Goal: Transaction & Acquisition: Subscribe to service/newsletter

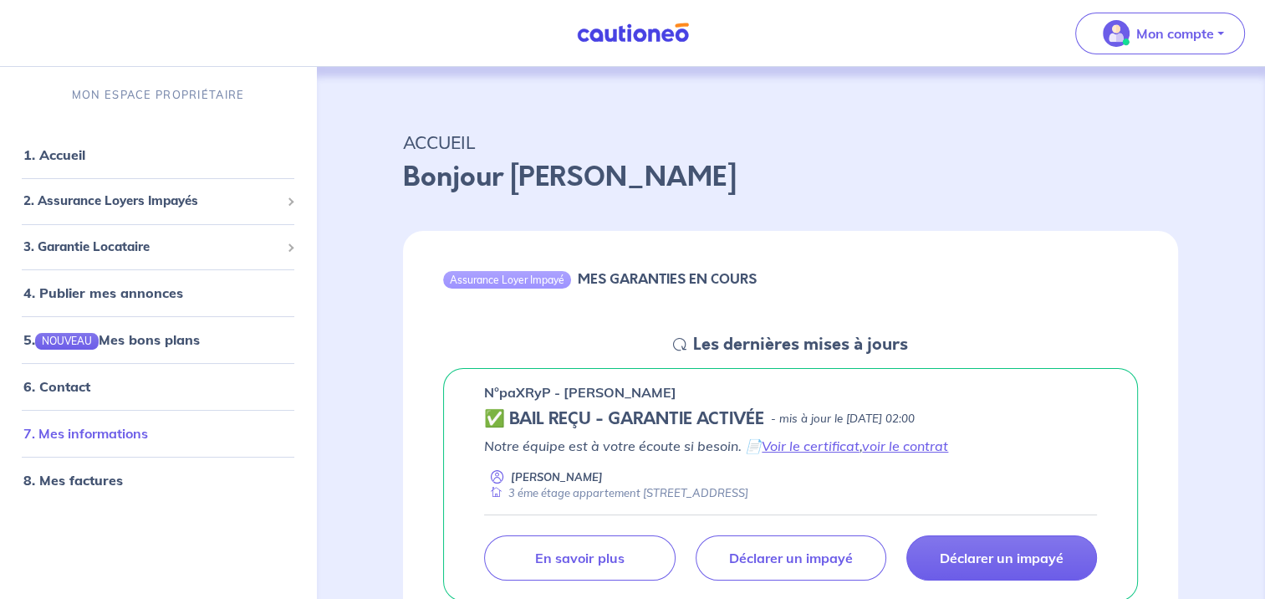
click at [140, 428] on link "7. Mes informations" at bounding box center [85, 433] width 125 height 17
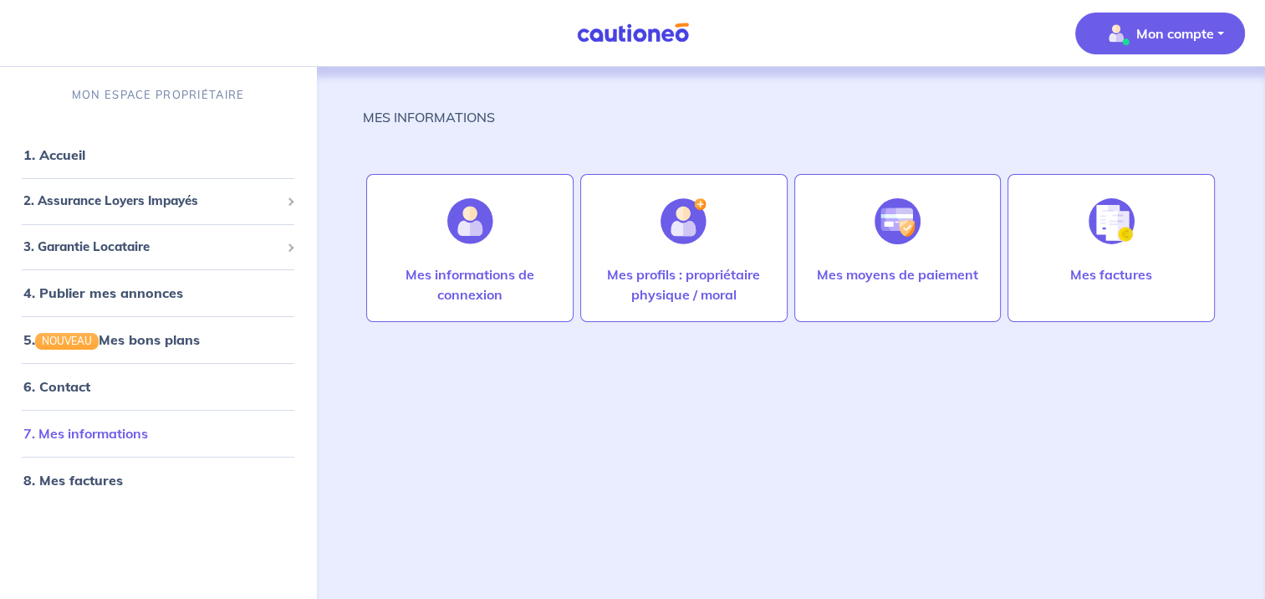
click at [114, 426] on link "7. Mes informations" at bounding box center [85, 433] width 125 height 17
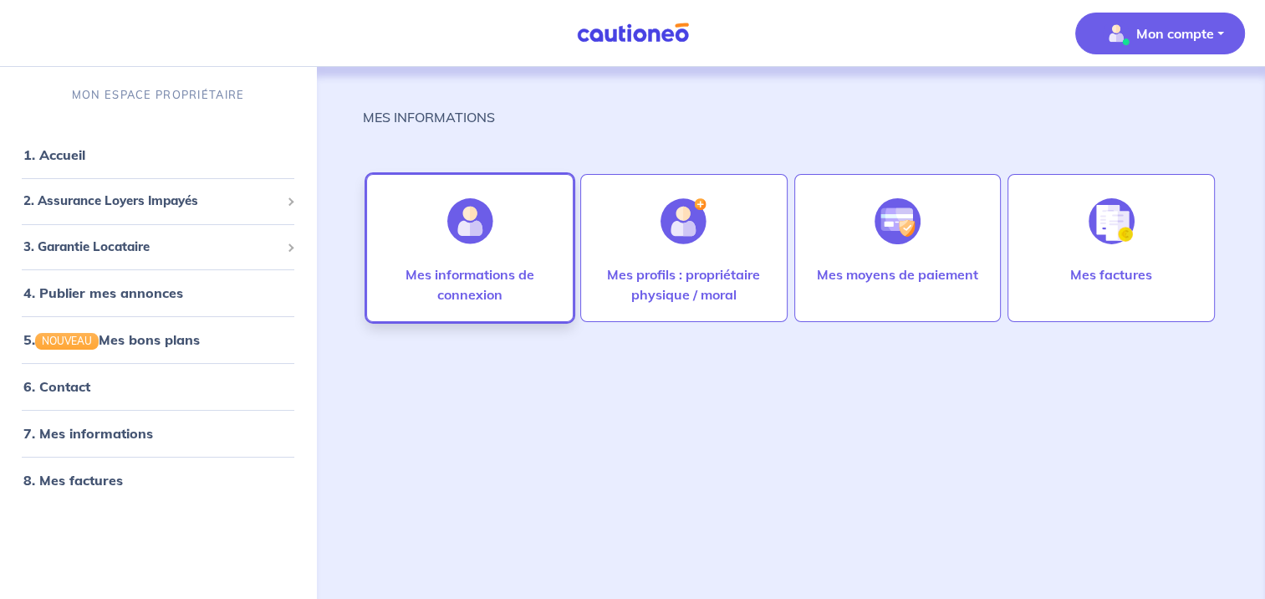
click at [482, 229] on img at bounding box center [470, 221] width 46 height 46
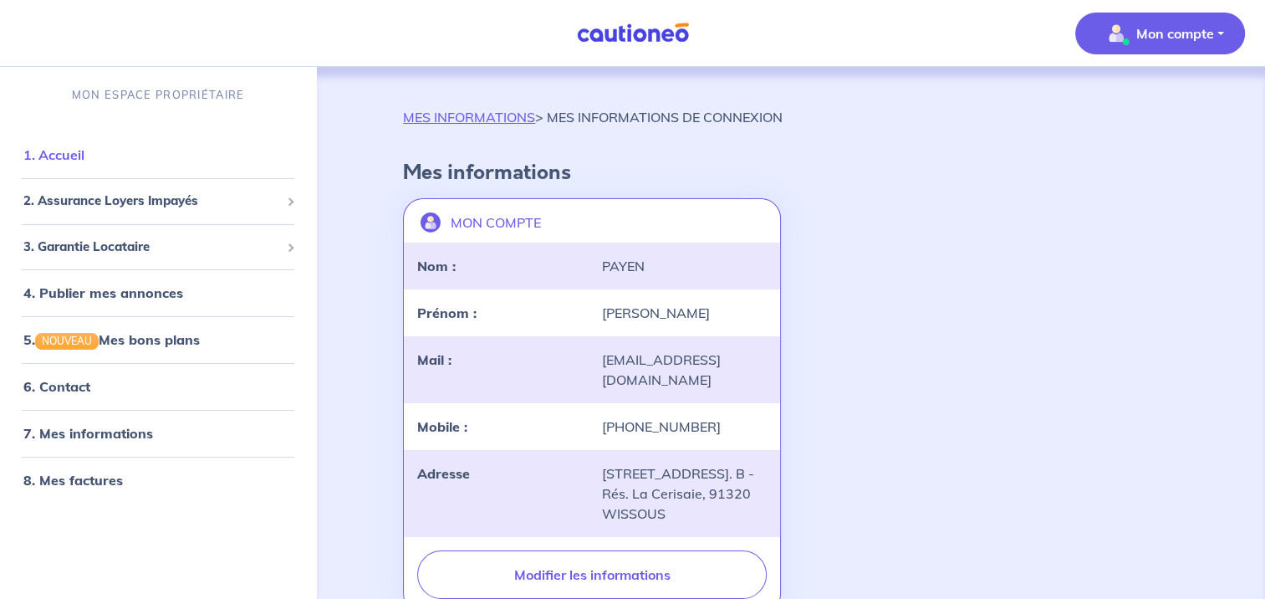
click at [67, 157] on link "1. Accueil" at bounding box center [53, 154] width 61 height 17
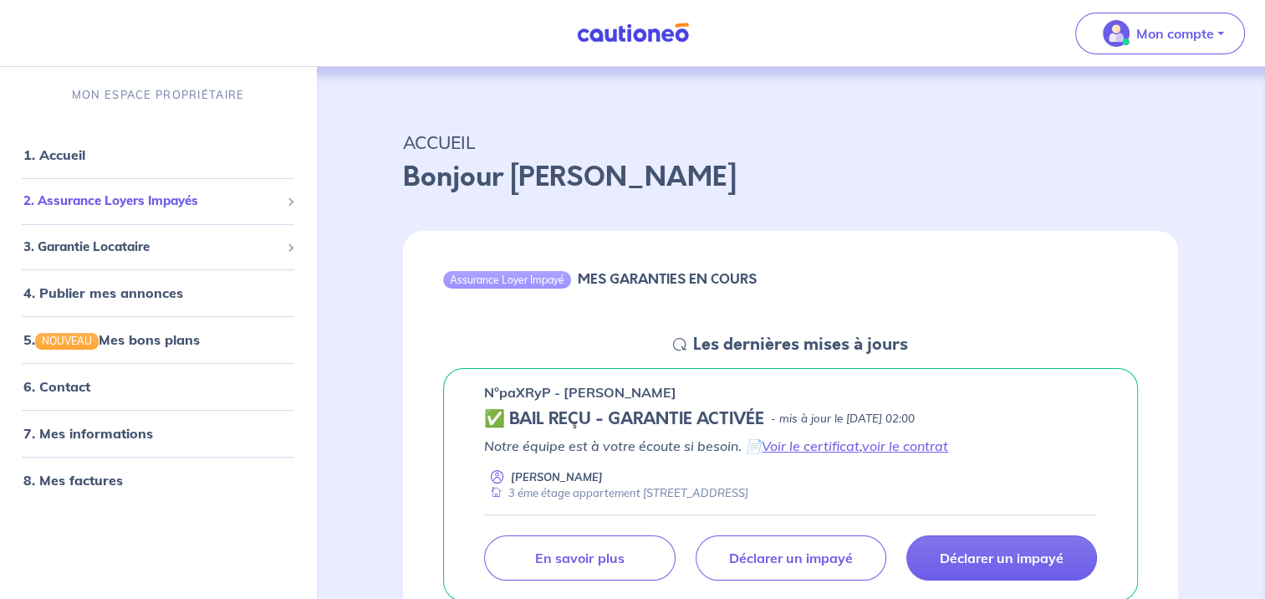
click at [120, 197] on span "2. Assurance Loyers Impayés" at bounding box center [151, 200] width 257 height 19
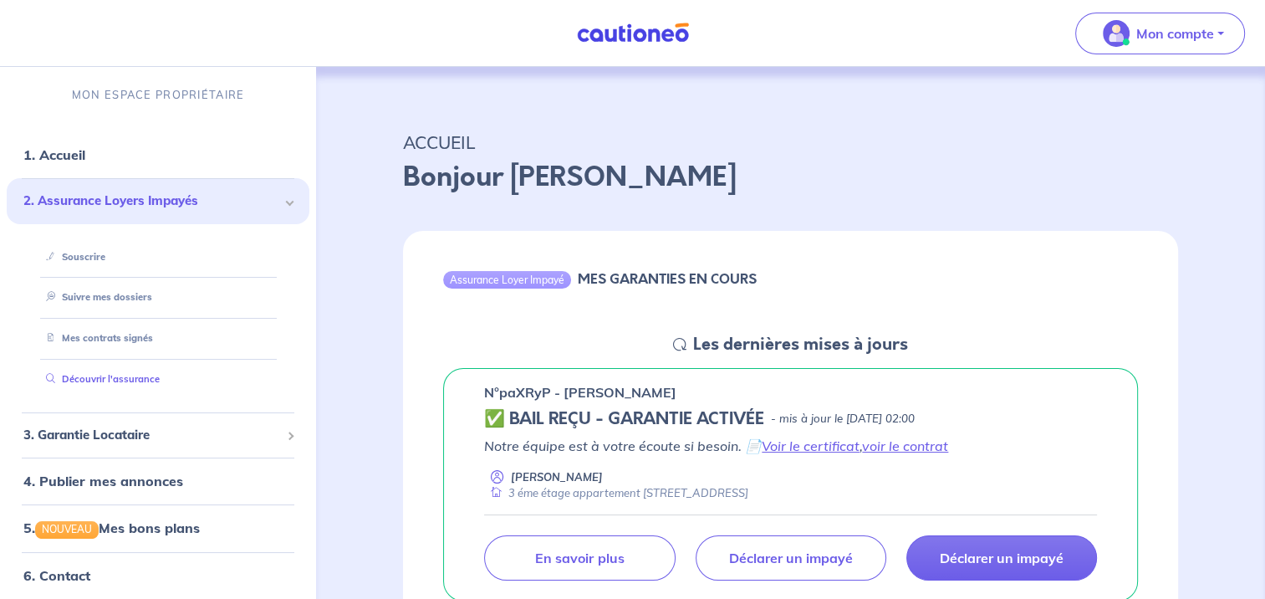
click at [133, 378] on link "Découvrir l'assurance" at bounding box center [99, 379] width 120 height 12
click at [120, 291] on link "Suivre mes dossiers" at bounding box center [94, 297] width 111 height 12
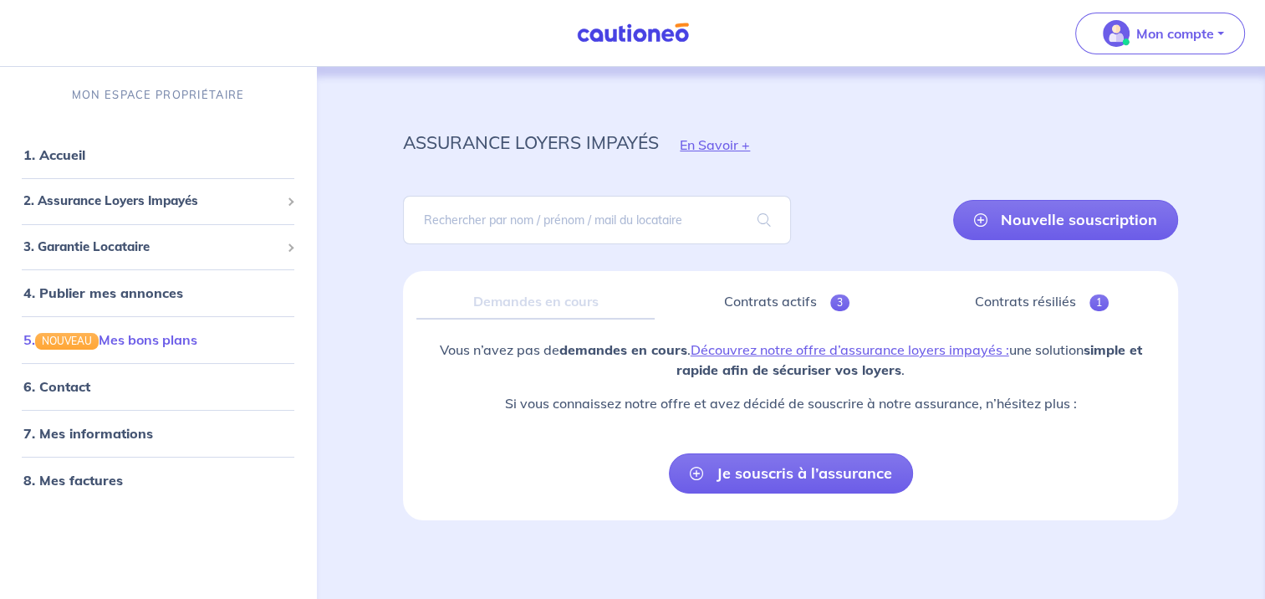
click at [140, 334] on link "5. NOUVEAU Mes bons plans" at bounding box center [110, 339] width 174 height 17
click at [123, 286] on link "4. Publier mes annonces" at bounding box center [100, 292] width 155 height 17
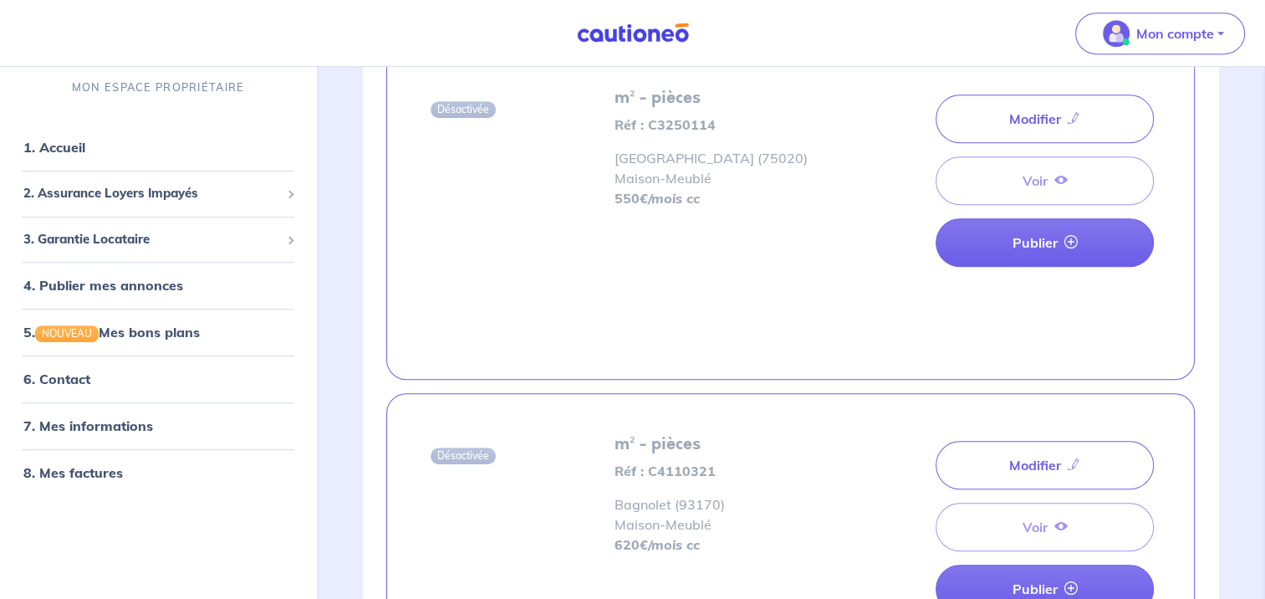
scroll to position [1003, 0]
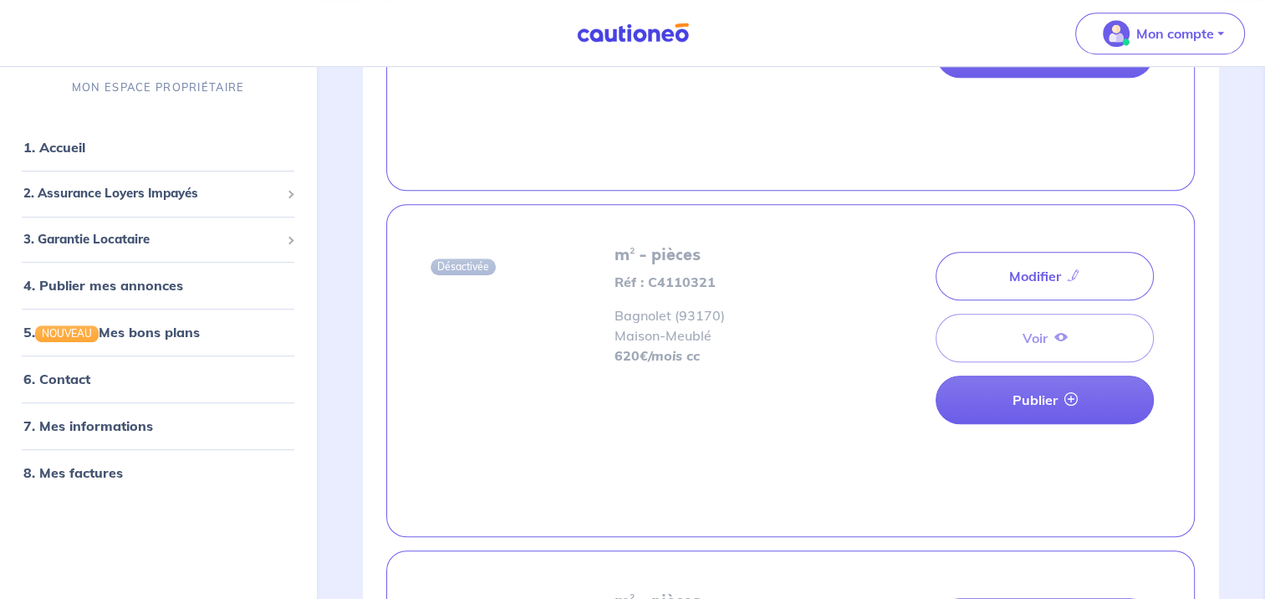
click at [1067, 334] on div "Modifier Voir Publier" at bounding box center [1045, 338] width 218 height 186
click at [1014, 331] on div "Modifier Voir Publier" at bounding box center [1045, 338] width 218 height 186
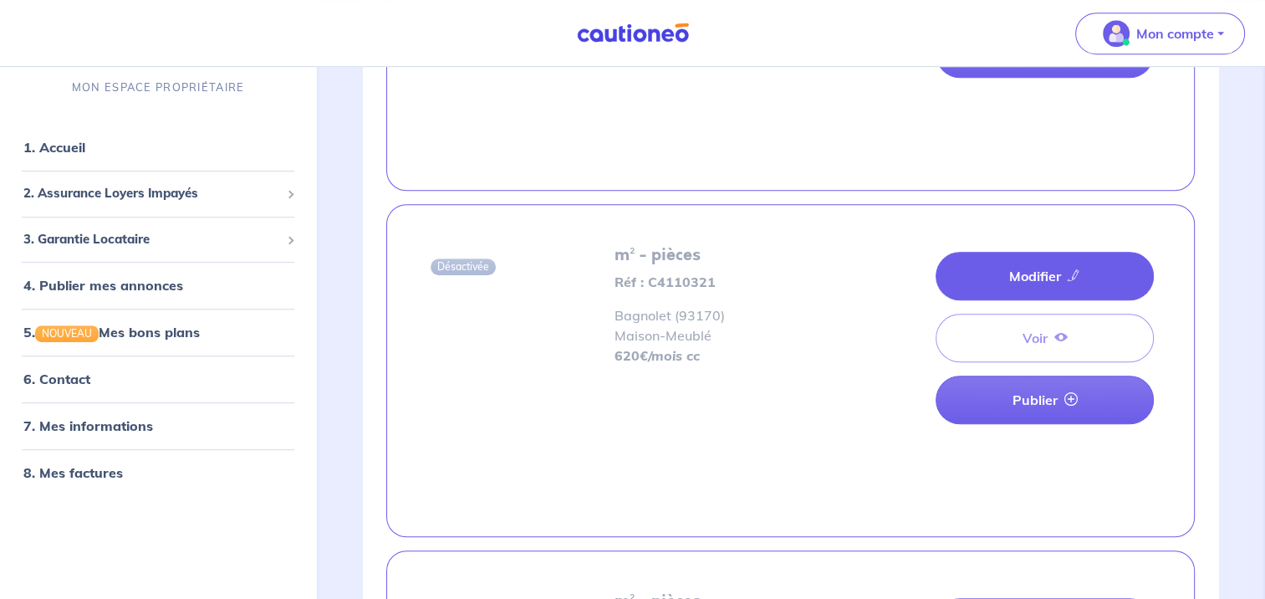
click at [1038, 269] on link "Modifier" at bounding box center [1045, 276] width 218 height 48
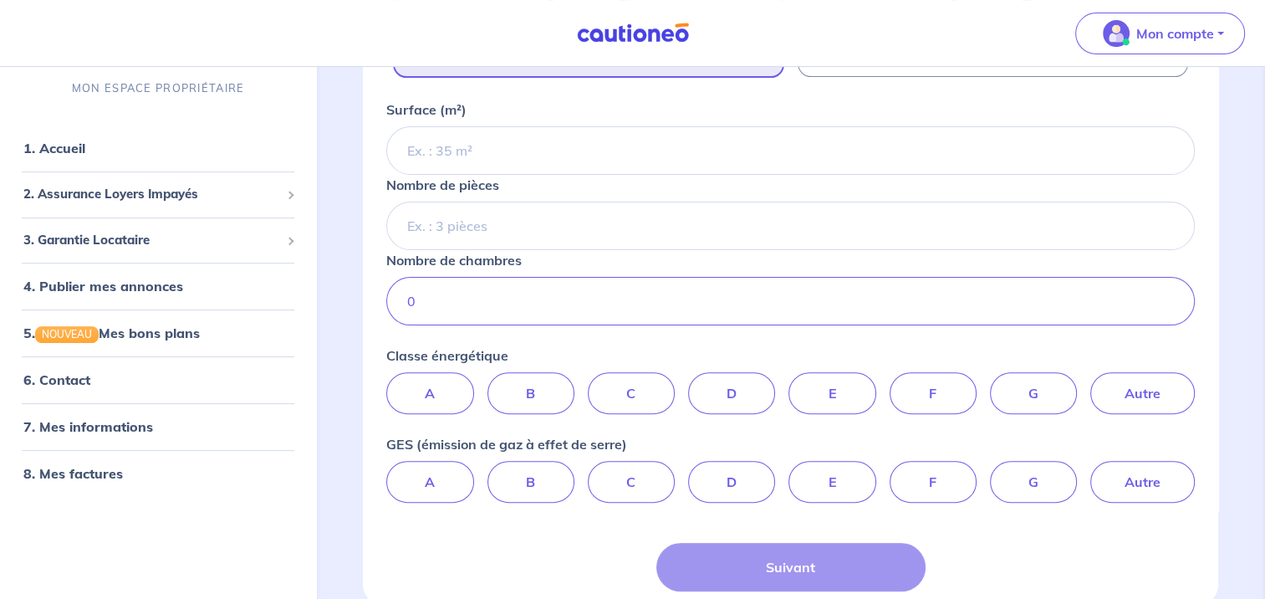
scroll to position [528, 0]
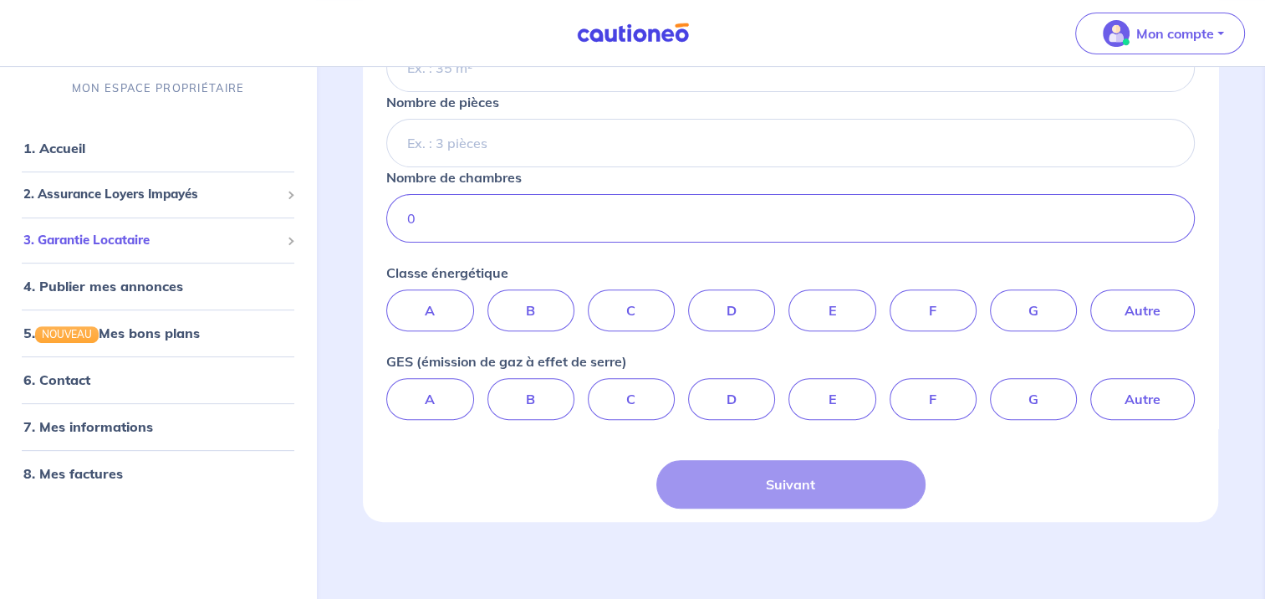
click at [108, 237] on span "3. Garantie Locataire" at bounding box center [151, 239] width 257 height 19
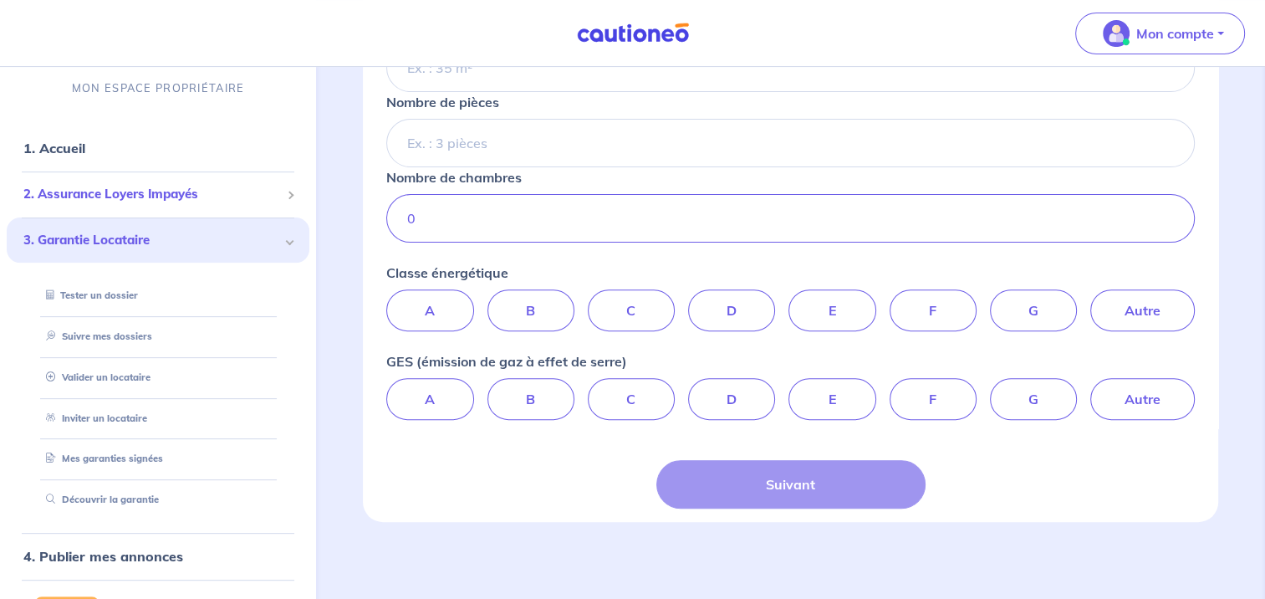
click at [147, 187] on span "2. Assurance Loyers Impayés" at bounding box center [151, 194] width 257 height 19
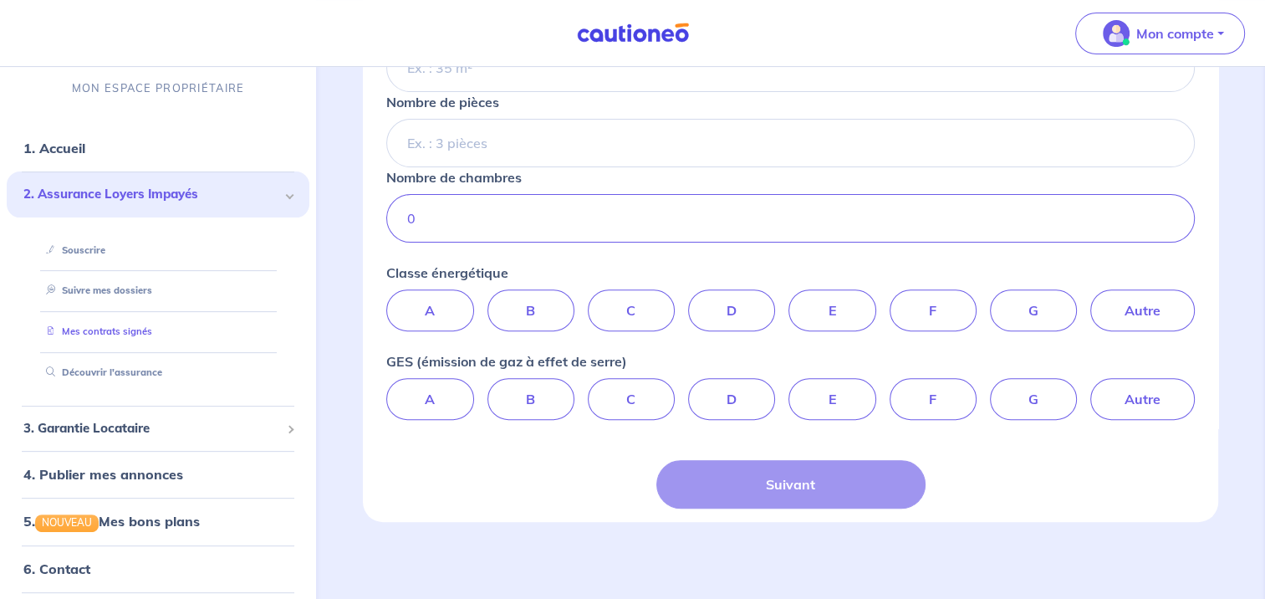
click at [119, 325] on link "Mes contrats signés" at bounding box center [95, 331] width 113 height 12
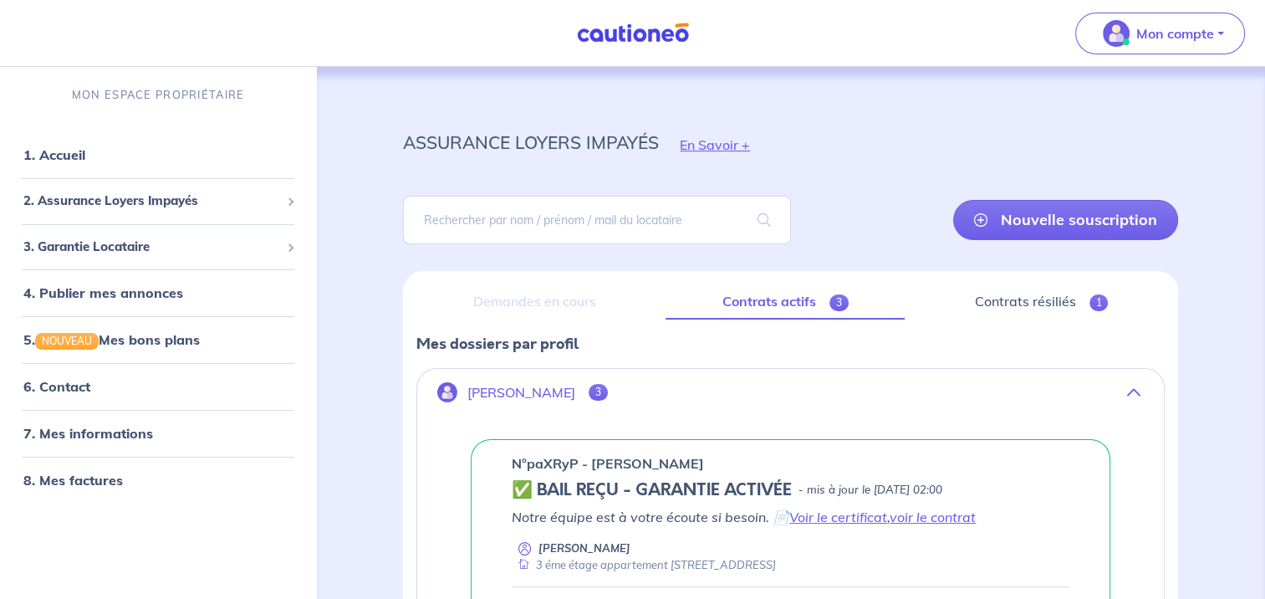
scroll to position [111, 0]
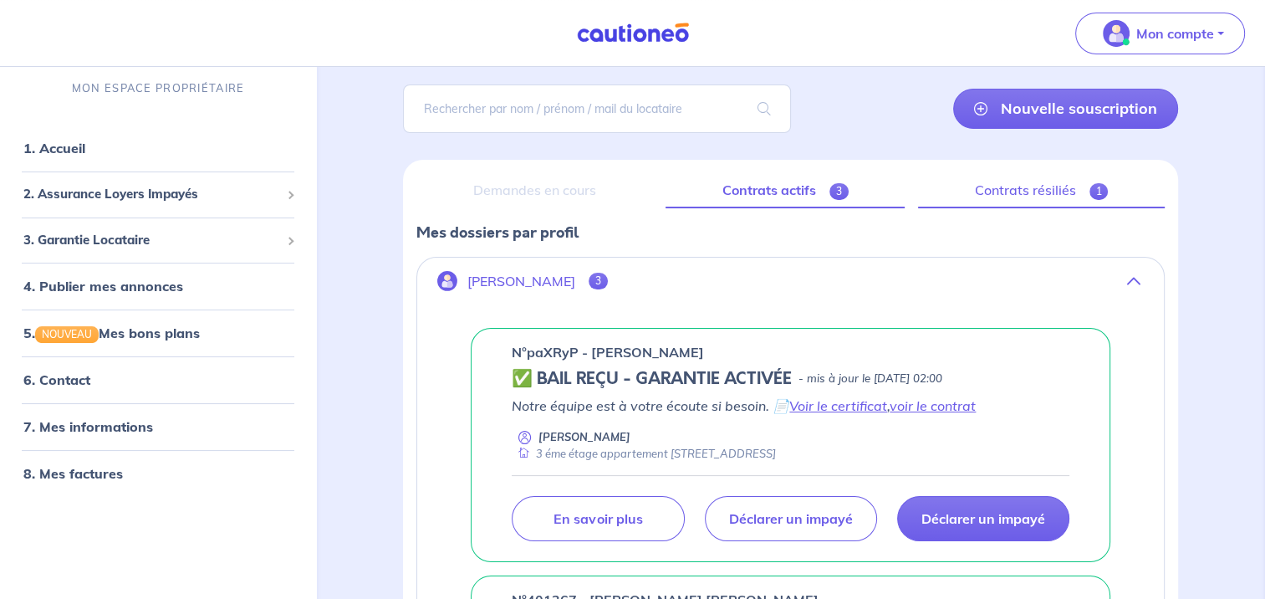
click at [1037, 187] on link "Contrats résiliés 1" at bounding box center [1041, 190] width 247 height 35
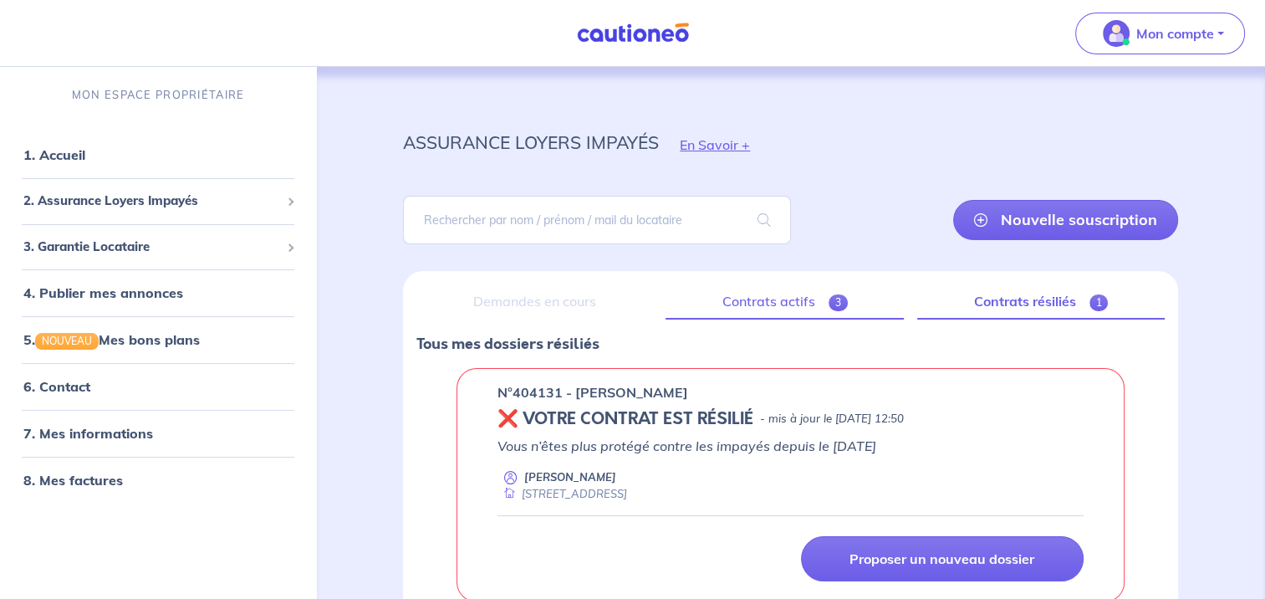
click at [782, 298] on link "Contrats actifs 3" at bounding box center [784, 301] width 238 height 35
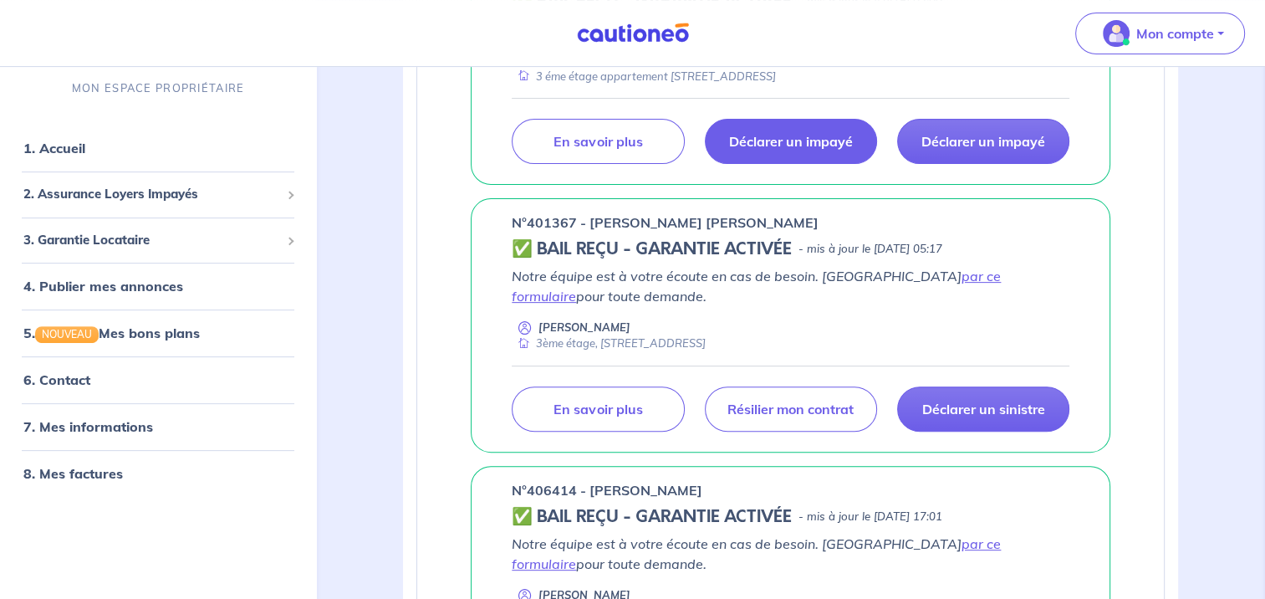
scroll to position [557, 0]
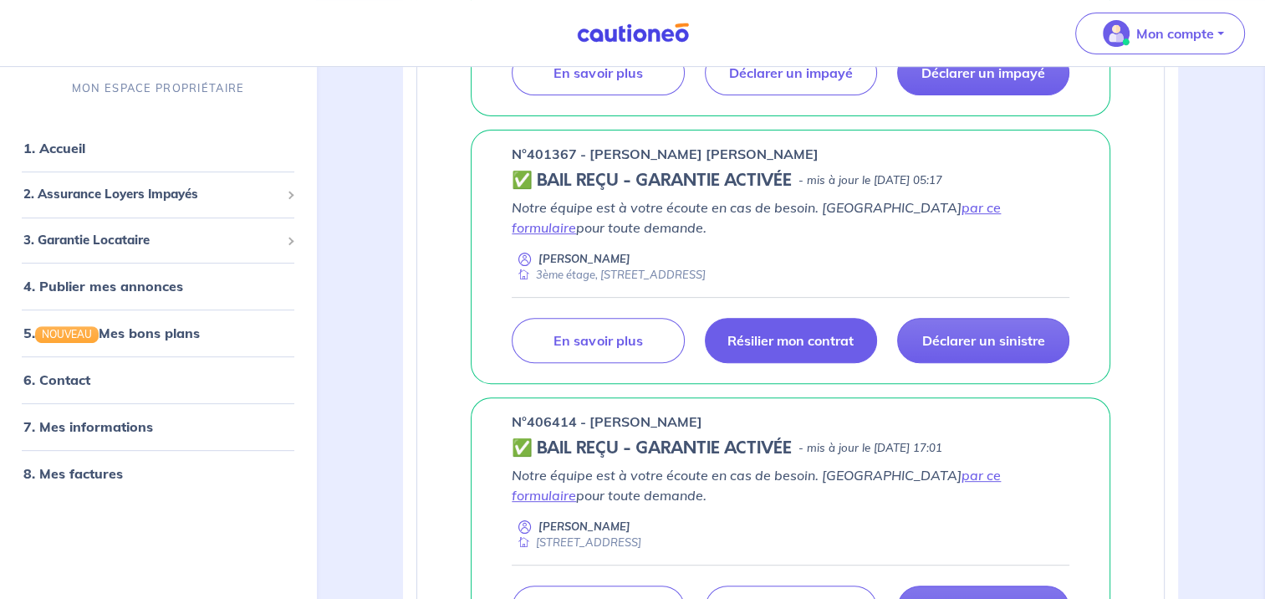
click at [786, 339] on p "Résilier mon contrat" at bounding box center [790, 340] width 126 height 17
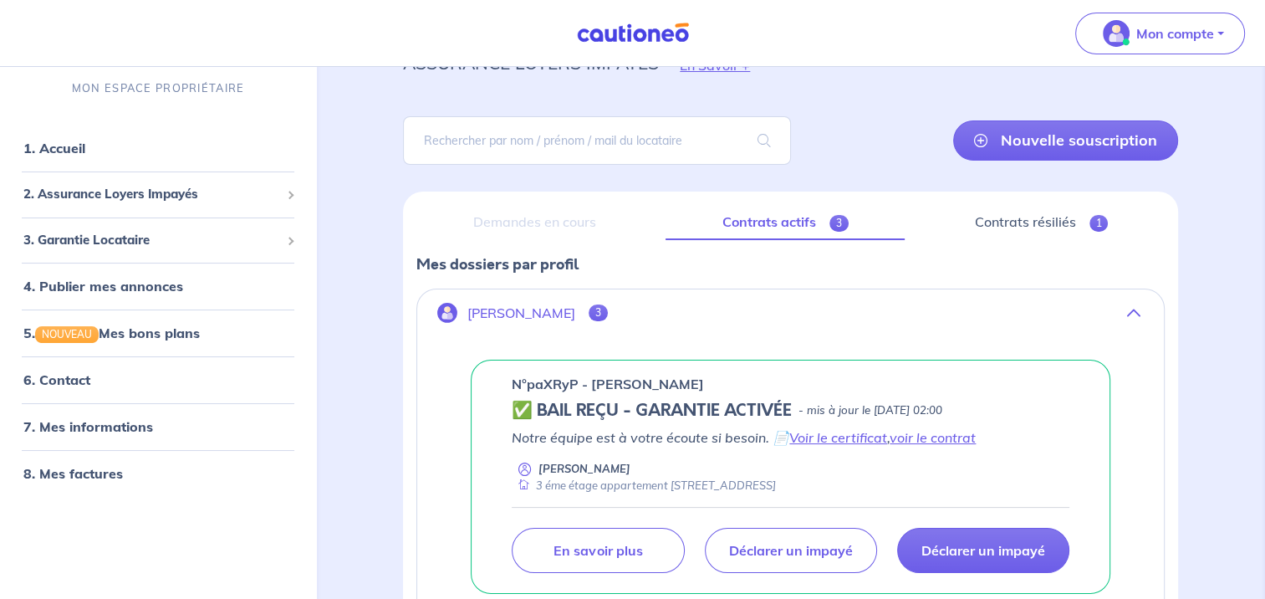
scroll to position [0, 0]
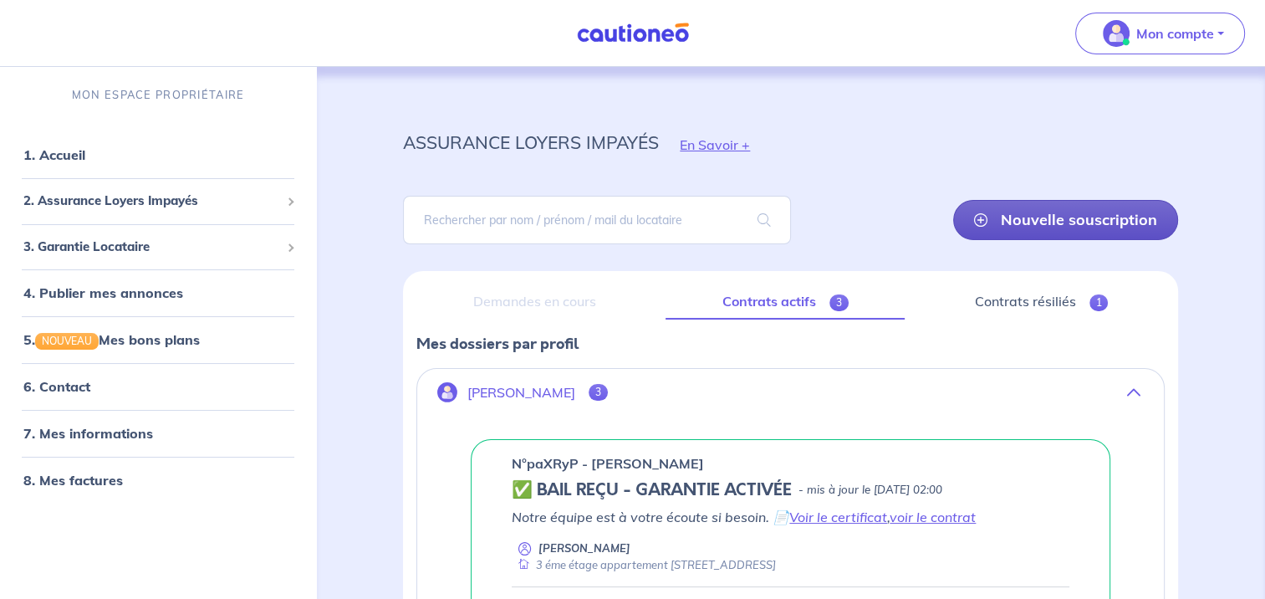
click at [1032, 221] on link "Nouvelle souscription" at bounding box center [1065, 220] width 225 height 40
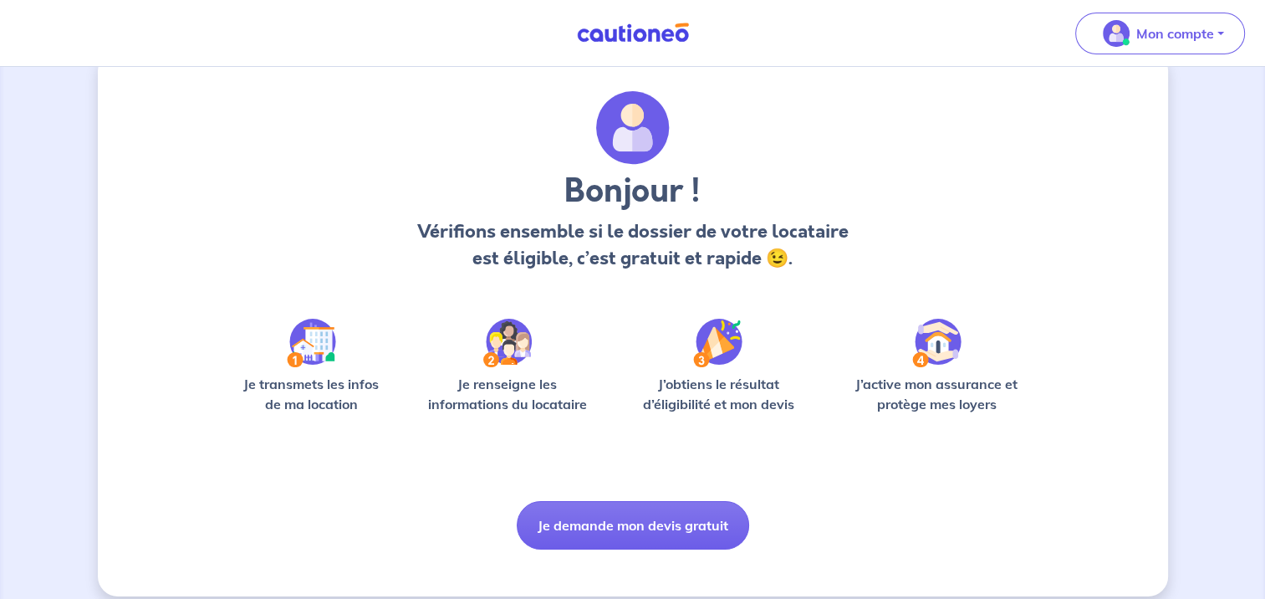
scroll to position [54, 0]
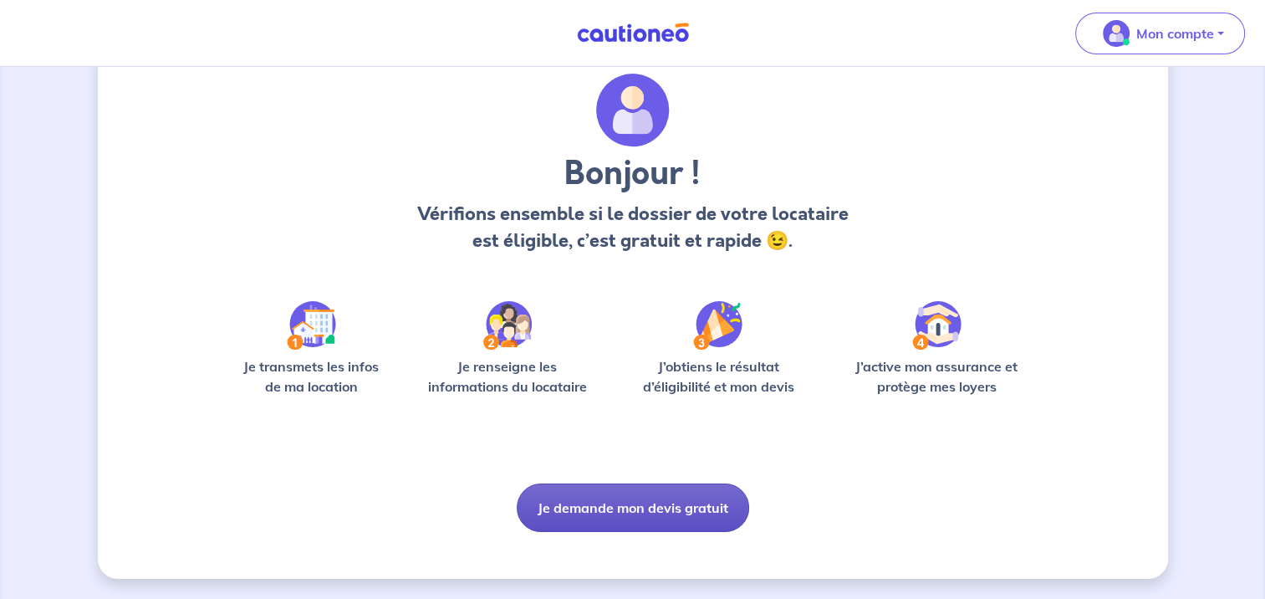
click at [630, 506] on button "Je demande mon devis gratuit" at bounding box center [633, 507] width 232 height 48
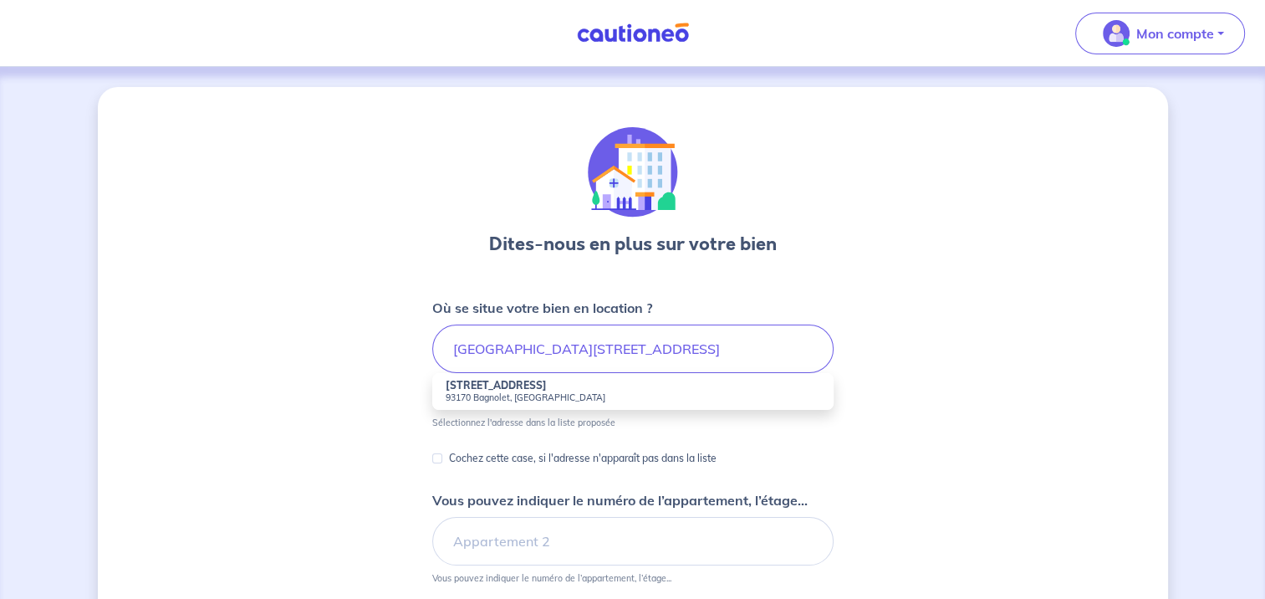
click at [496, 395] on small "93170 Bagnolet, [GEOGRAPHIC_DATA]" at bounding box center [633, 397] width 375 height 12
type input "[STREET_ADDRESS]"
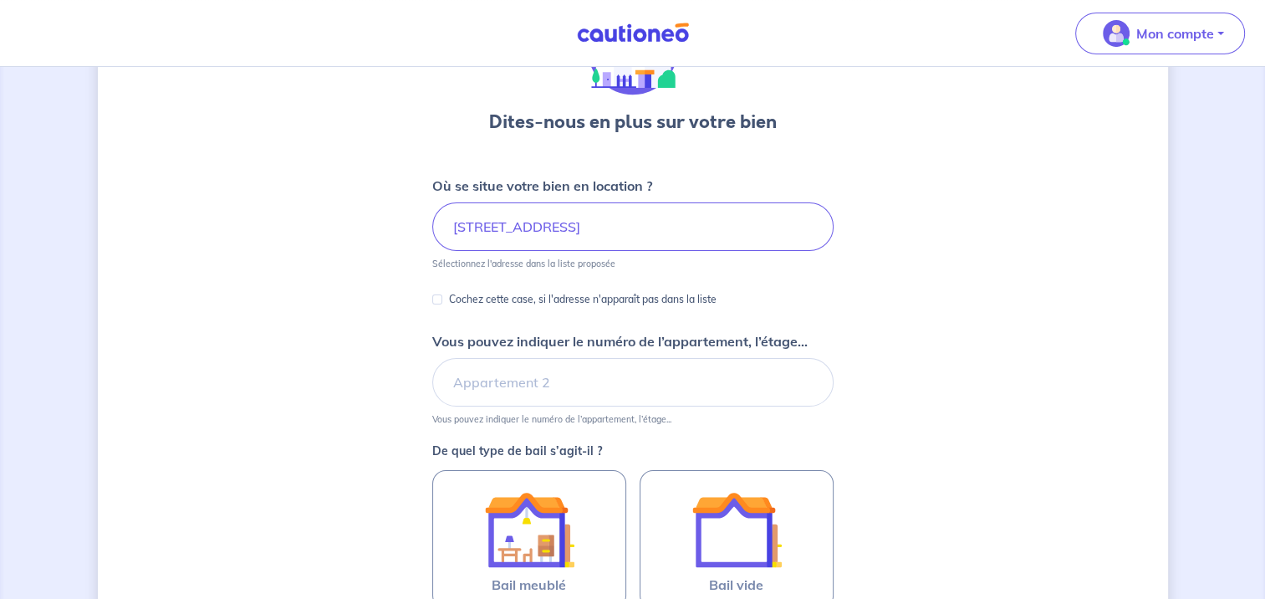
scroll to position [222, 0]
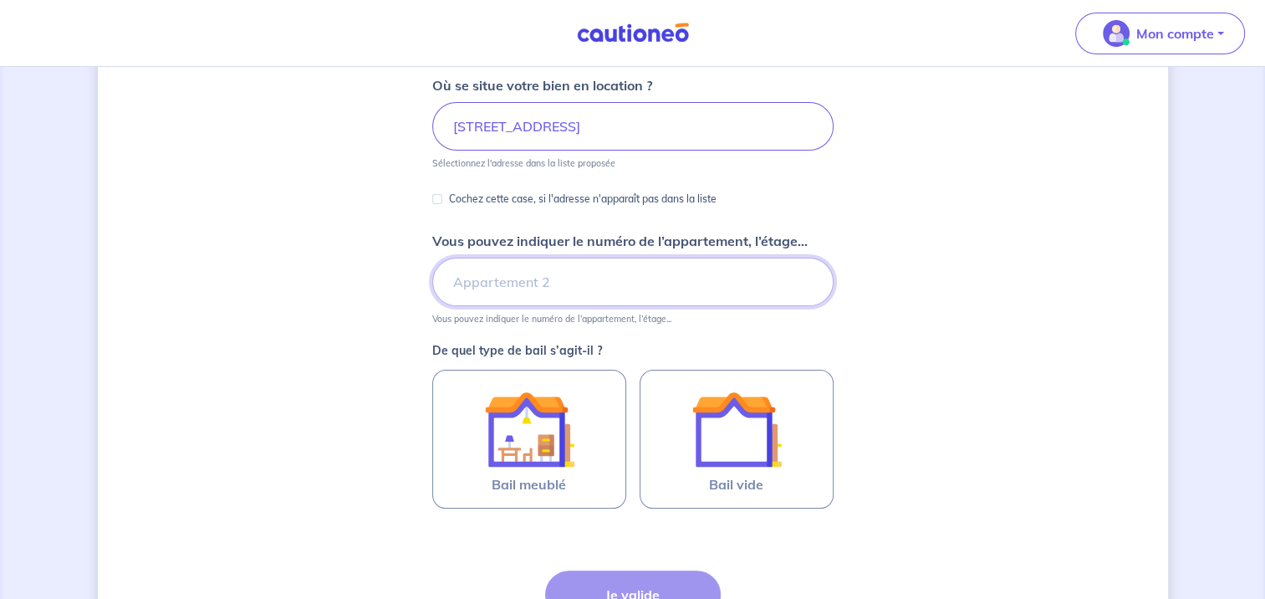
click at [478, 284] on input "Vous pouvez indiquer le numéro de l’appartement, l’étage..." at bounding box center [632, 282] width 401 height 48
type input "e"
type input "3ème étage - porte 35"
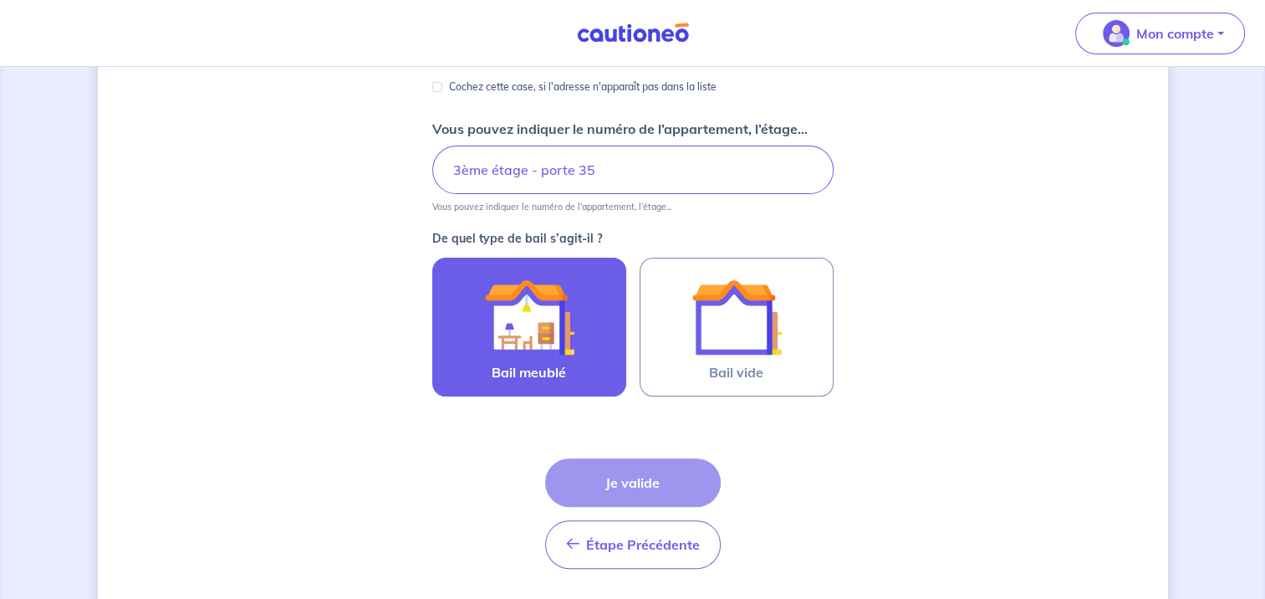
click at [548, 318] on img at bounding box center [529, 317] width 90 height 90
click at [0, 0] on input "Bail meublé" at bounding box center [0, 0] width 0 height 0
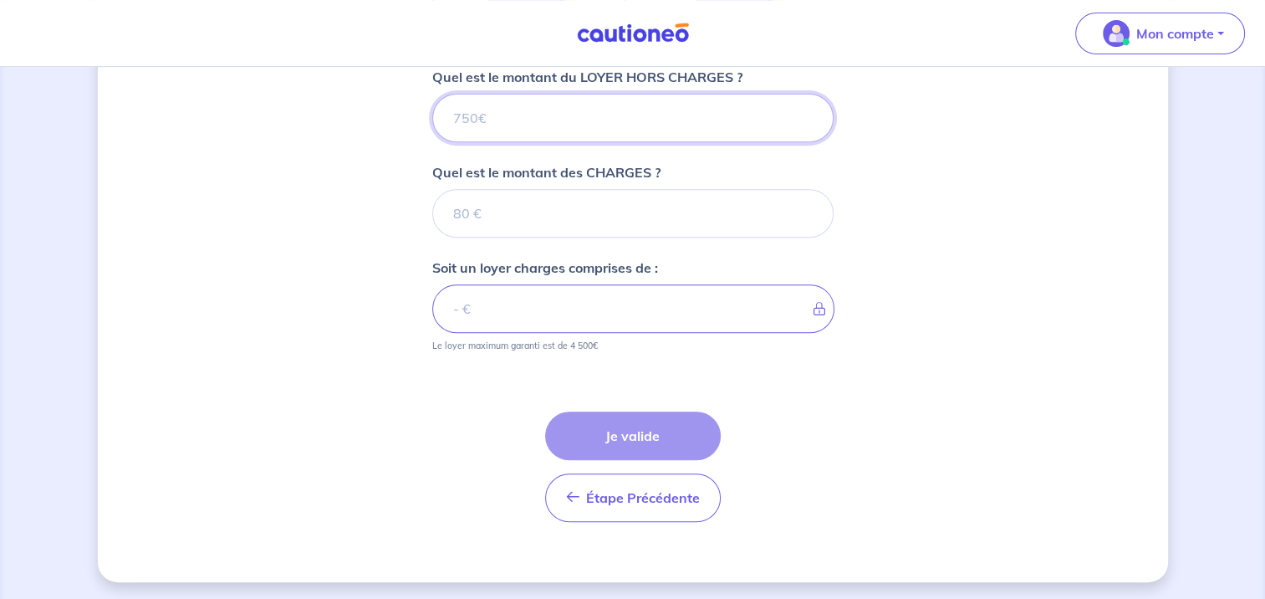
scroll to position [575, 0]
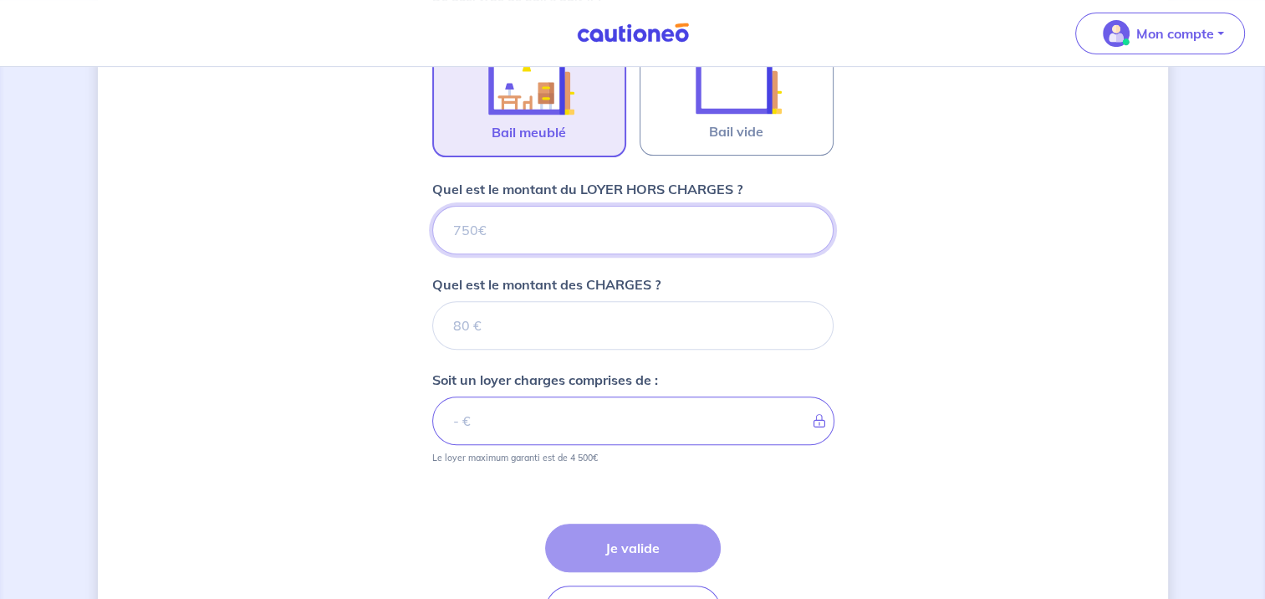
click at [475, 231] on input "Quel est le montant du LOYER HORS CHARGES ?" at bounding box center [632, 230] width 401 height 48
type input "3"
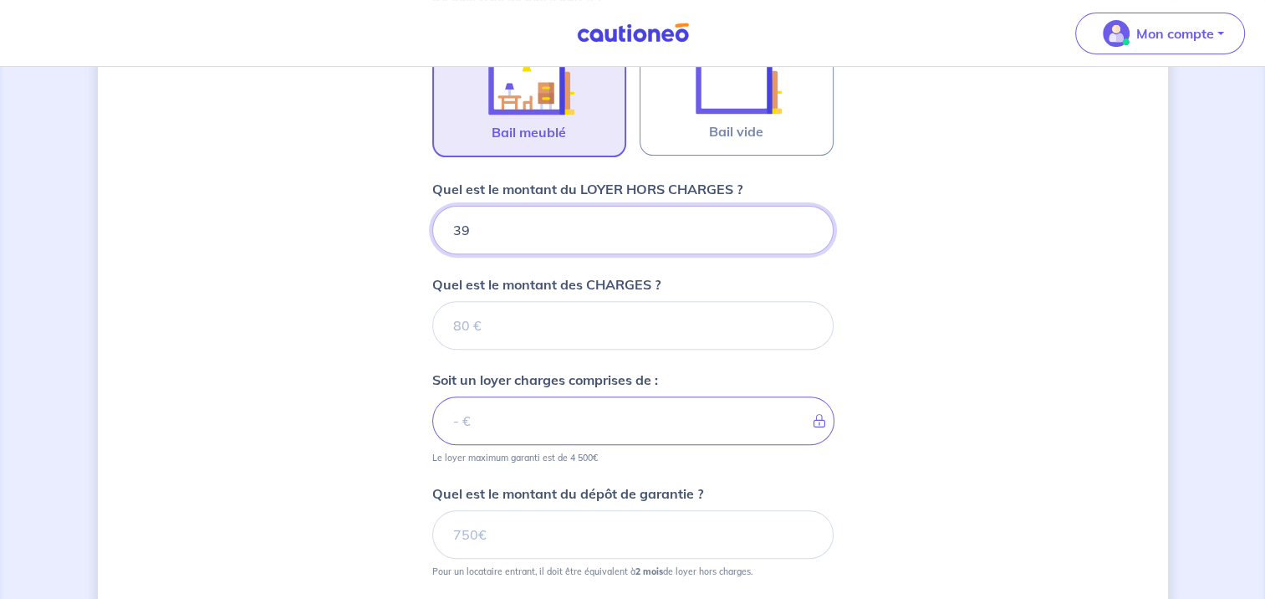
type input "395"
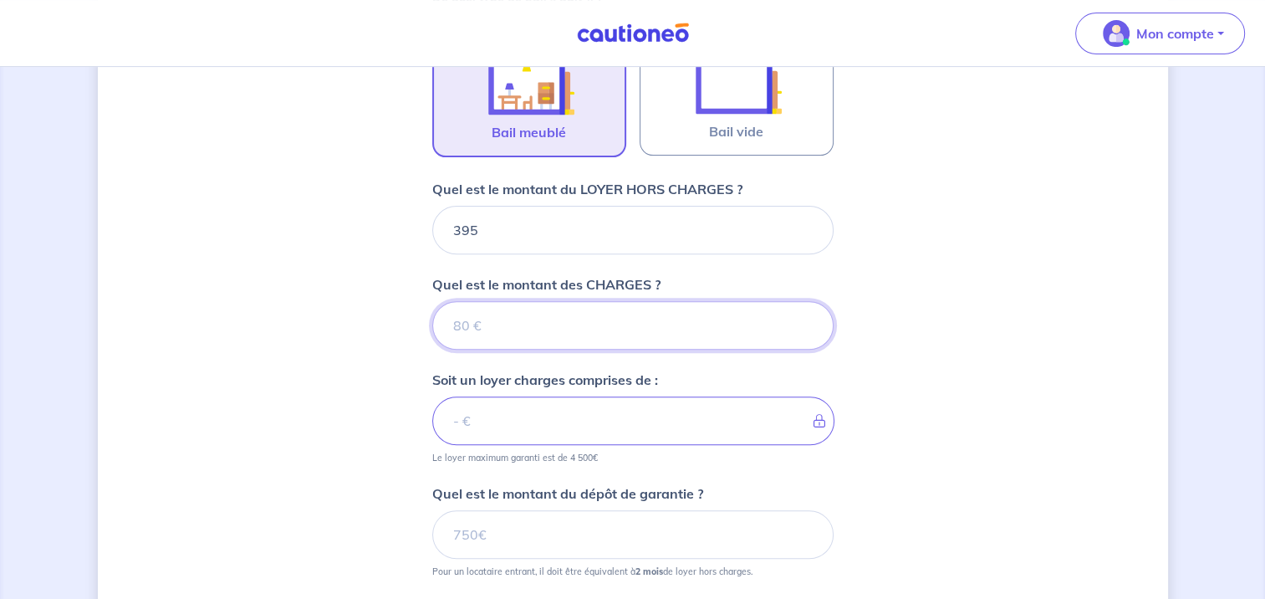
click at [458, 322] on input "Quel est le montant des CHARGES ?" at bounding box center [632, 325] width 401 height 48
type input "55"
type input "450"
type input "55"
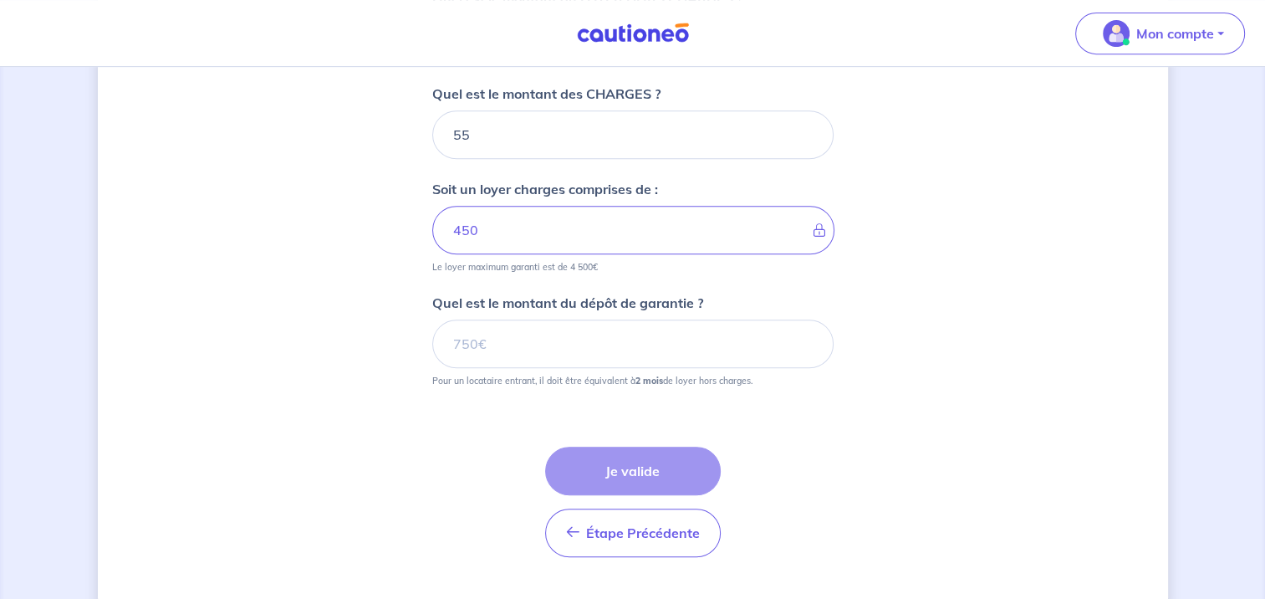
scroll to position [799, 0]
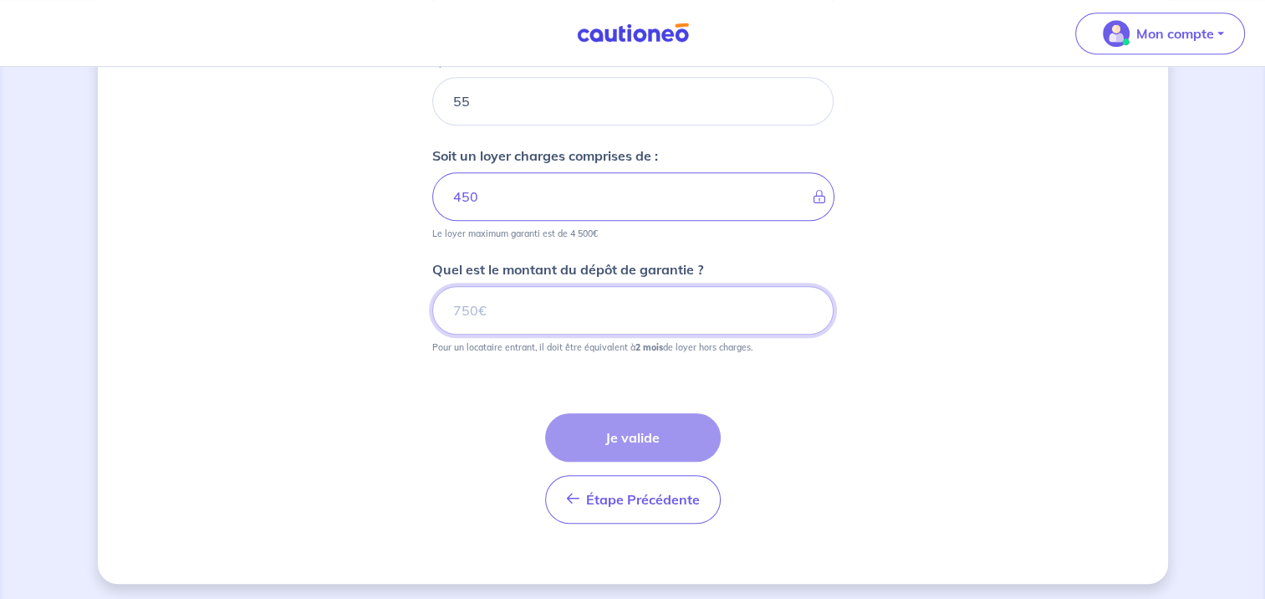
click at [489, 305] on input "Quel est le montant du dépôt de garantie ?" at bounding box center [632, 310] width 401 height 48
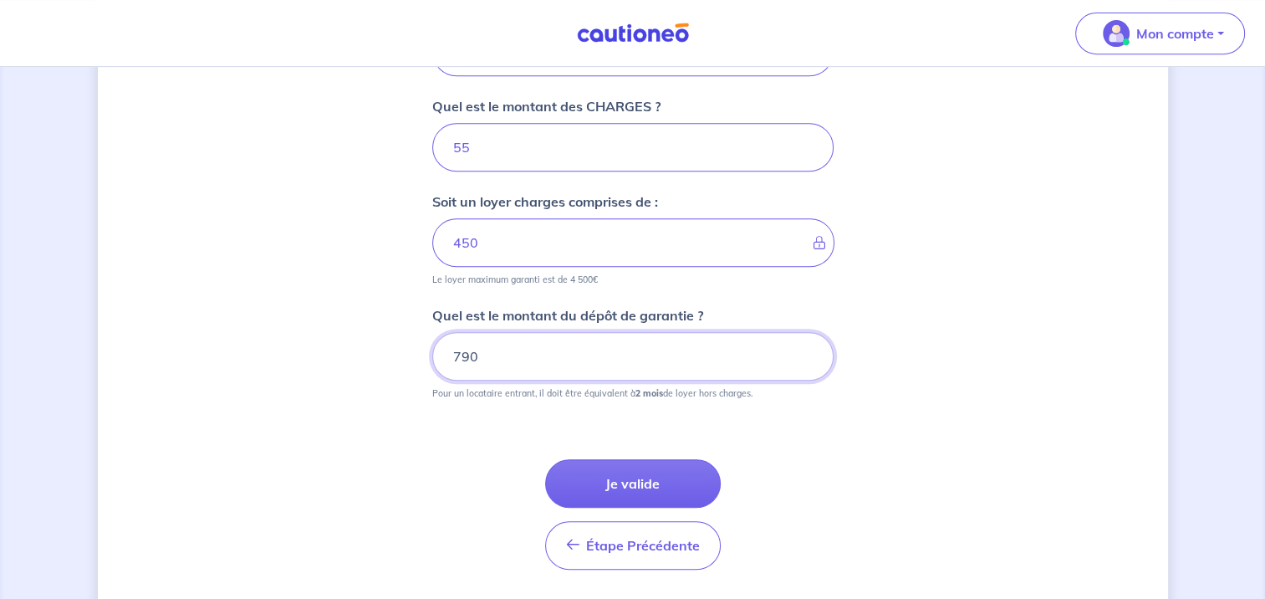
scroll to position [801, 0]
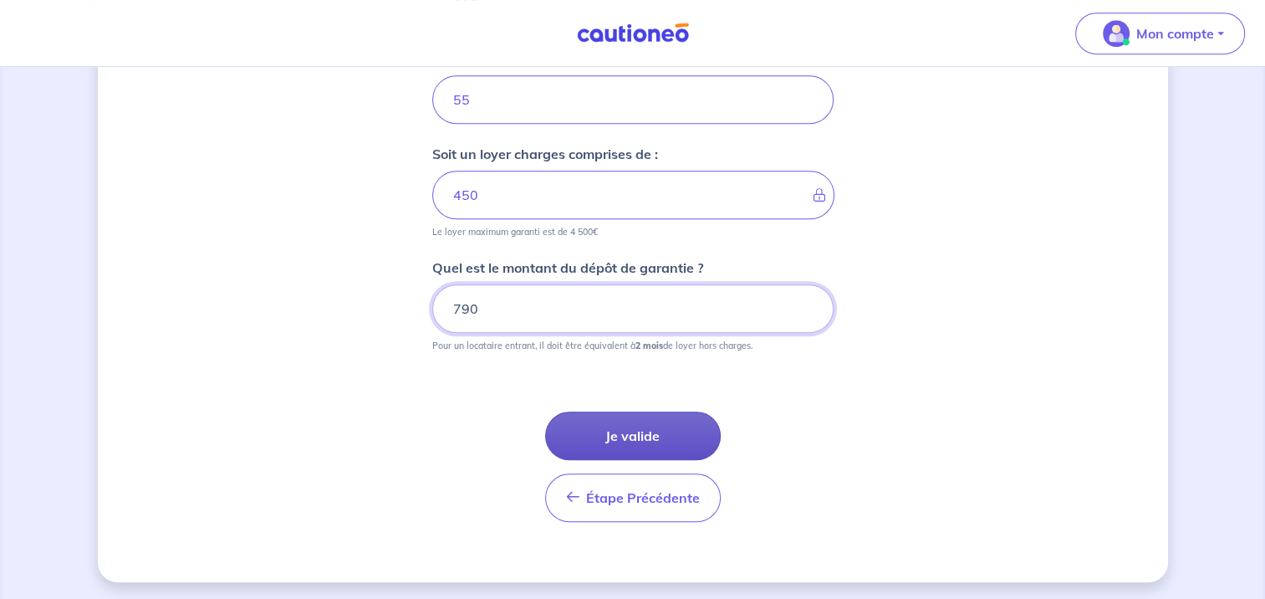
type input "790"
click at [644, 430] on button "Je valide" at bounding box center [633, 435] width 176 height 48
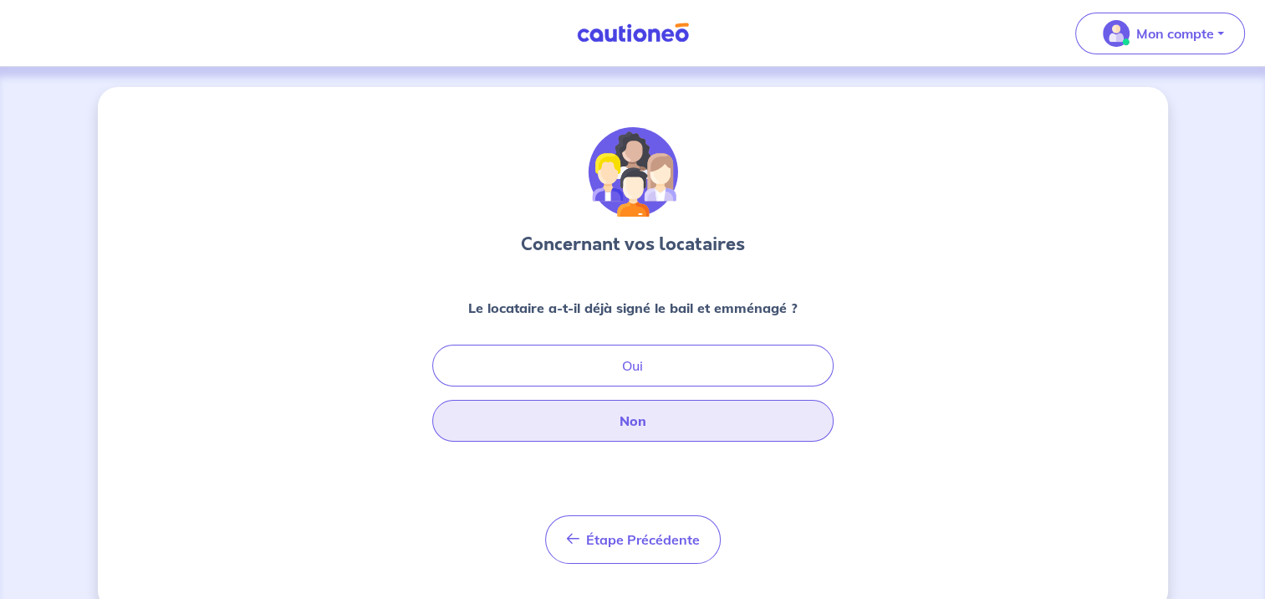
click at [642, 418] on button "Non" at bounding box center [632, 421] width 401 height 42
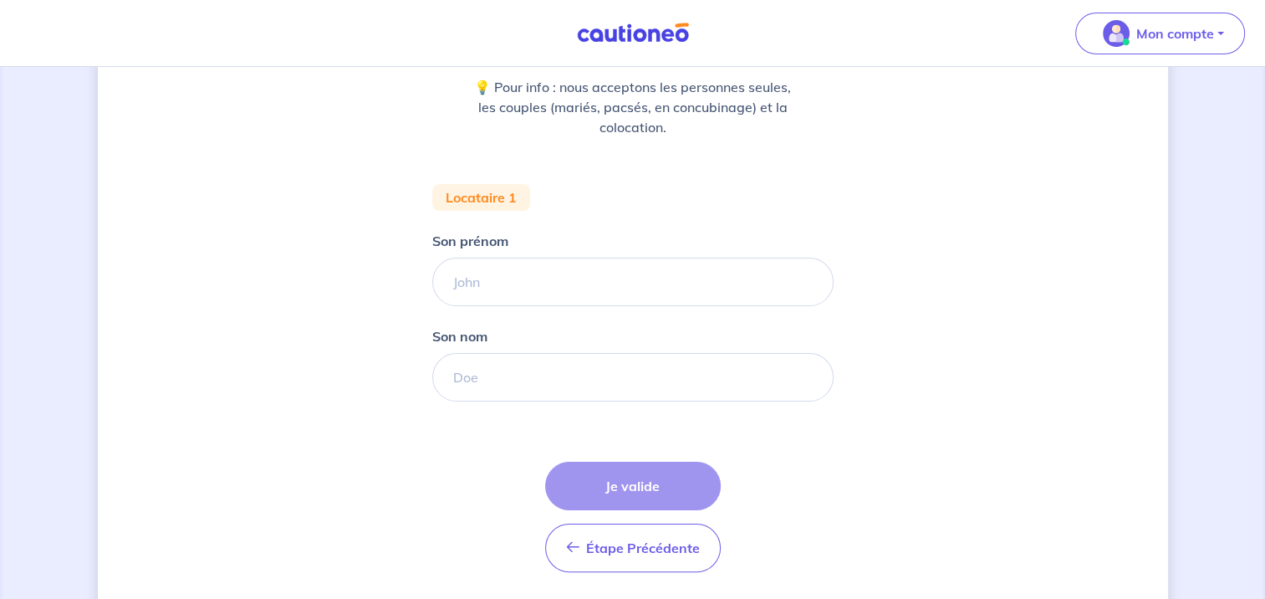
scroll to position [222, 0]
click at [471, 275] on input "Son prénom" at bounding box center [632, 280] width 401 height 48
type input "[PERSON_NAME]"
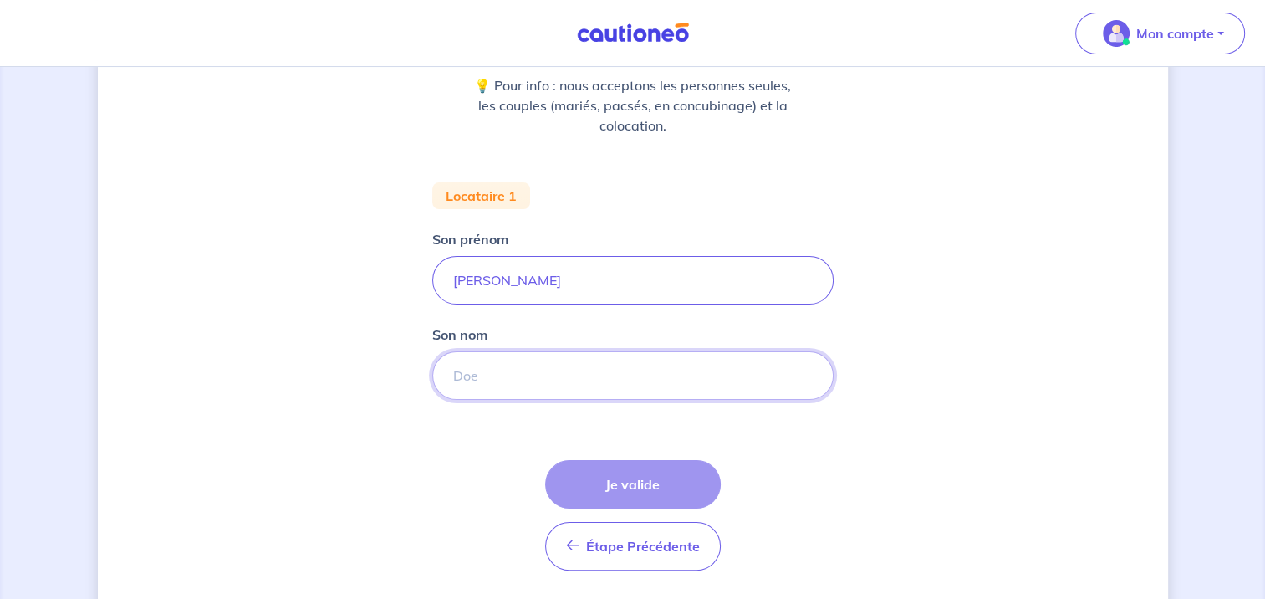
click at [462, 375] on input "Son nom" at bounding box center [632, 375] width 401 height 48
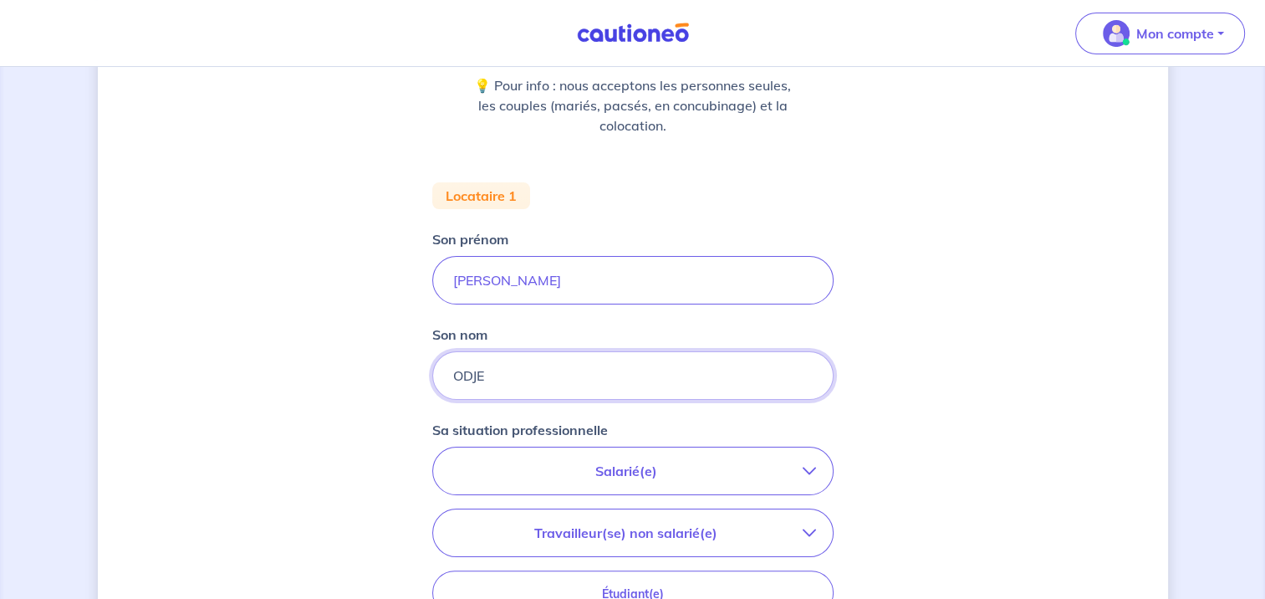
type input "ODJE"
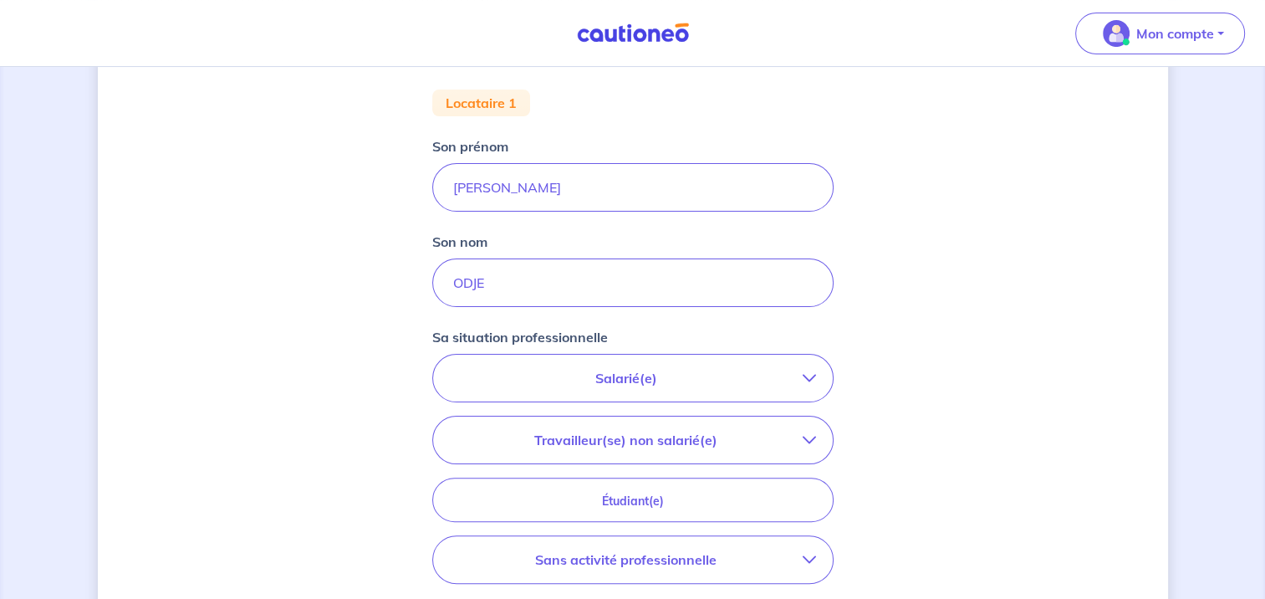
scroll to position [334, 0]
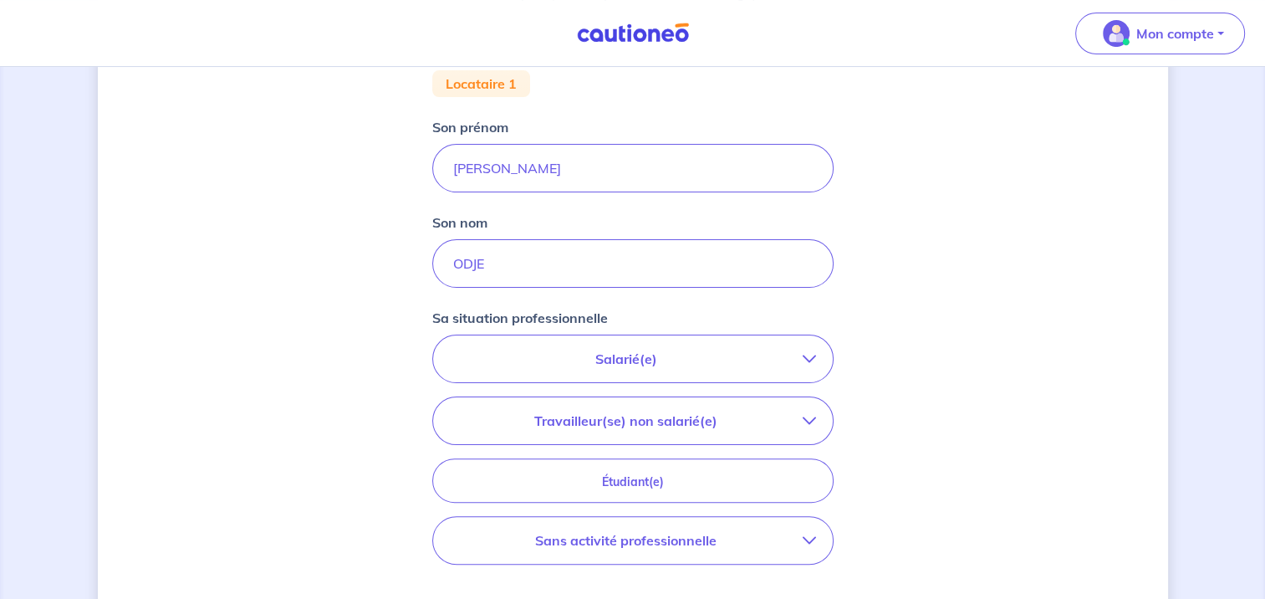
click at [803, 352] on icon "button" at bounding box center [809, 358] width 13 height 13
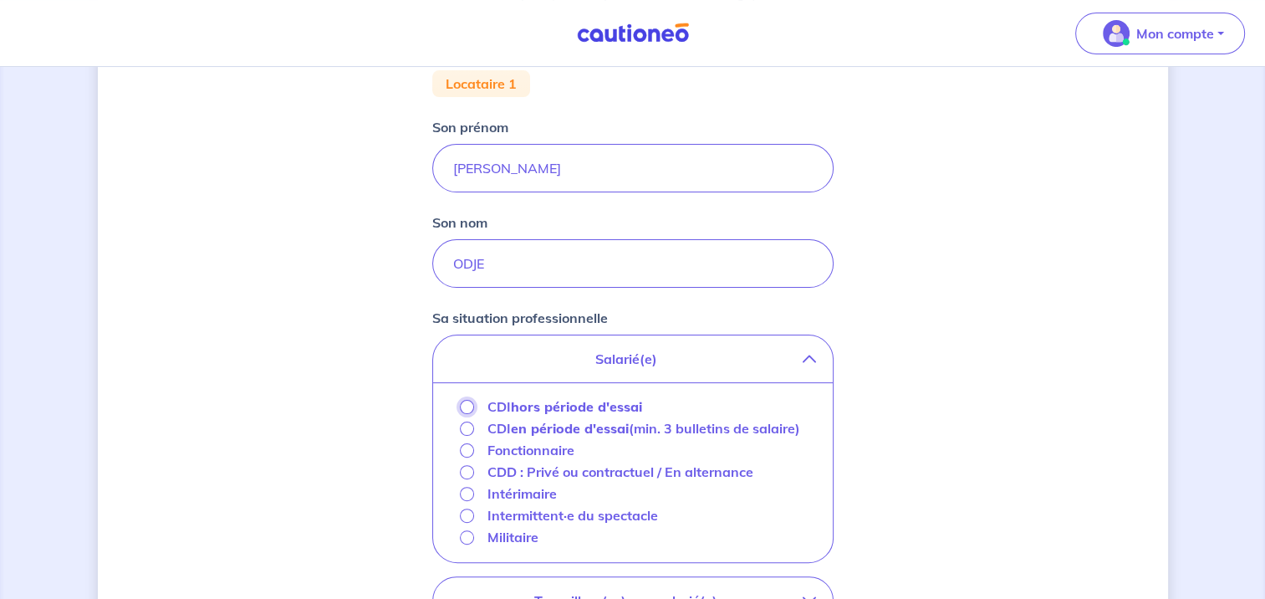
click at [461, 407] on input "CDI hors période d'essai" at bounding box center [467, 407] width 14 height 14
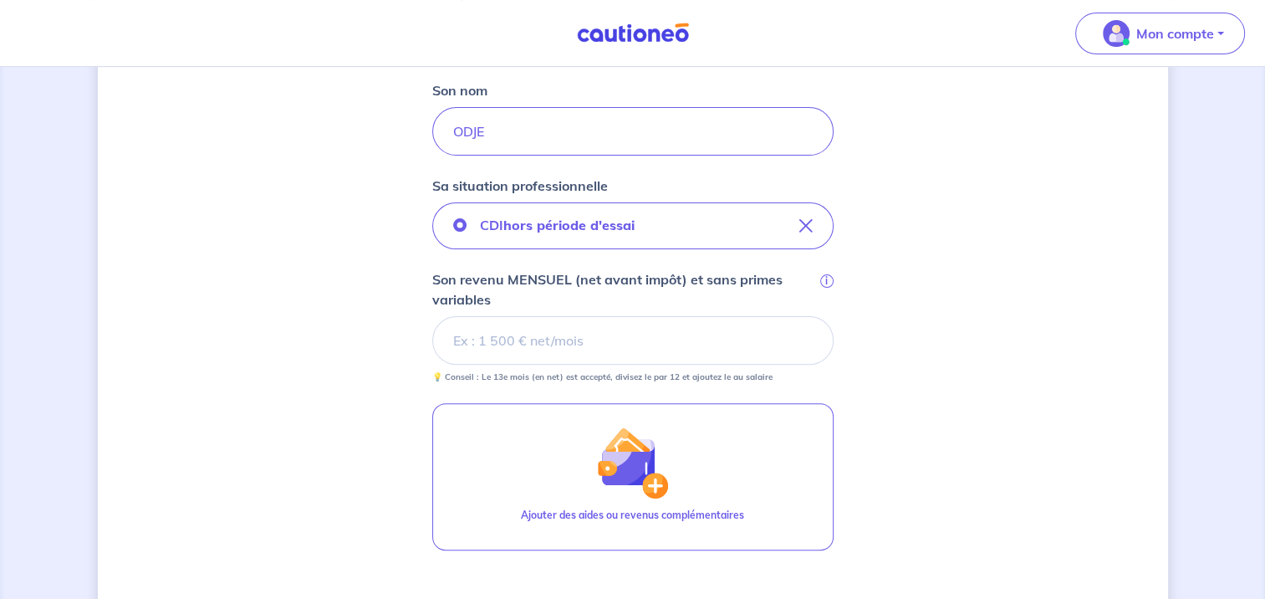
scroll to position [557, 0]
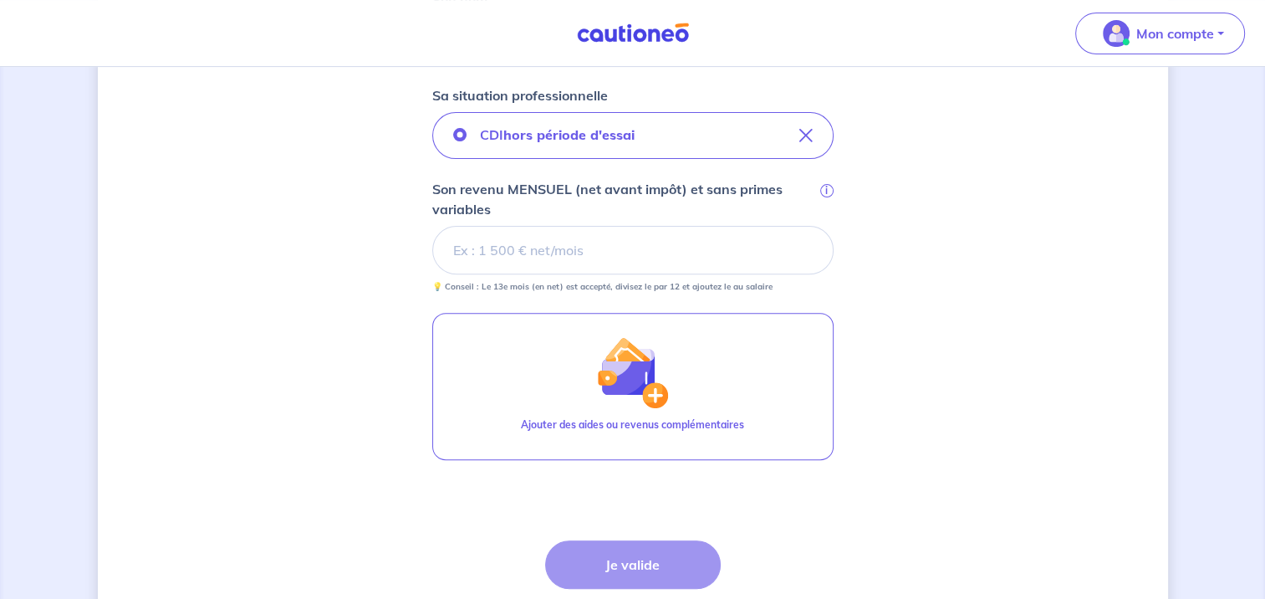
click at [478, 247] on input "Son revenu MENSUEL (net avant impôt) et sans primes variables i" at bounding box center [632, 250] width 401 height 48
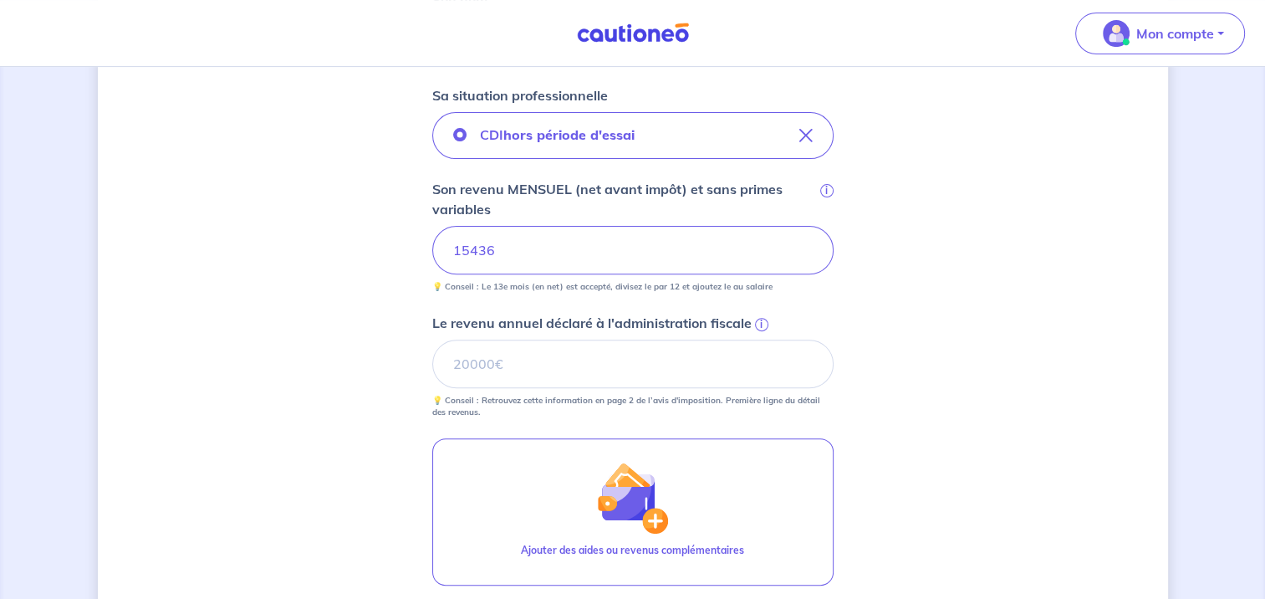
click at [472, 245] on input "15436" at bounding box center [632, 250] width 401 height 48
click at [469, 360] on input "Le revenu annuel déclaré à l'administration fiscale i" at bounding box center [632, 363] width 401 height 48
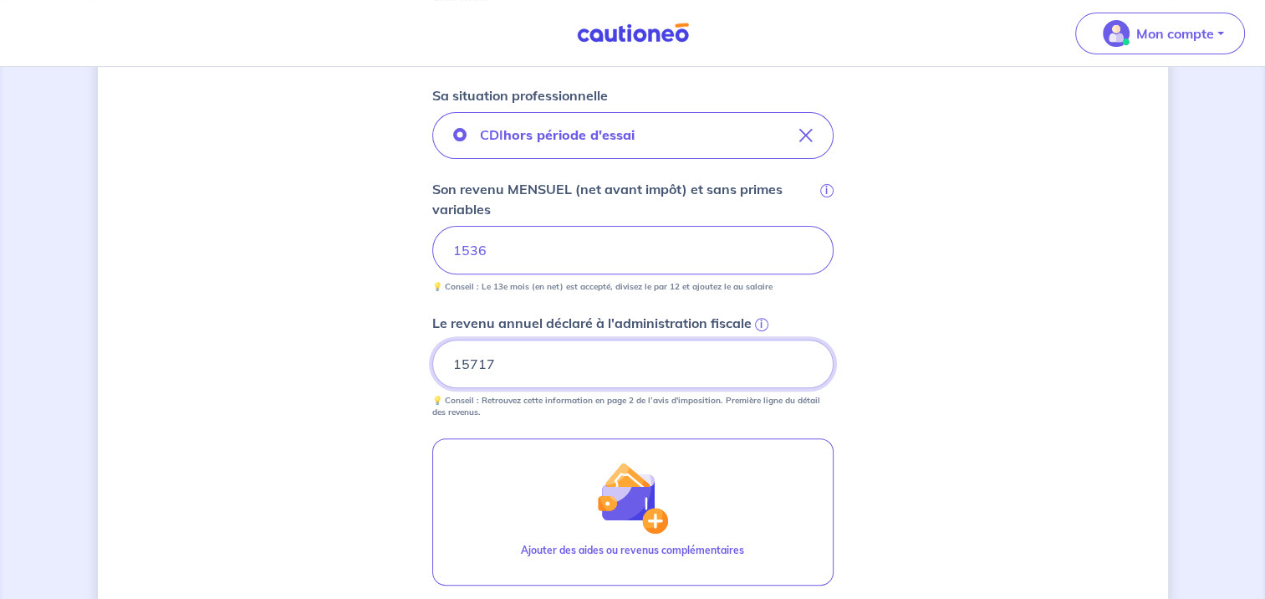
type input "15717"
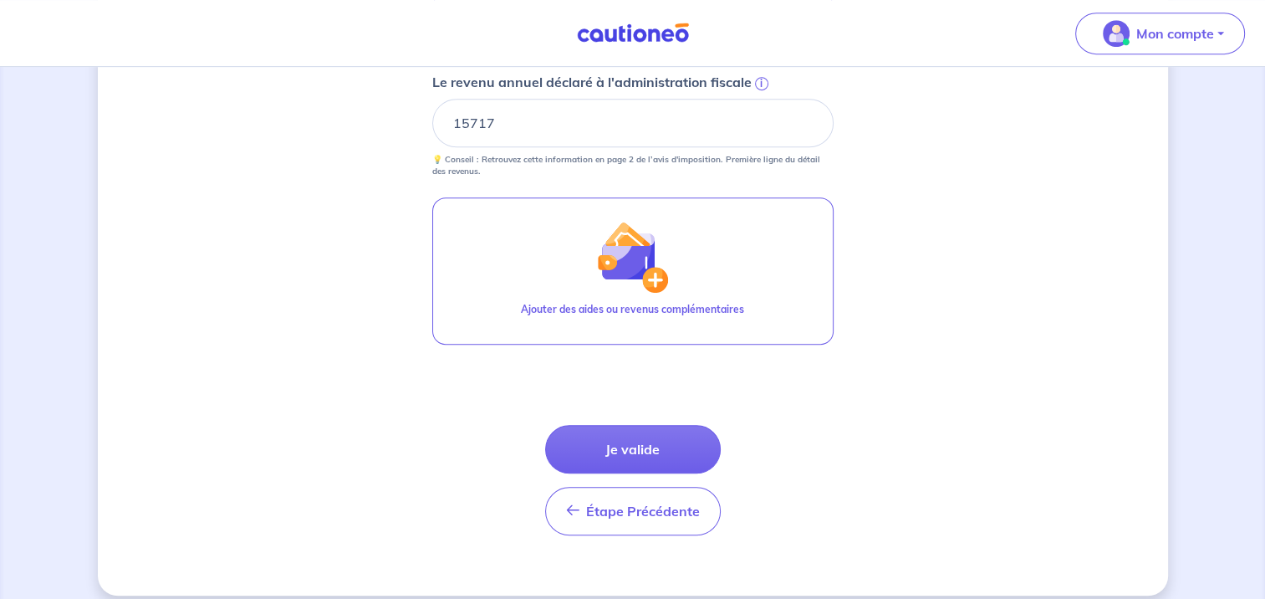
scroll to position [812, 0]
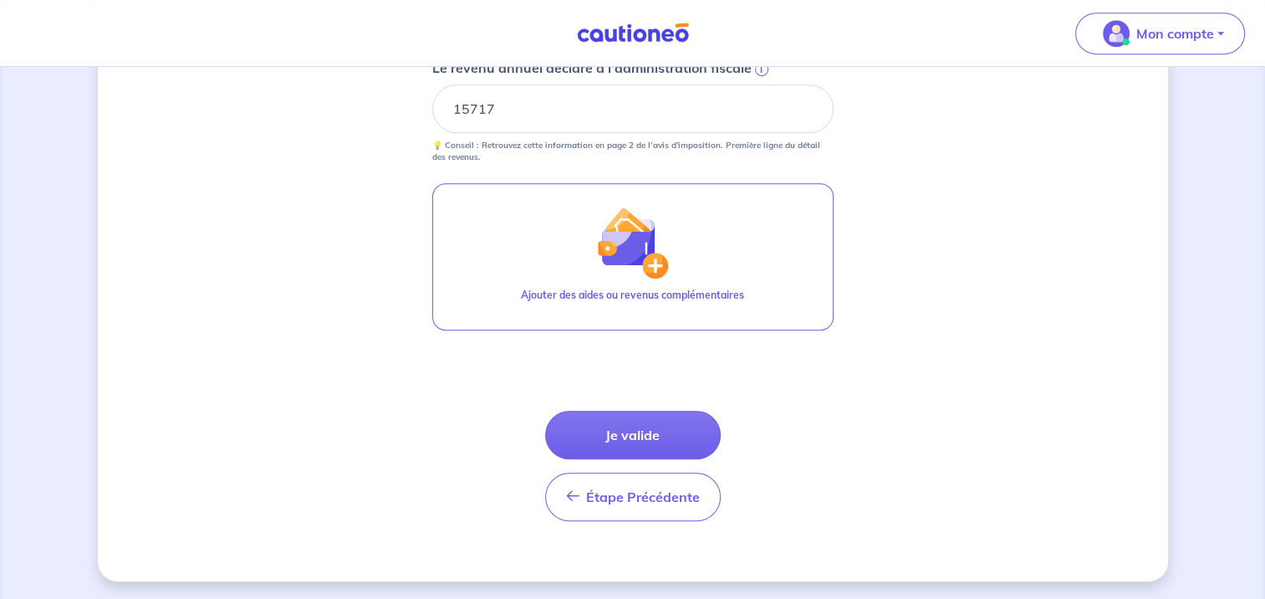
click at [626, 426] on button "Je valide" at bounding box center [633, 434] width 176 height 48
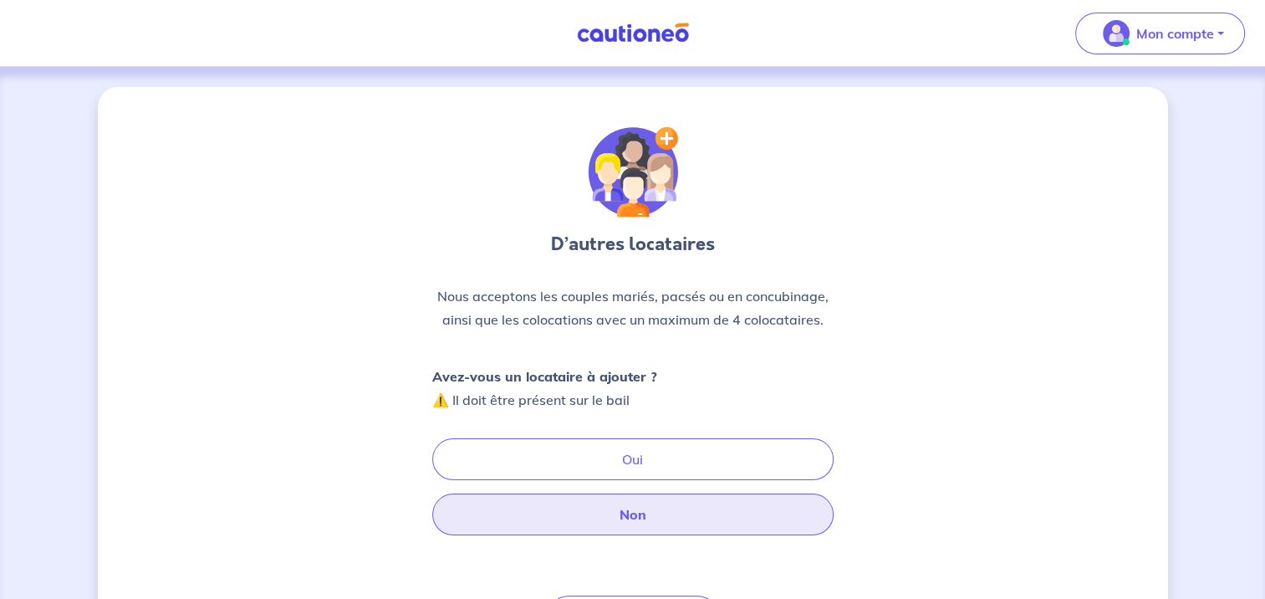
click at [635, 508] on button "Non" at bounding box center [632, 514] width 401 height 42
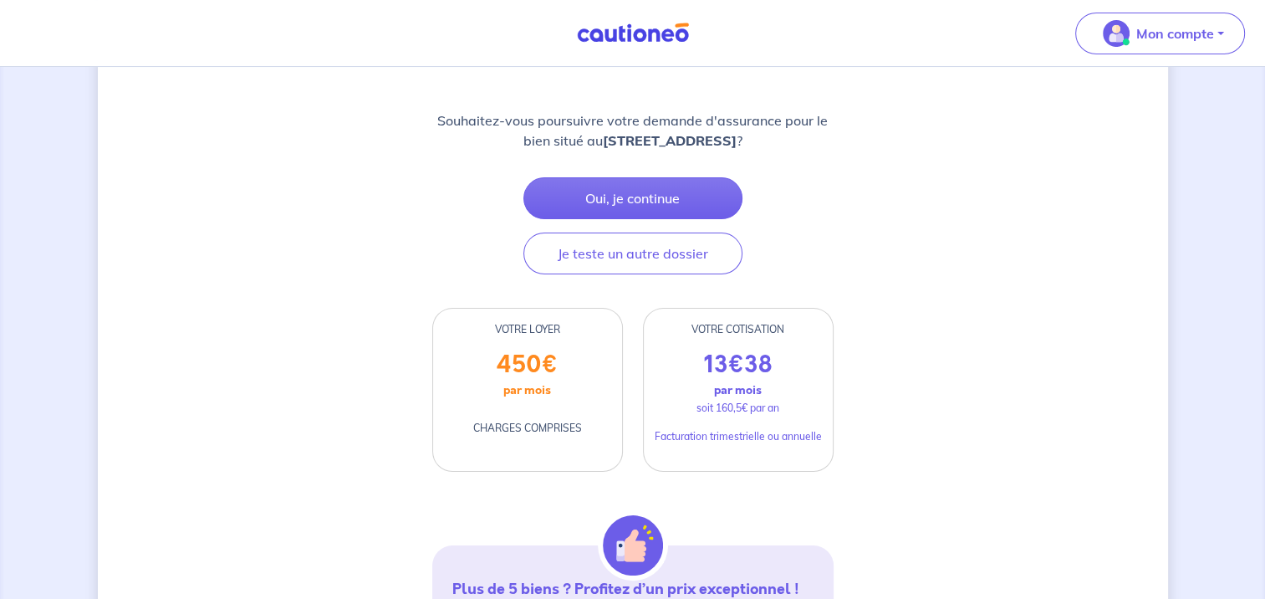
scroll to position [222, 0]
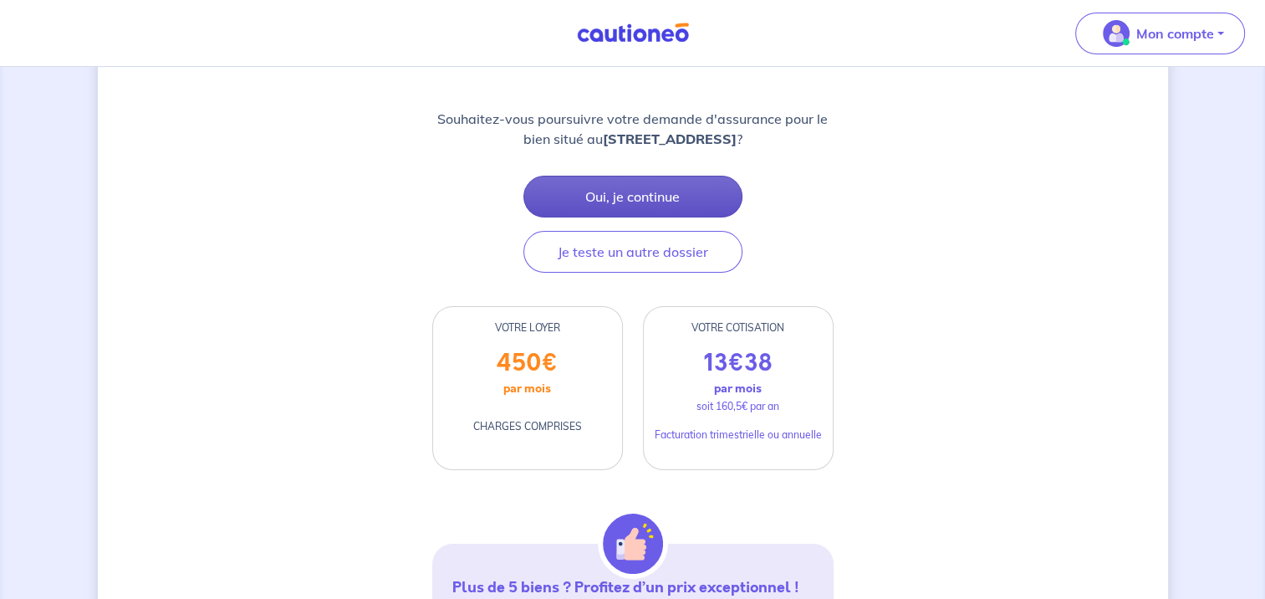
click at [622, 191] on button "Oui, je continue" at bounding box center [632, 197] width 219 height 42
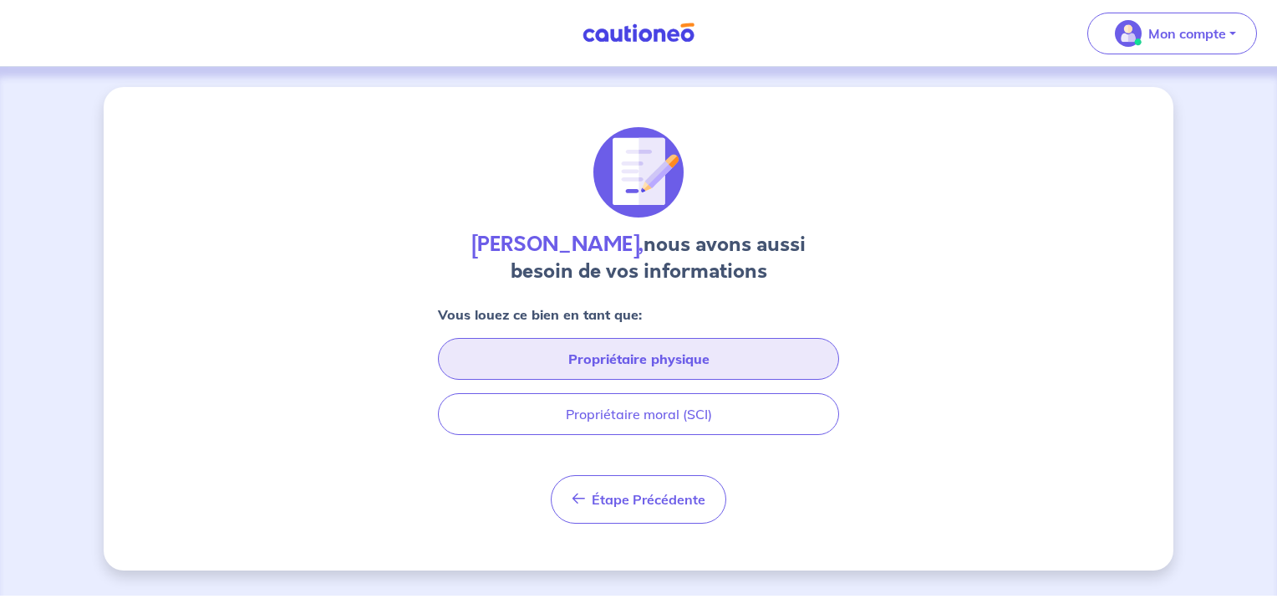
click at [632, 353] on button "Propriétaire physique" at bounding box center [638, 359] width 401 height 42
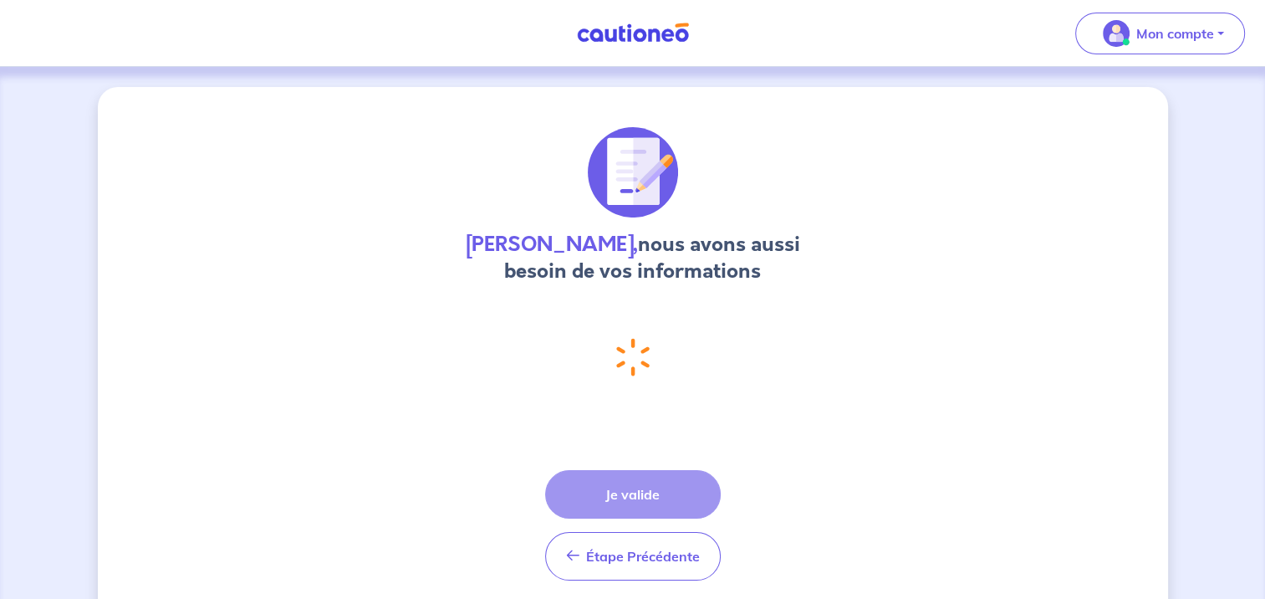
select select "FR"
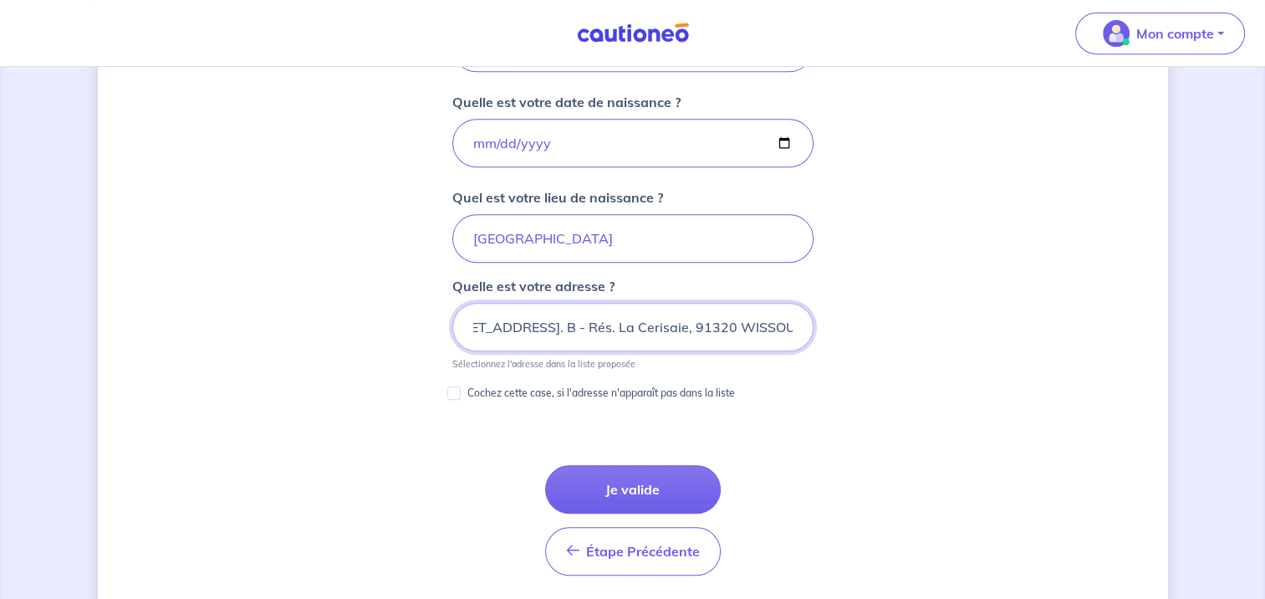
scroll to position [780, 0]
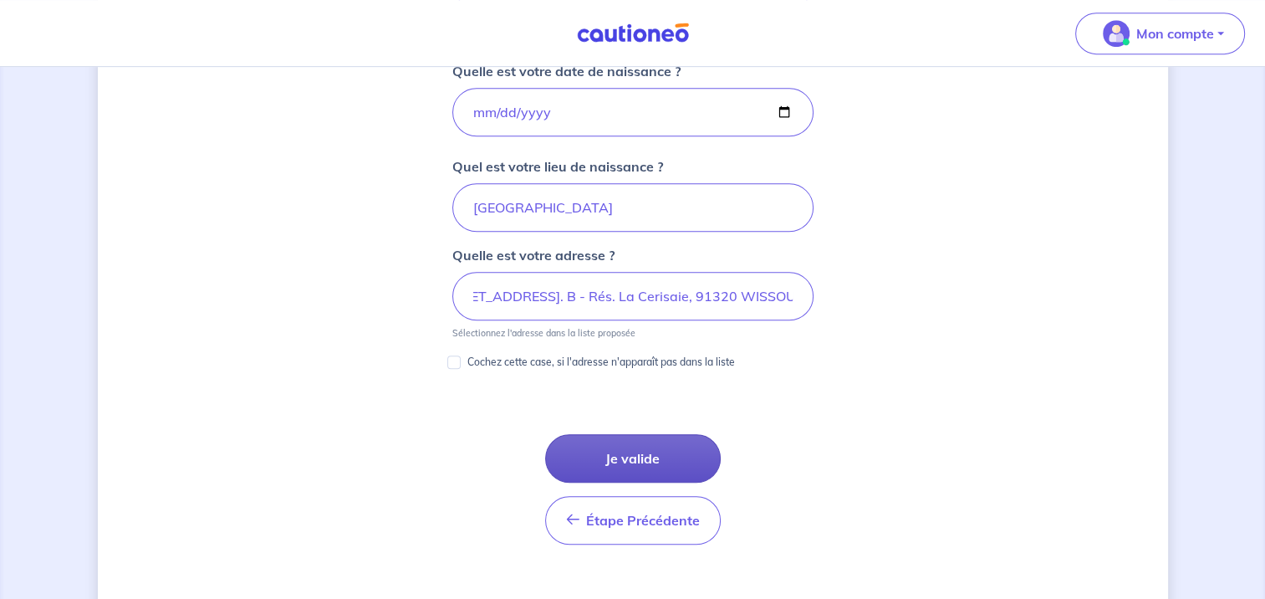
click at [632, 446] on button "Je valide" at bounding box center [633, 458] width 176 height 48
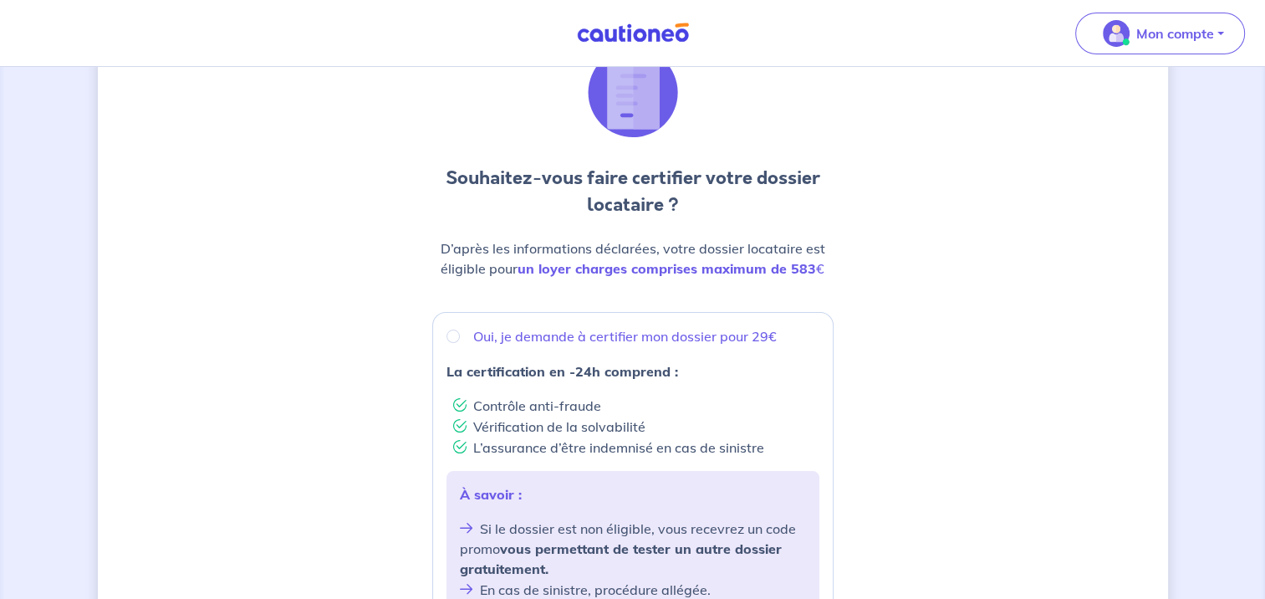
scroll to position [111, 0]
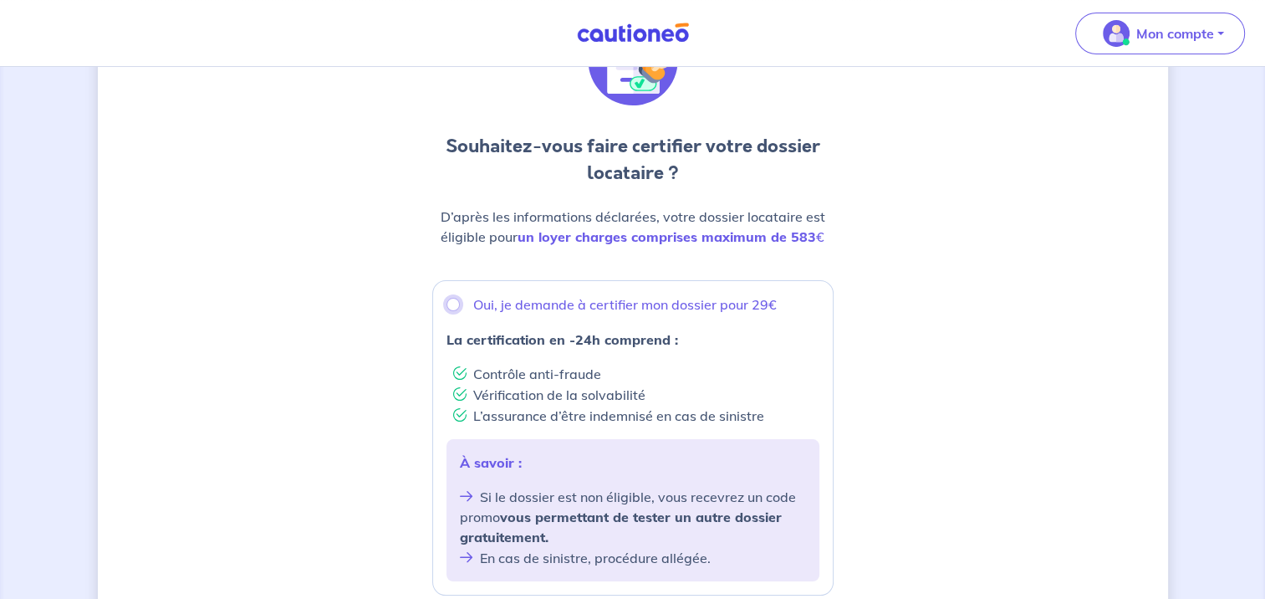
click at [457, 304] on input "Oui, je demande à certifier mon dossier pour 29€" at bounding box center [452, 304] width 13 height 13
radio input "true"
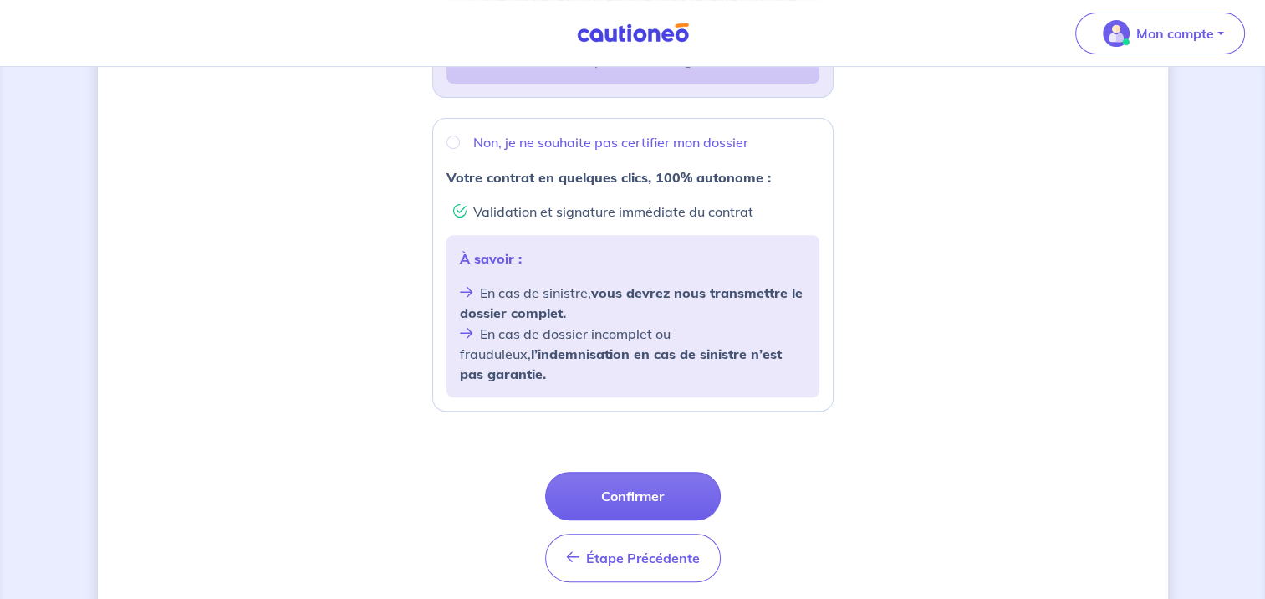
scroll to position [655, 0]
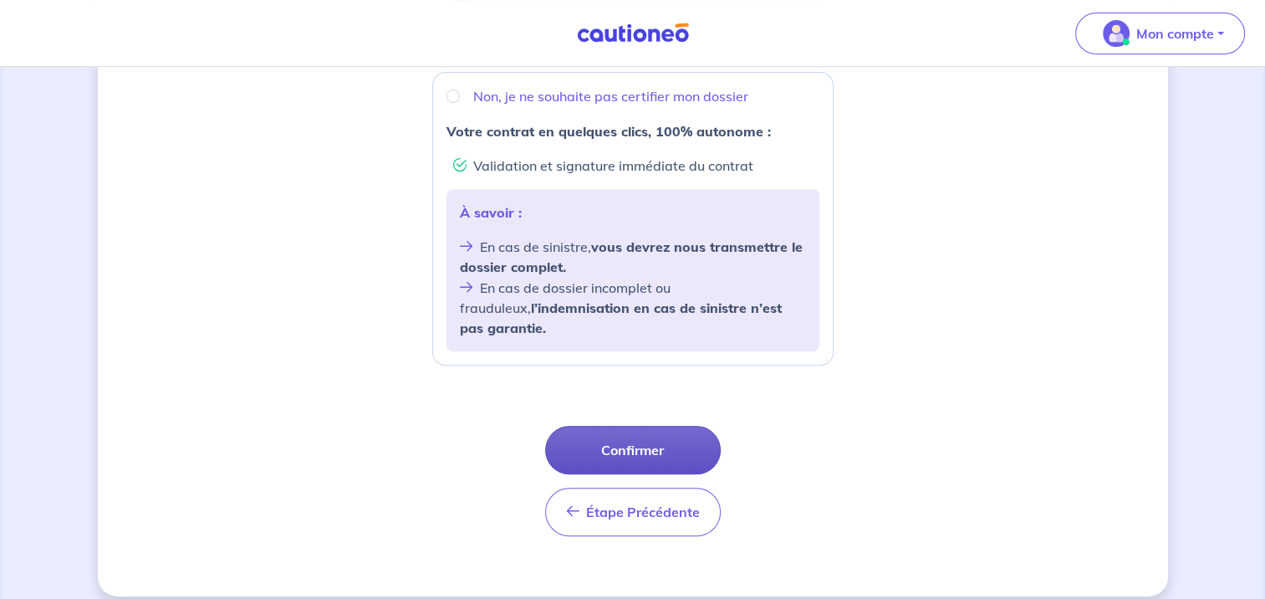
click at [643, 428] on button "Confirmer" at bounding box center [633, 450] width 176 height 48
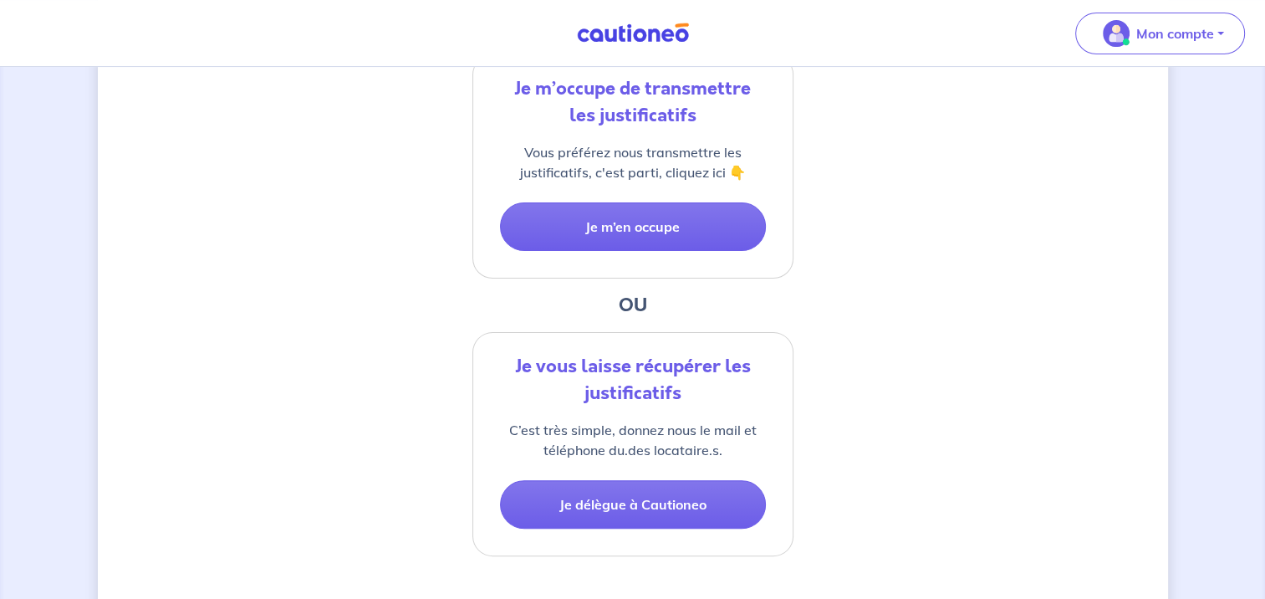
scroll to position [446, 0]
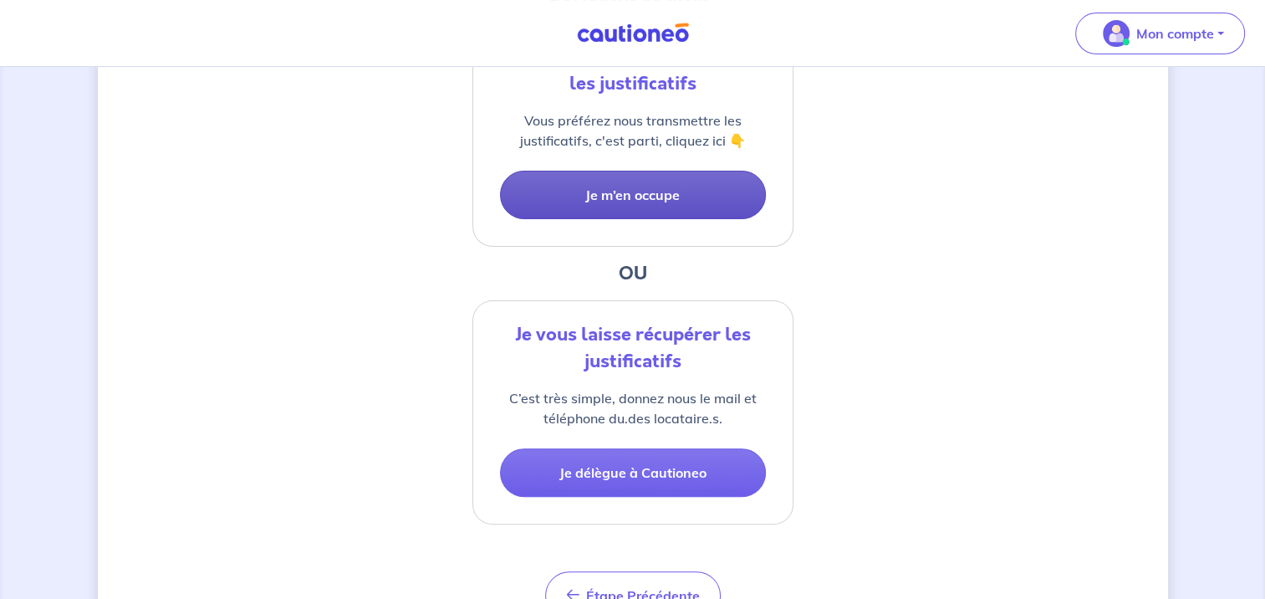
click at [622, 191] on button "Je m’en occupe" at bounding box center [633, 195] width 266 height 48
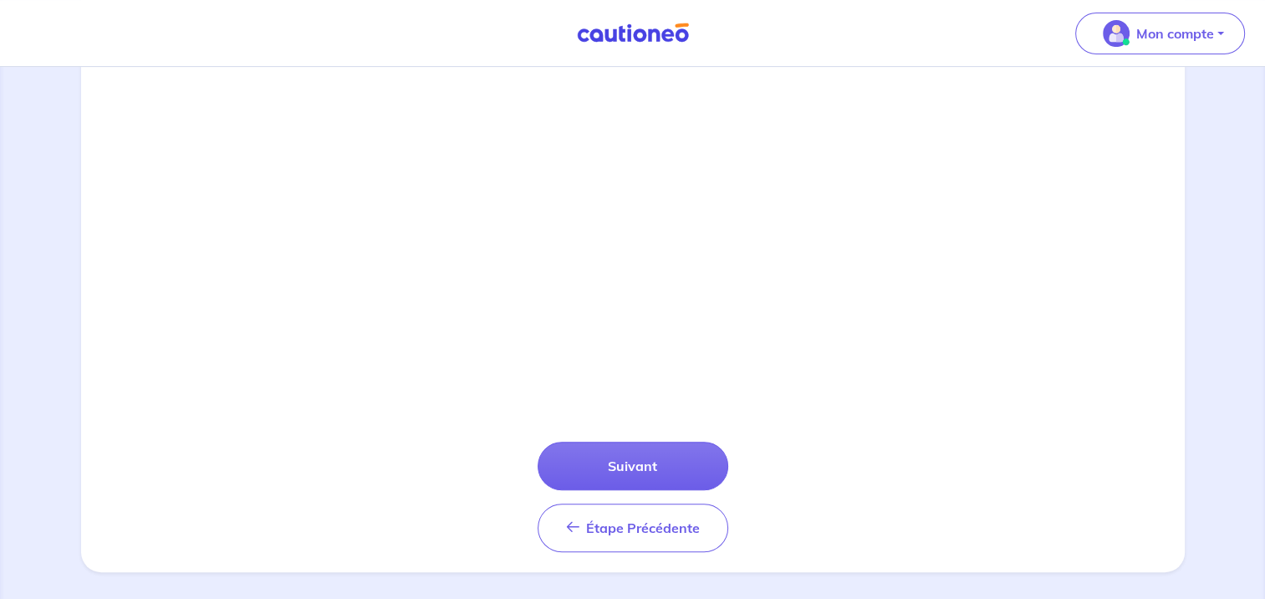
scroll to position [598, 0]
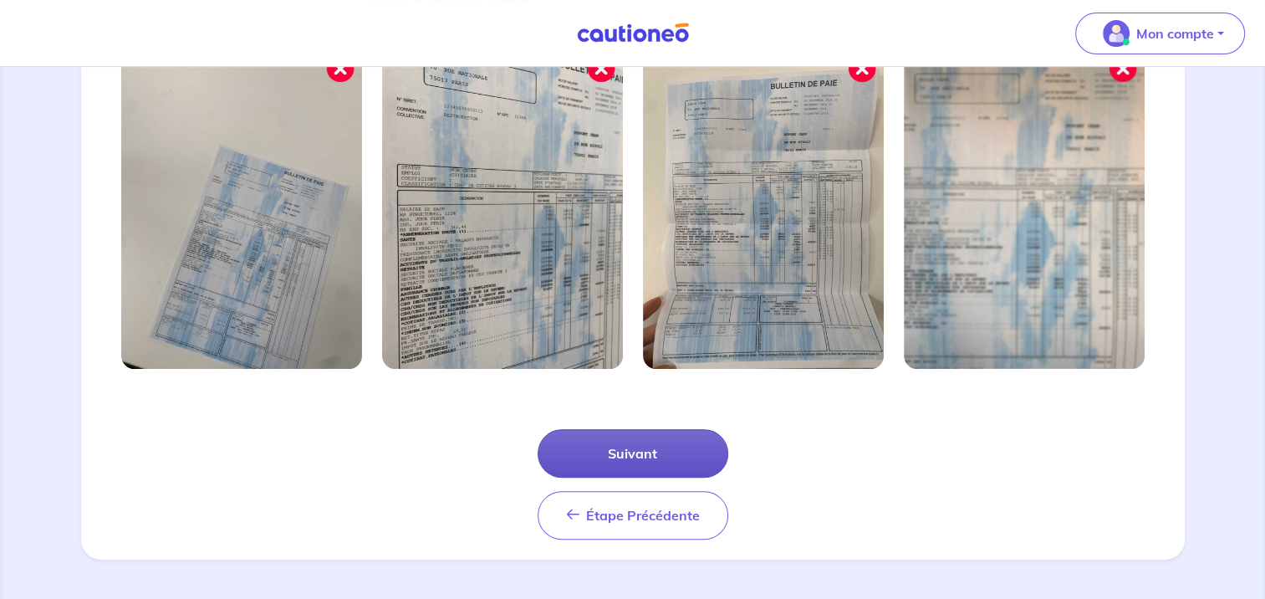
click at [625, 438] on button "Suivant" at bounding box center [633, 453] width 191 height 48
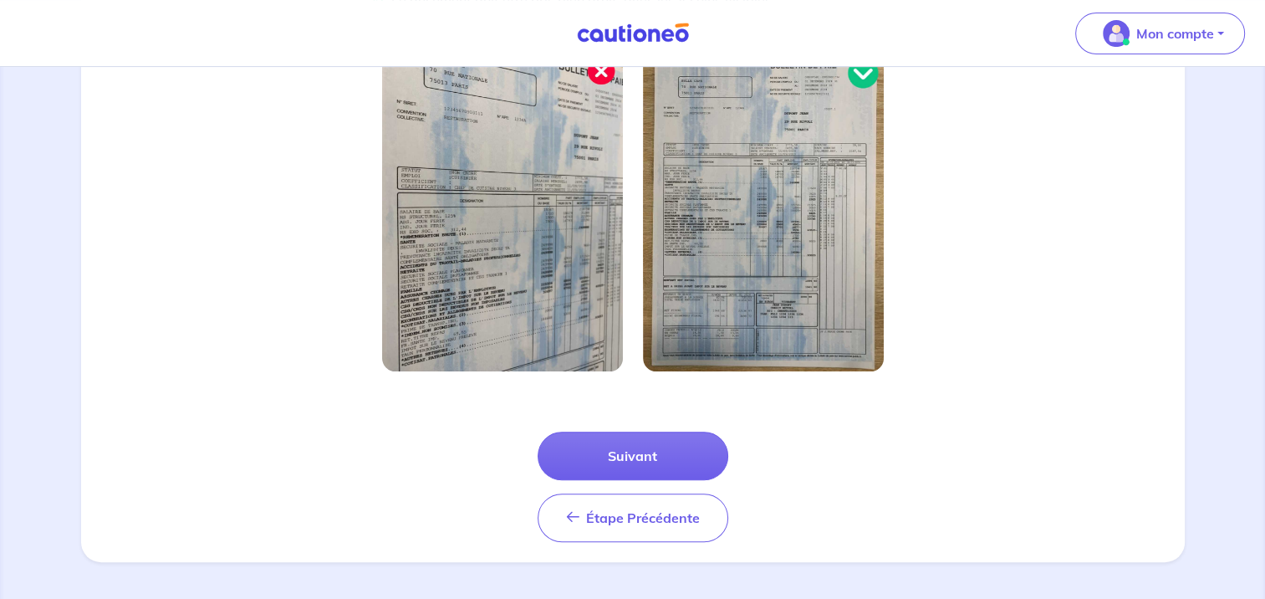
scroll to position [518, 0]
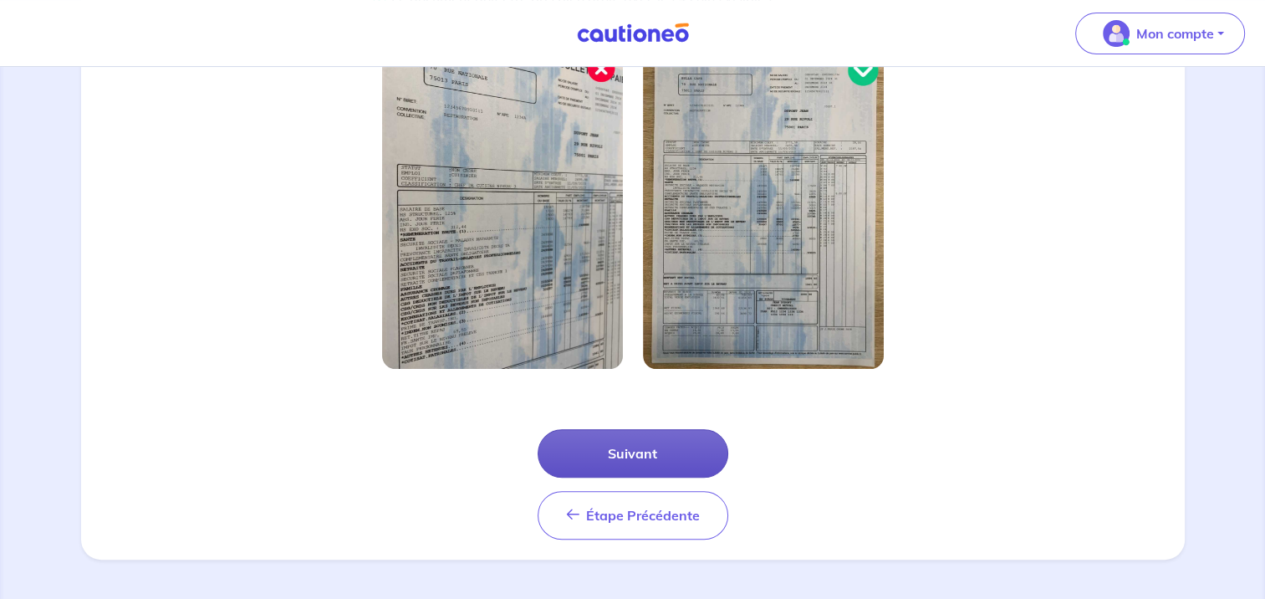
click at [605, 442] on button "Suivant" at bounding box center [633, 453] width 191 height 48
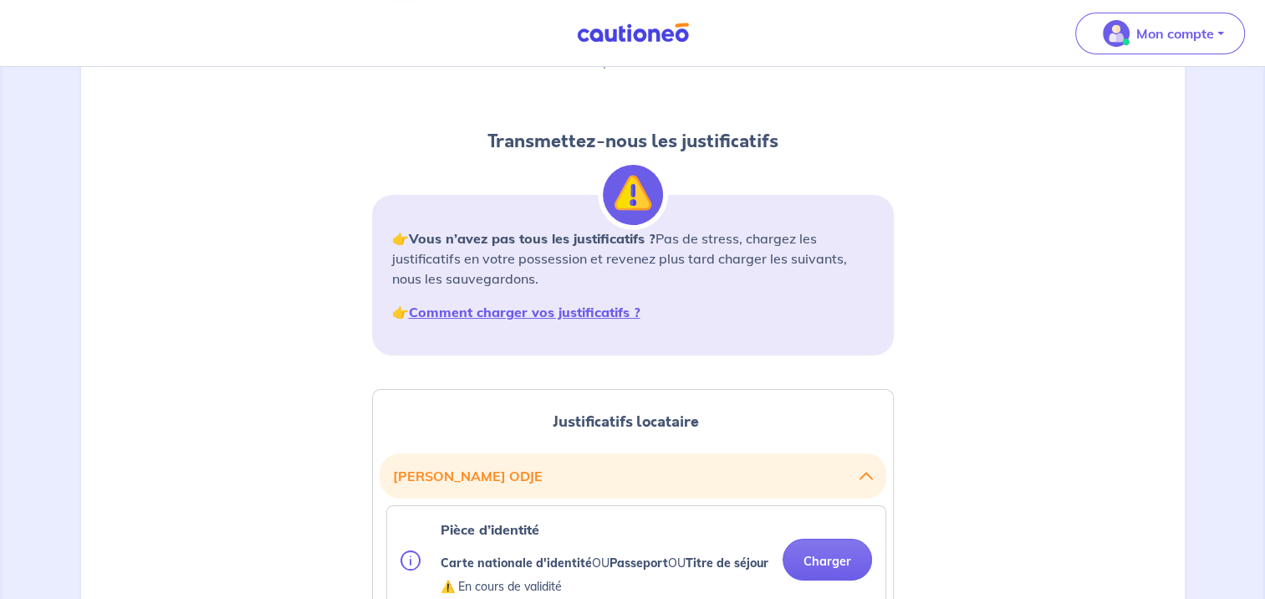
scroll to position [111, 0]
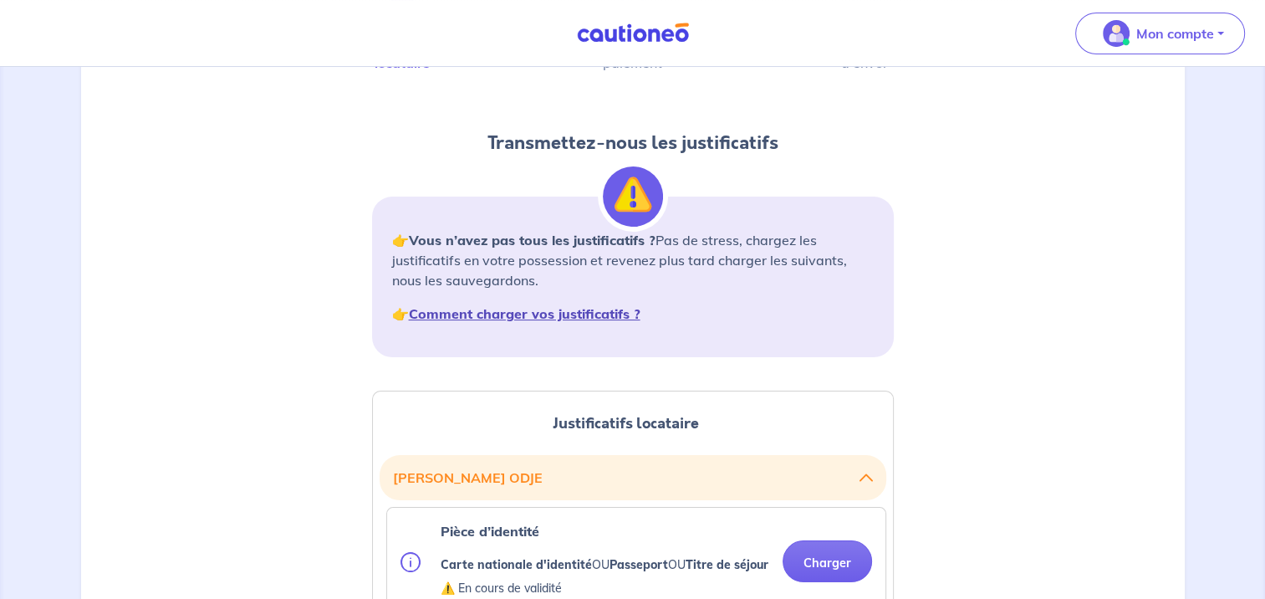
click at [584, 313] on strong "Comment charger vos justificatifs ?" at bounding box center [525, 313] width 232 height 17
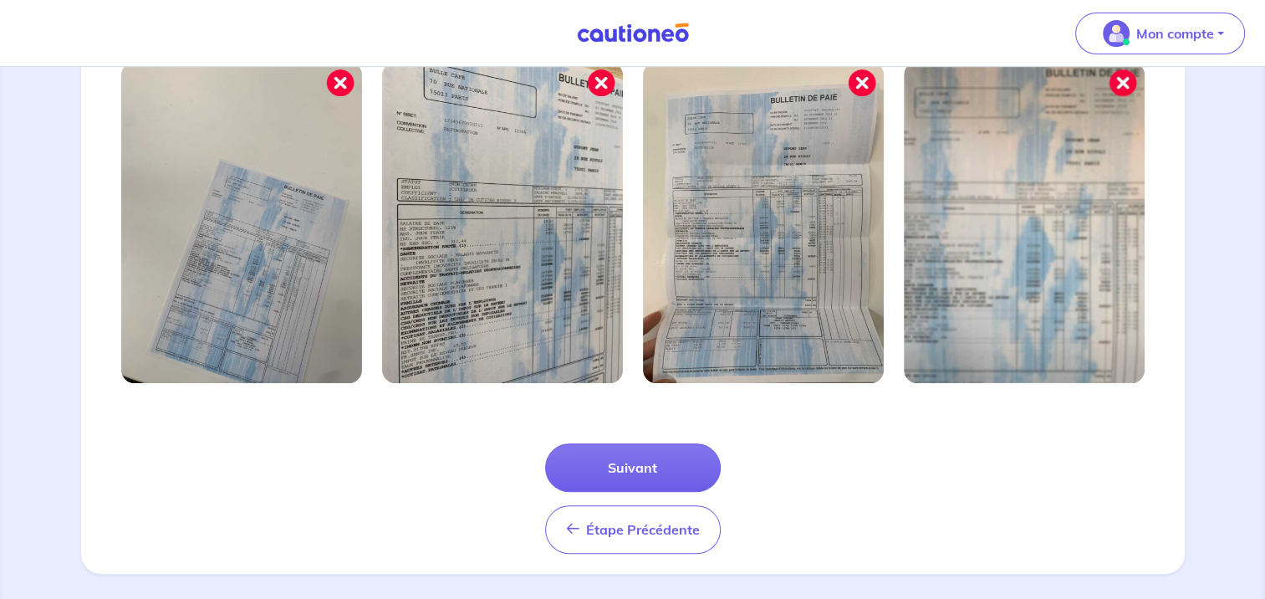
scroll to position [598, 0]
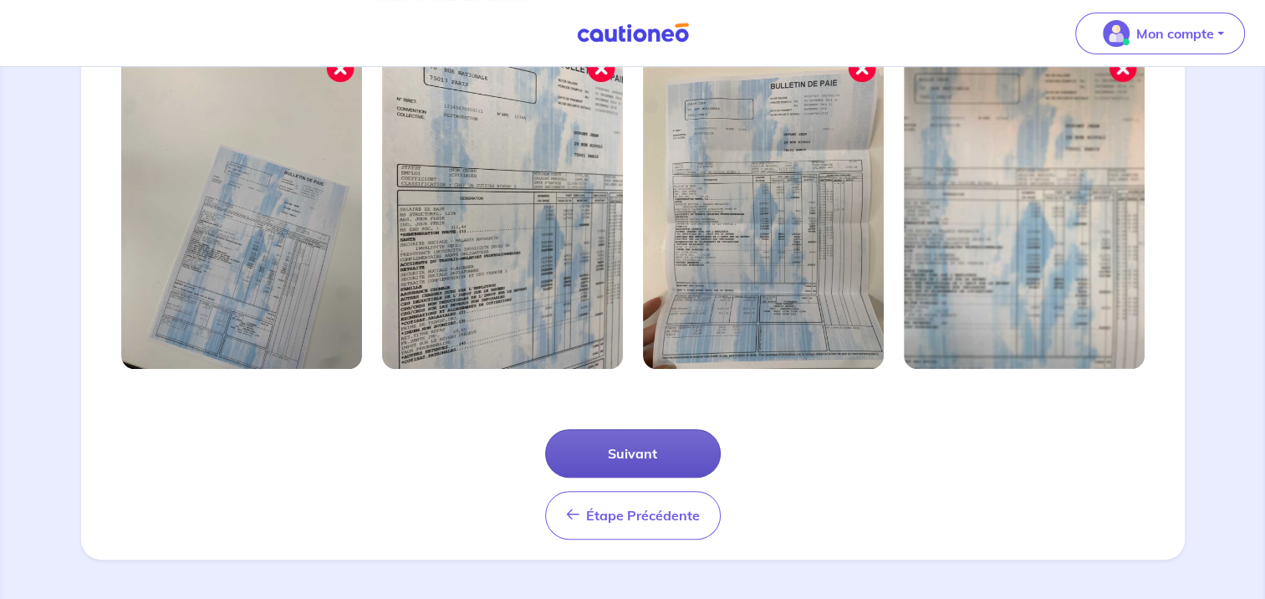
click at [618, 446] on button "Suivant" at bounding box center [633, 453] width 176 height 48
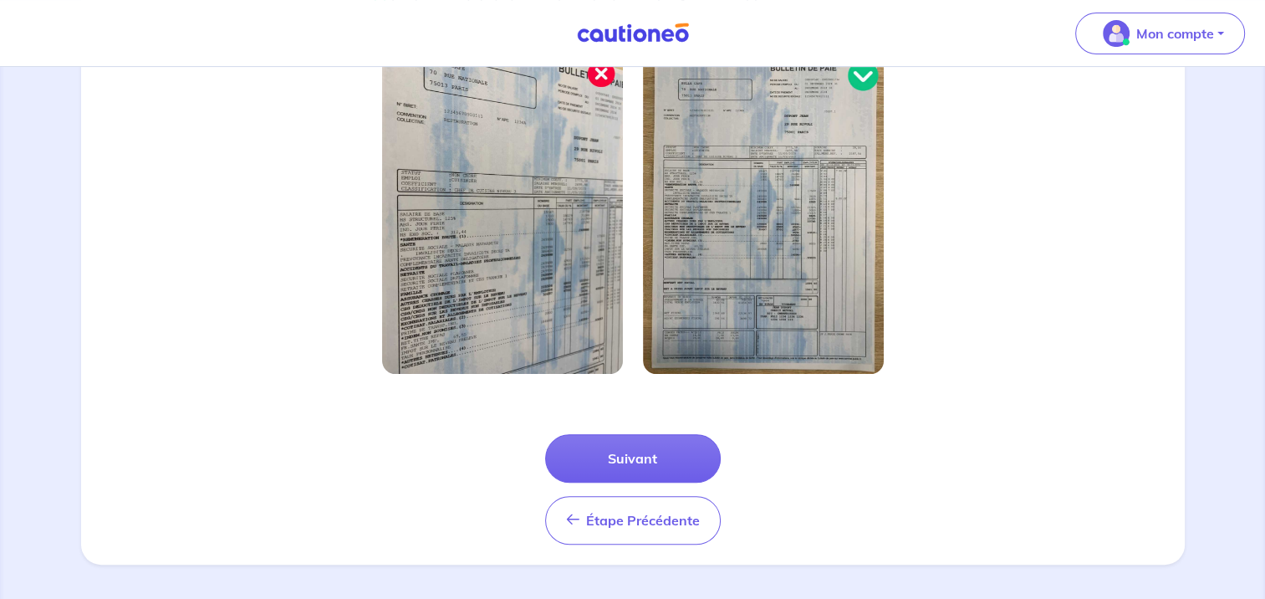
scroll to position [518, 0]
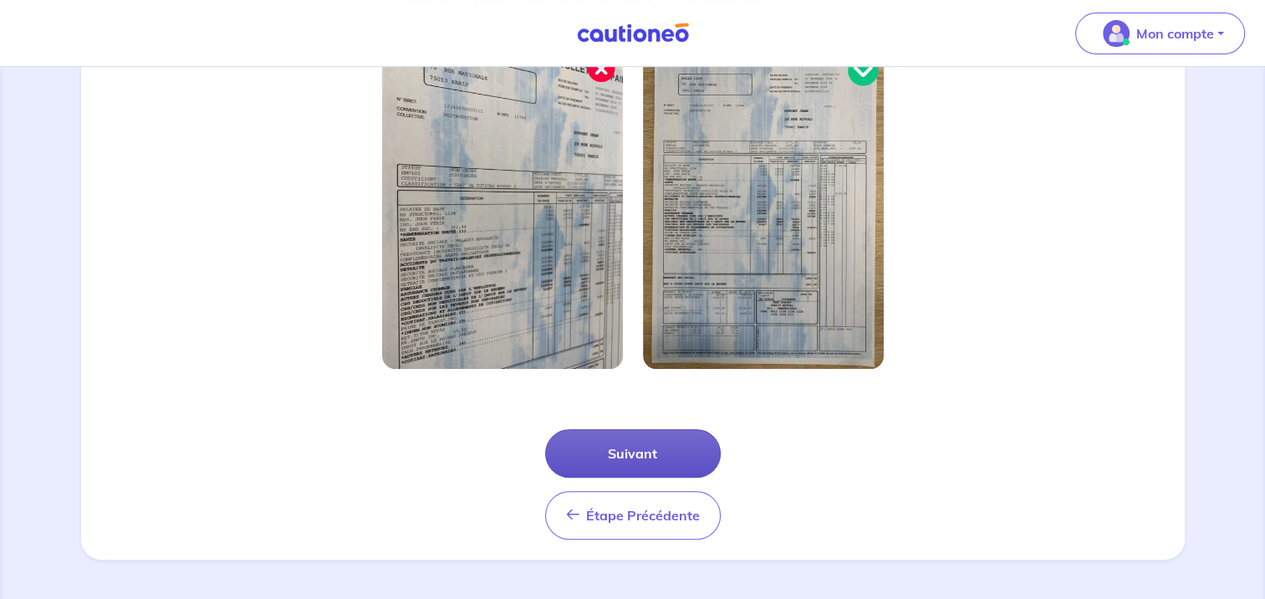
click at [644, 449] on button "Suivant" at bounding box center [633, 453] width 176 height 48
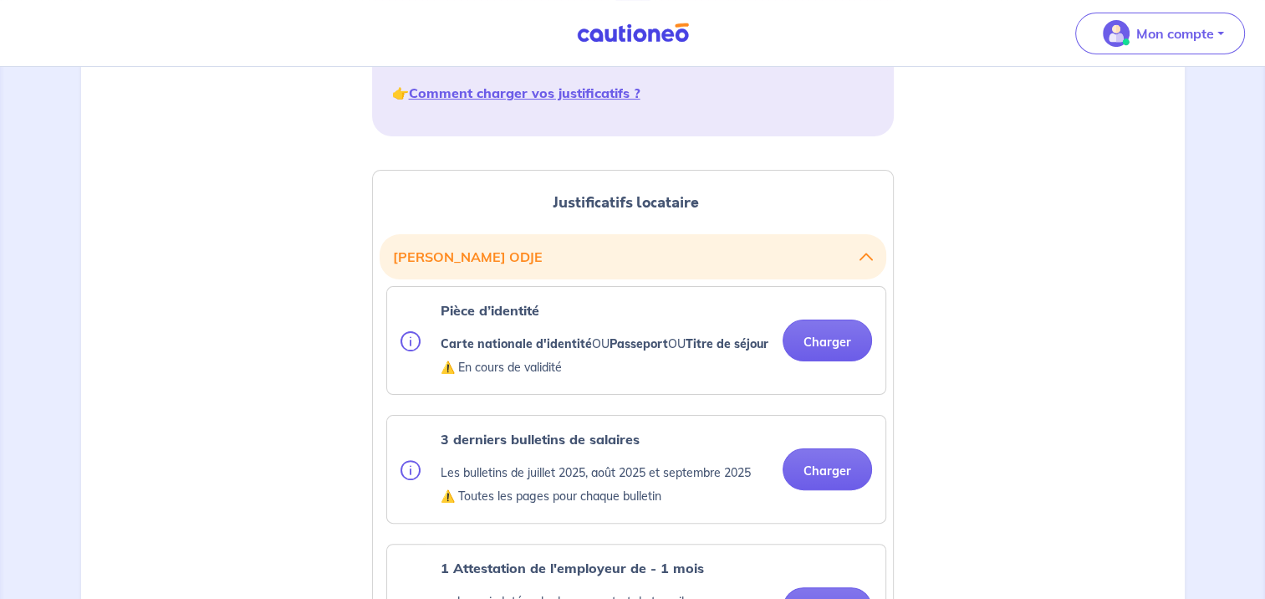
scroll to position [334, 0]
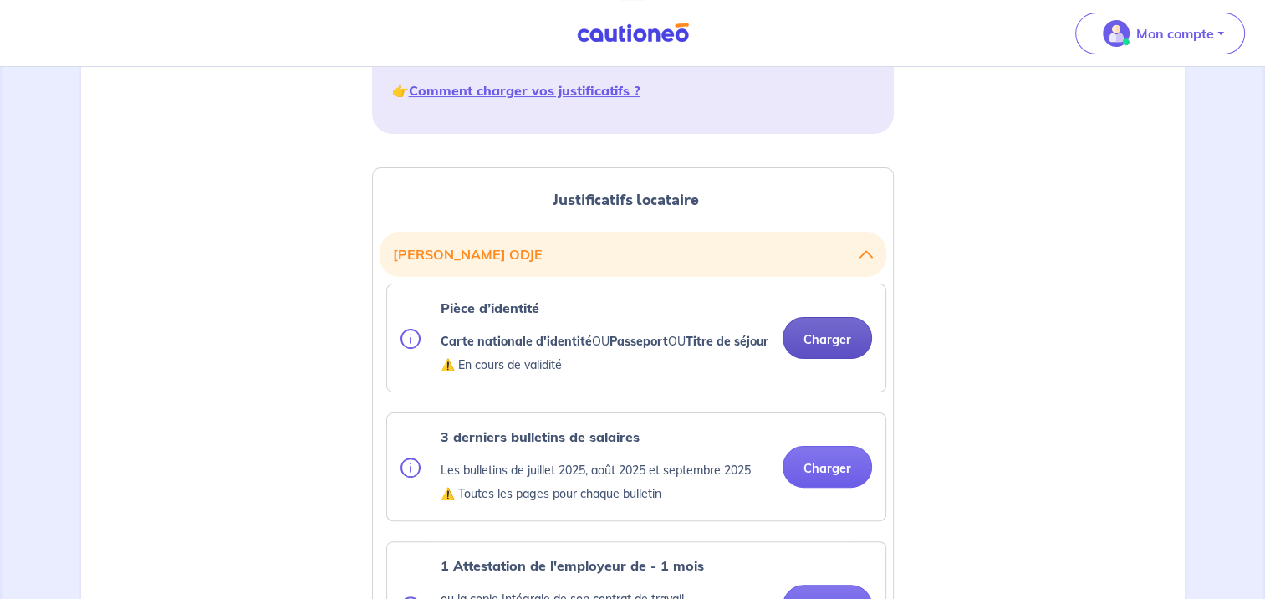
click at [819, 345] on button "Charger" at bounding box center [827, 338] width 89 height 42
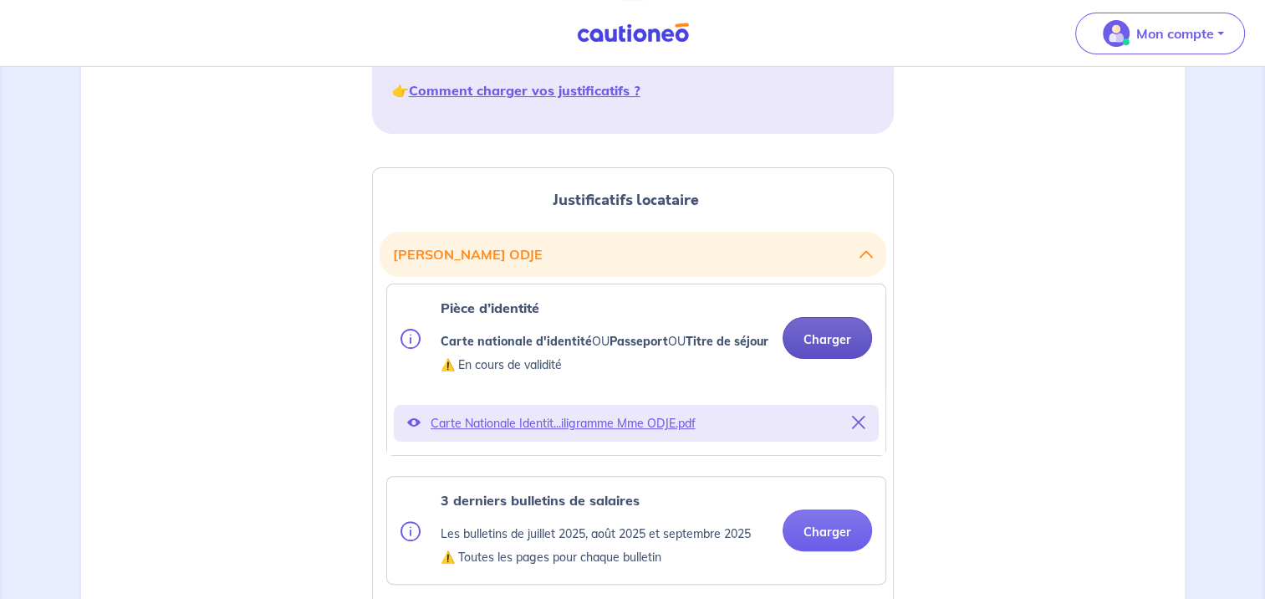
click at [830, 342] on button "Charger" at bounding box center [827, 338] width 89 height 42
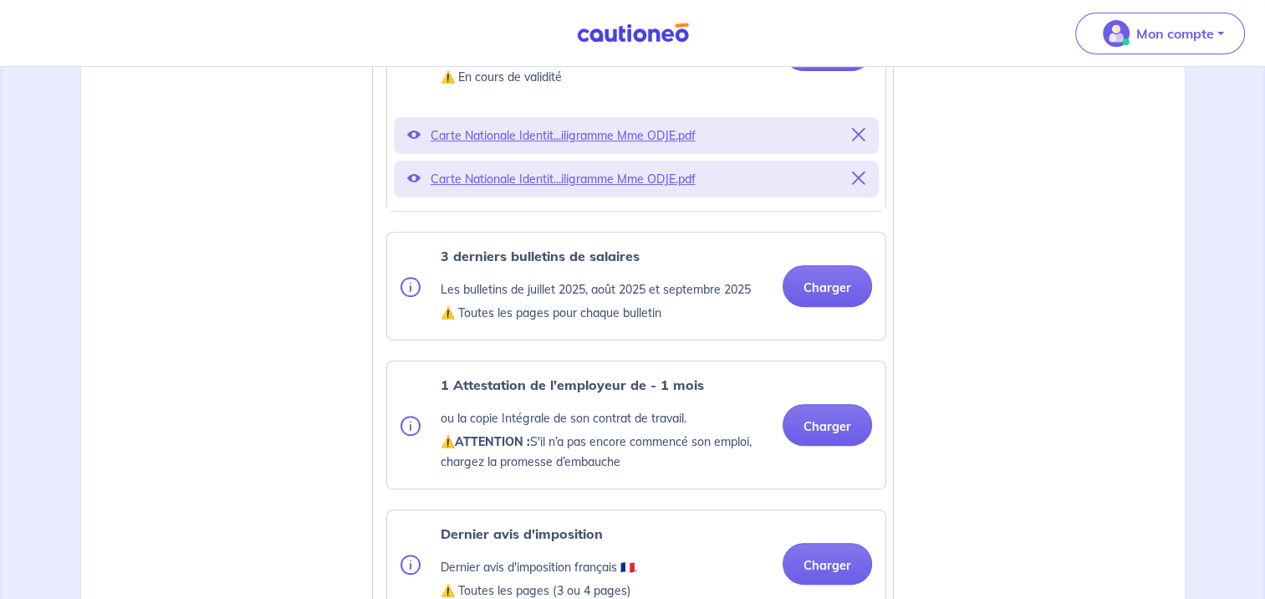
scroll to position [669, 0]
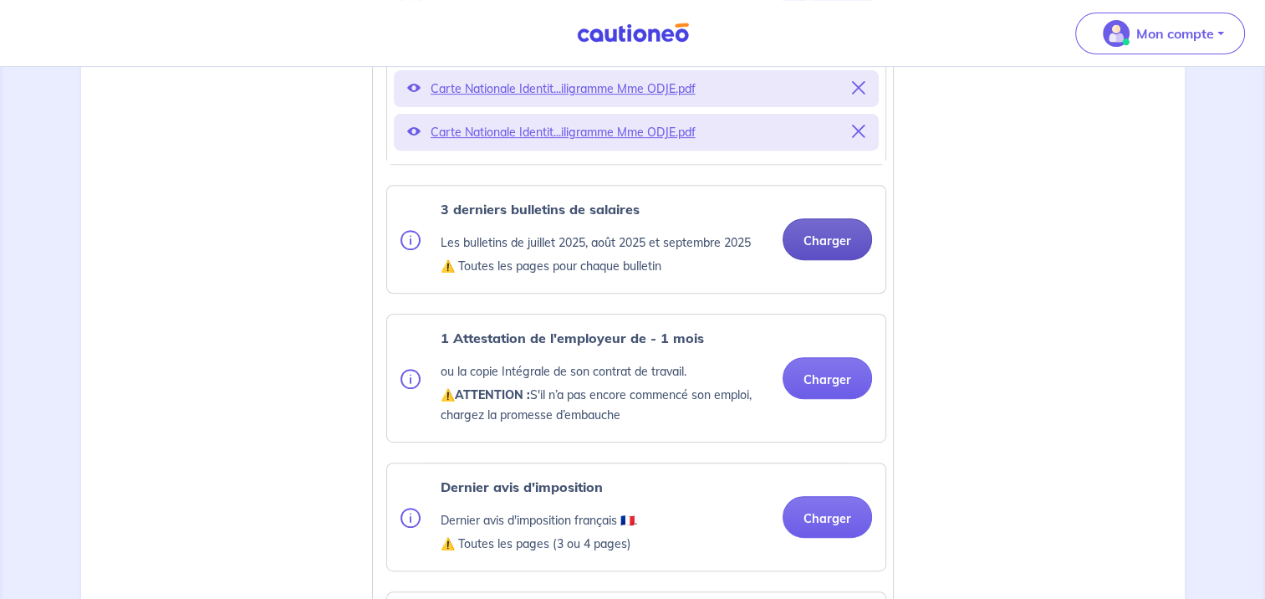
click at [825, 257] on button "Charger" at bounding box center [827, 239] width 89 height 42
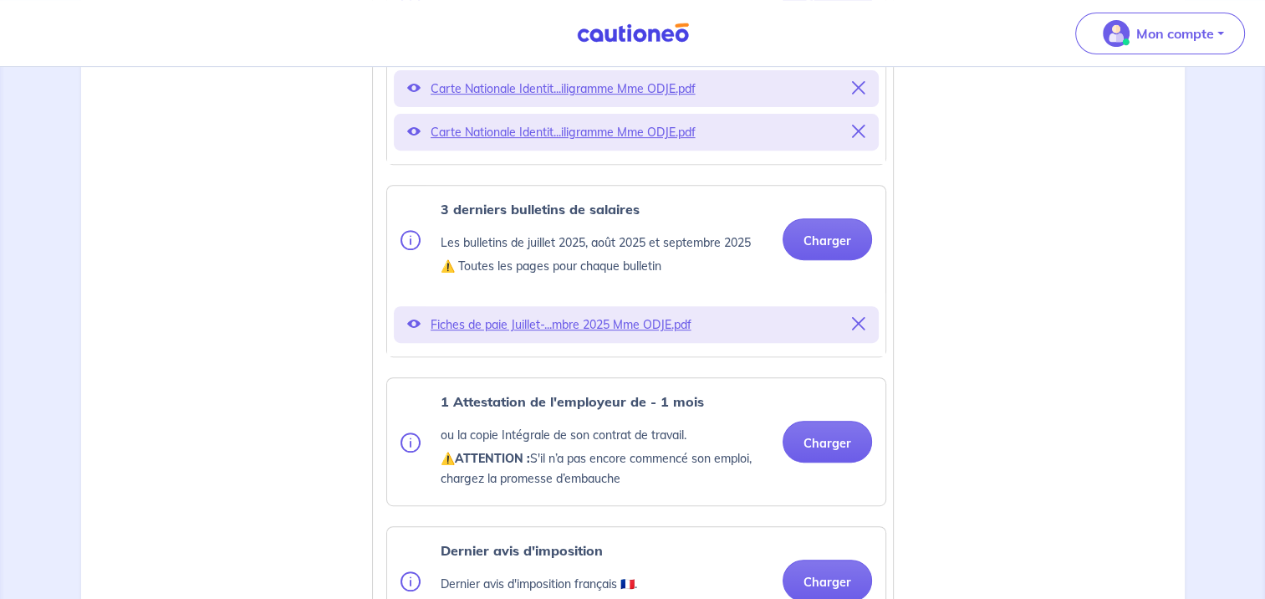
scroll to position [891, 0]
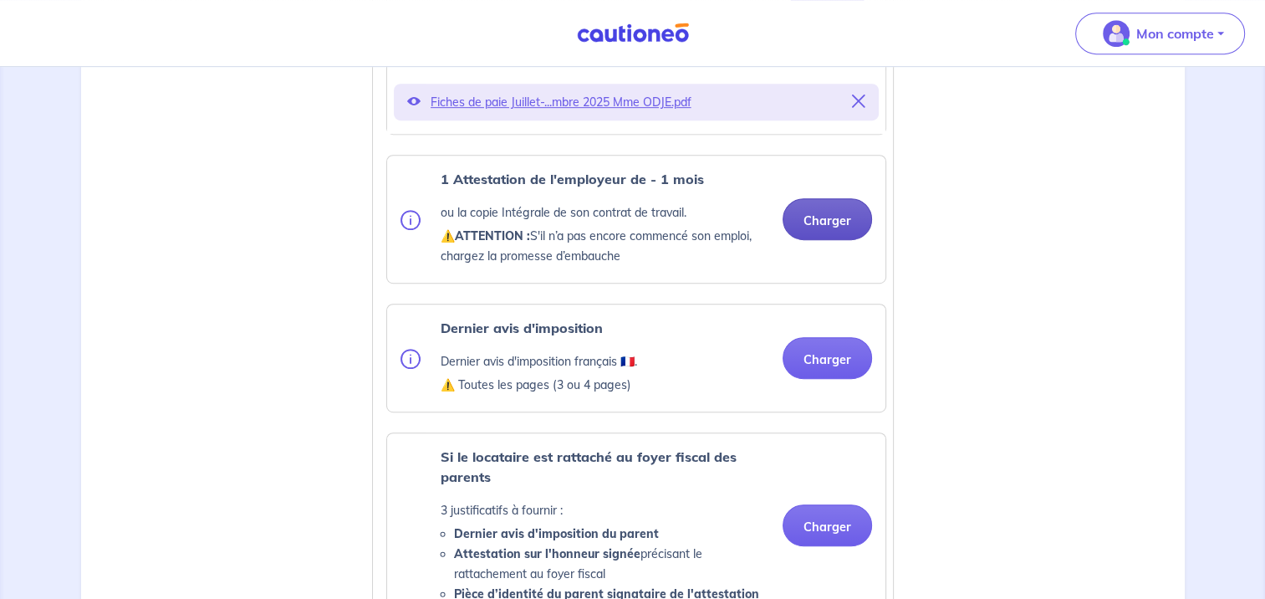
click at [838, 236] on button "Charger" at bounding box center [827, 219] width 89 height 42
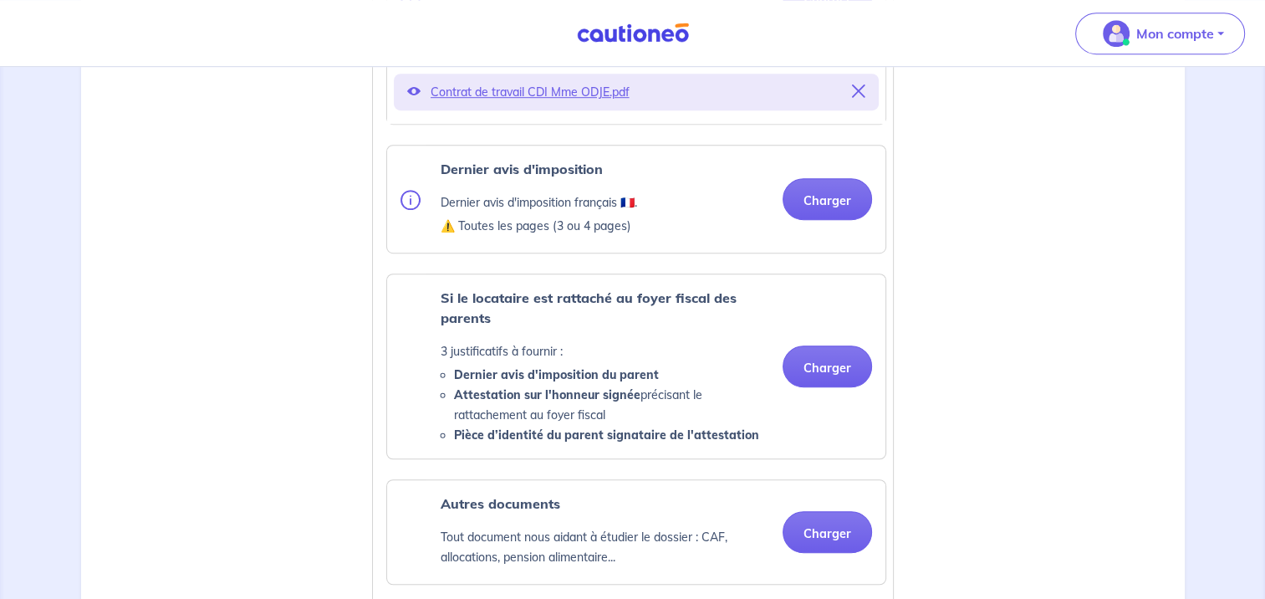
scroll to position [1114, 0]
click at [833, 213] on button "Charger" at bounding box center [827, 198] width 89 height 42
click at [831, 212] on button "Charger" at bounding box center [827, 198] width 89 height 42
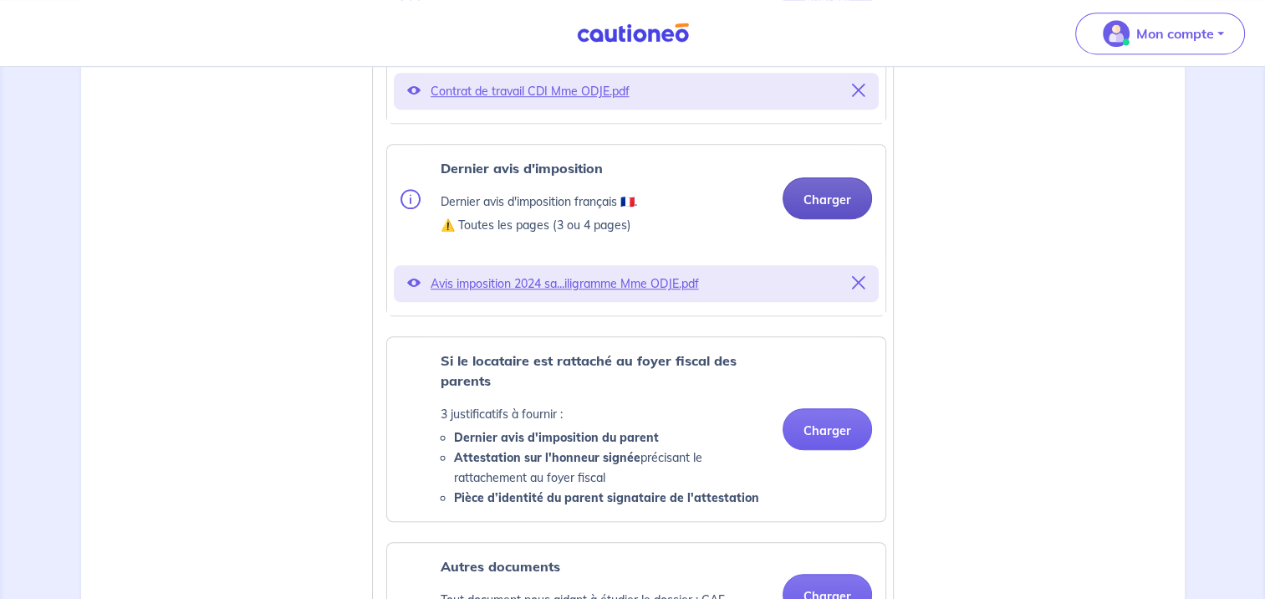
click at [833, 213] on button "Charger" at bounding box center [827, 198] width 89 height 42
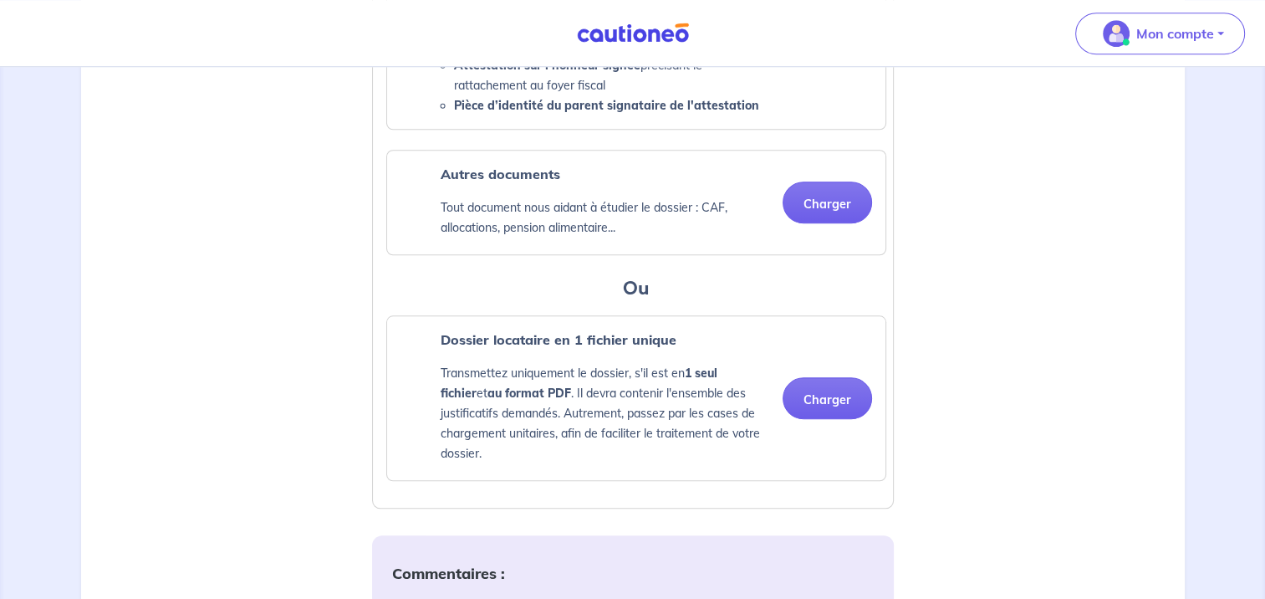
scroll to position [1449, 0]
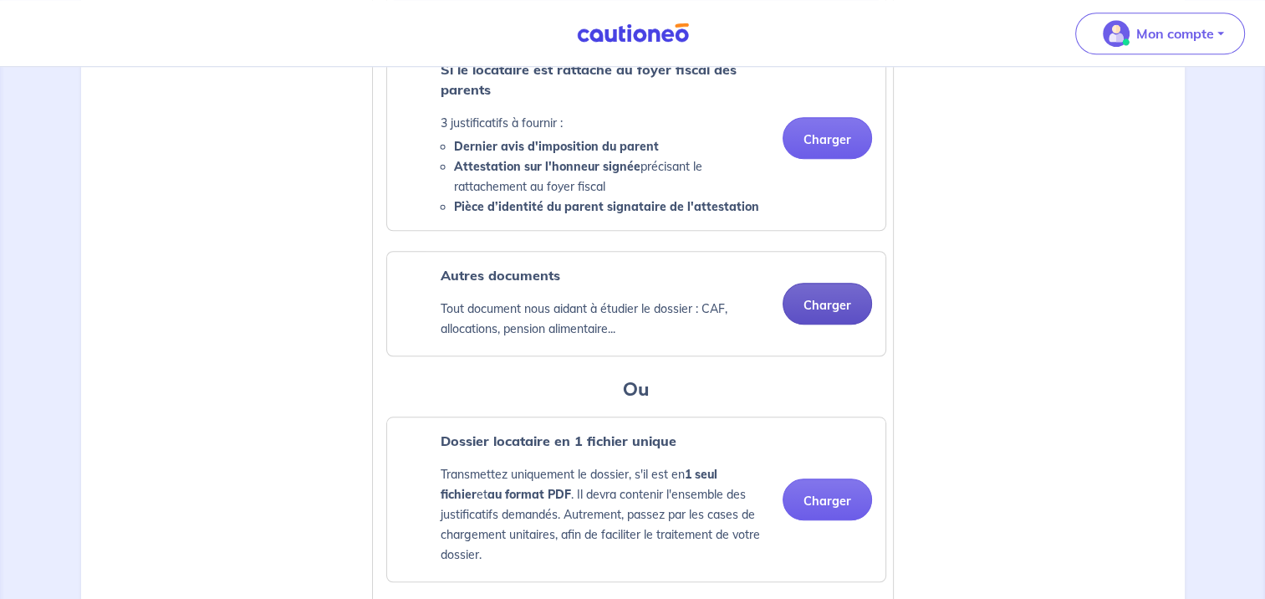
click at [833, 321] on button "Charger" at bounding box center [827, 304] width 89 height 42
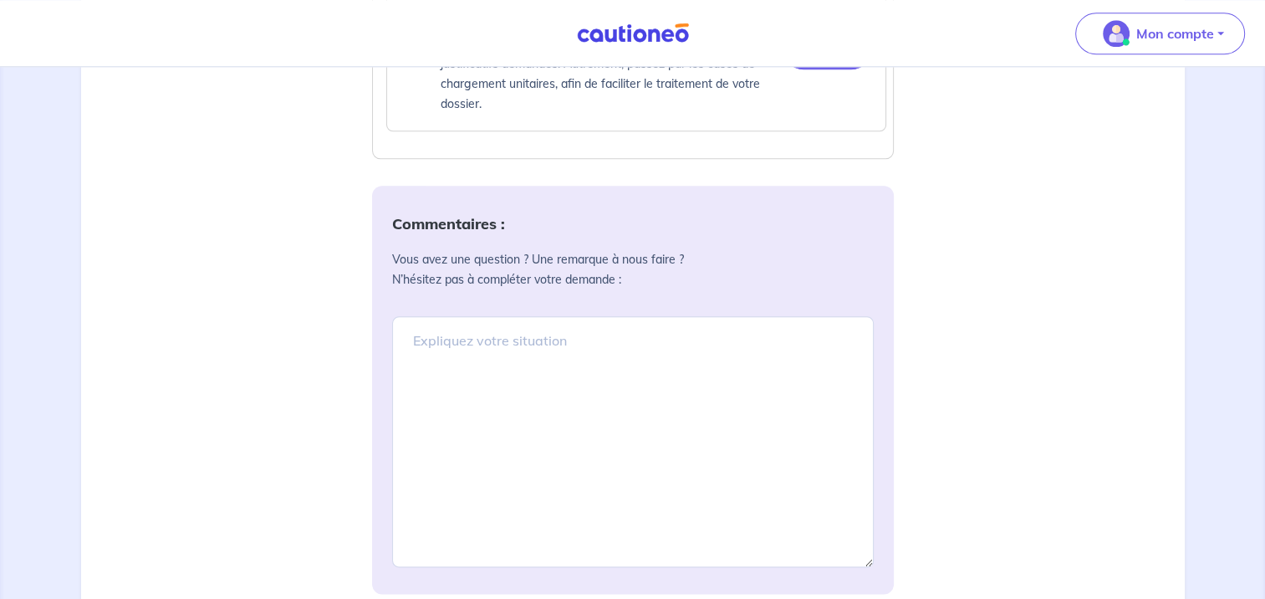
scroll to position [2006, 0]
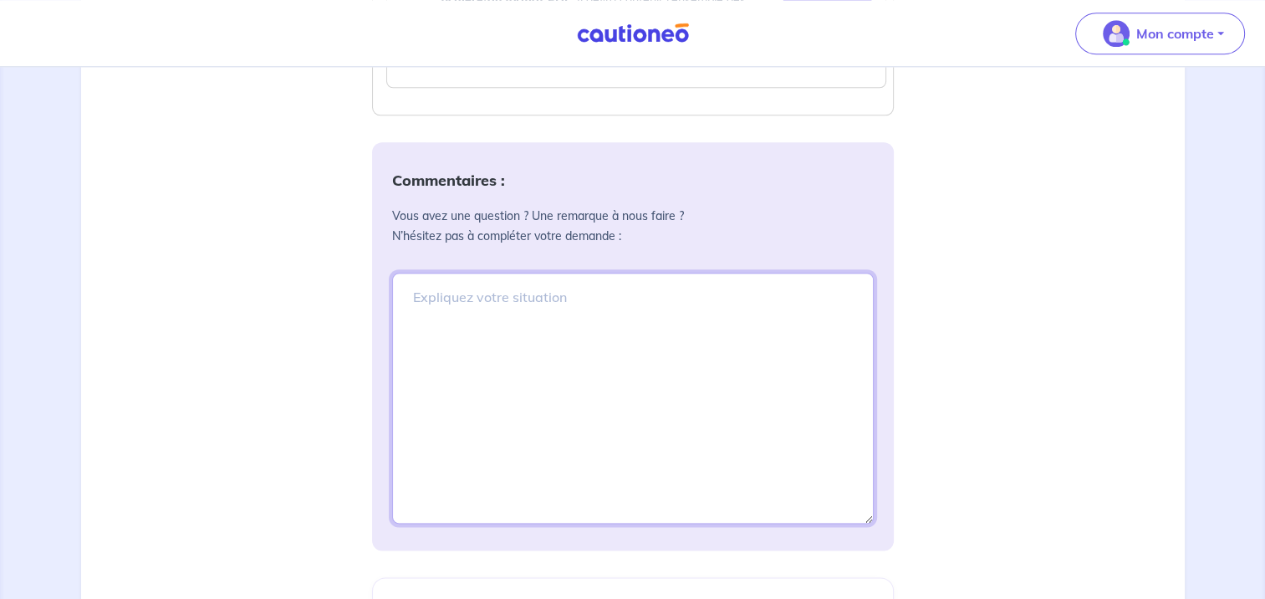
click at [411, 310] on textarea at bounding box center [633, 398] width 482 height 251
click at [410, 315] on textarea "Je vous ai fourni" at bounding box center [633, 398] width 482 height 251
click at [725, 316] on textarea "Je vous ai fourni" at bounding box center [633, 398] width 482 height 251
click at [827, 318] on textarea "Pour les attestation de CNI et d'avis d'imposition, Je vous ai fourni" at bounding box center [633, 398] width 482 height 251
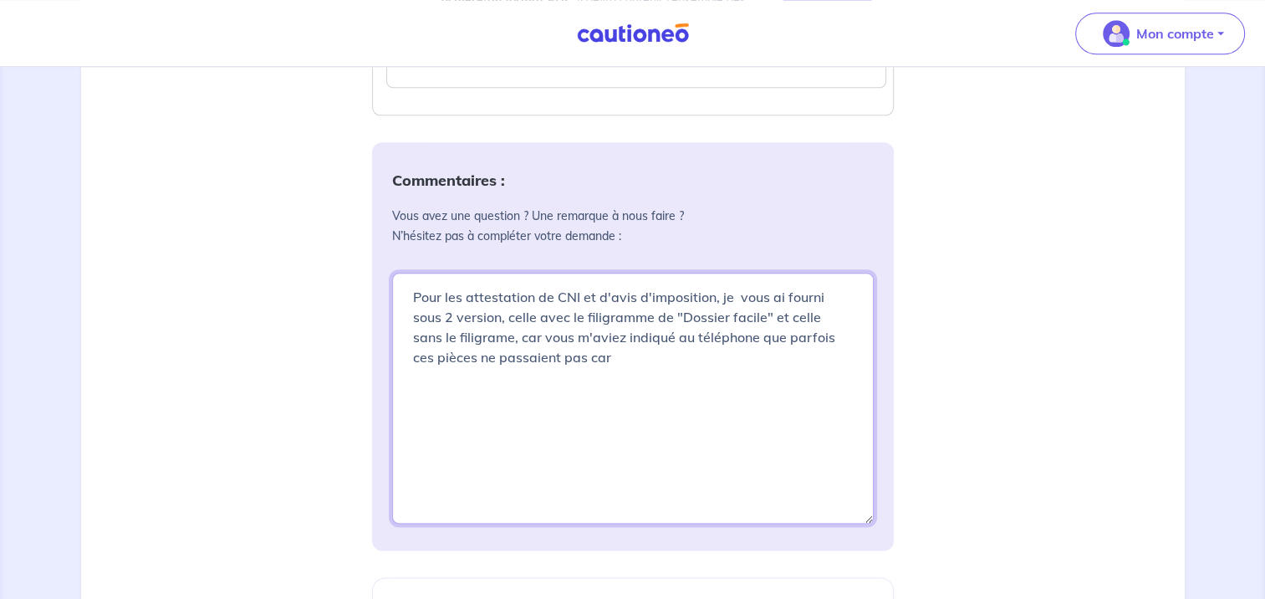
click at [602, 375] on textarea "Pour les attestation de CNI et d'avis d'imposition, je vous ai fourni sous 2 ve…" at bounding box center [633, 398] width 482 height 251
click at [530, 312] on textarea "Pour les attestation de CNI et d'avis d'imposition, je vous ai fourni sous 2 ve…" at bounding box center [633, 398] width 482 height 251
click at [498, 331] on textarea "Pour les attestation de CNI et d'avis d'imposition, je vous ai fourni sous 2 ve…" at bounding box center [633, 398] width 482 height 251
click at [512, 335] on textarea "Pour les attestations de CNI et d'avis d'imposition, je vous ai fourni sous 2 v…" at bounding box center [633, 398] width 482 height 251
click at [521, 339] on textarea "Pour les attestations de CNI et d'avis d'imposition, je vous ai fourni sous 2 v…" at bounding box center [633, 398] width 482 height 251
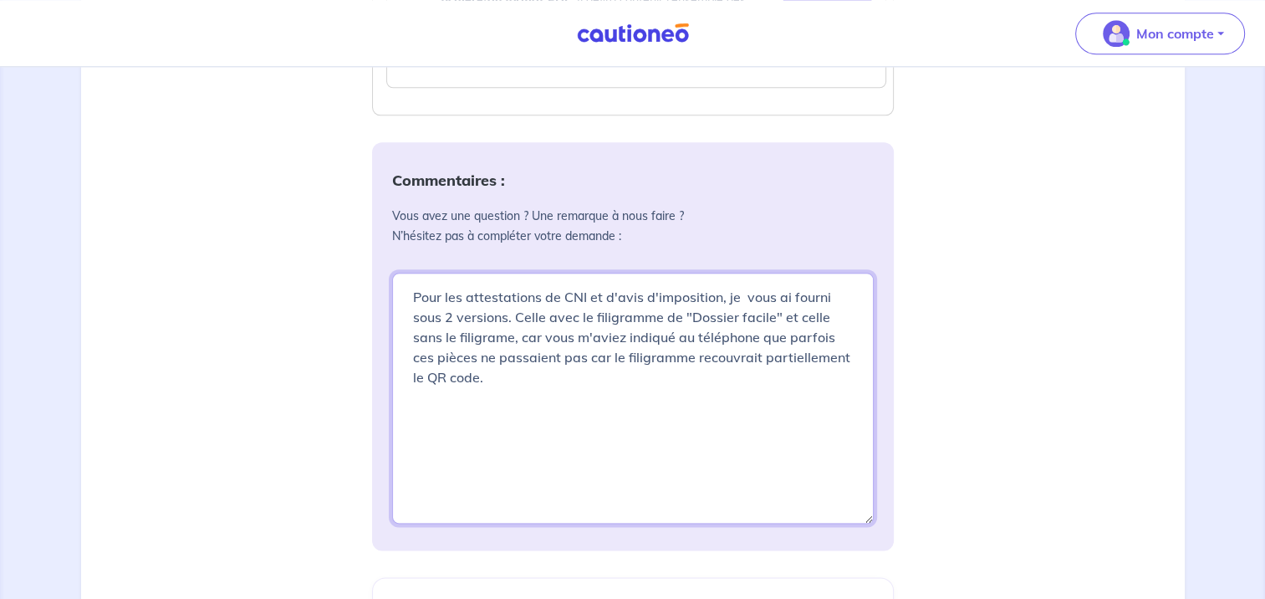
click at [542, 339] on textarea "Pour les attestations de CNI et d'avis d'imposition, je vous ai fourni sous 2 v…" at bounding box center [633, 398] width 482 height 251
click at [829, 335] on textarea "Pour les attestations de CNI et d'avis d'imposition, je vous ai fourni sous 2 v…" at bounding box center [633, 398] width 482 height 251
click at [498, 396] on textarea "Pour les attestations de CNI et d'avis d'imposition, je vous ai fourni sous 2 v…" at bounding box center [633, 398] width 482 height 251
click at [408, 310] on textarea "Pour les attestations de CNI et d'avis d'imposition, je vous ai fourni sous 2 v…" at bounding box center [633, 398] width 482 height 251
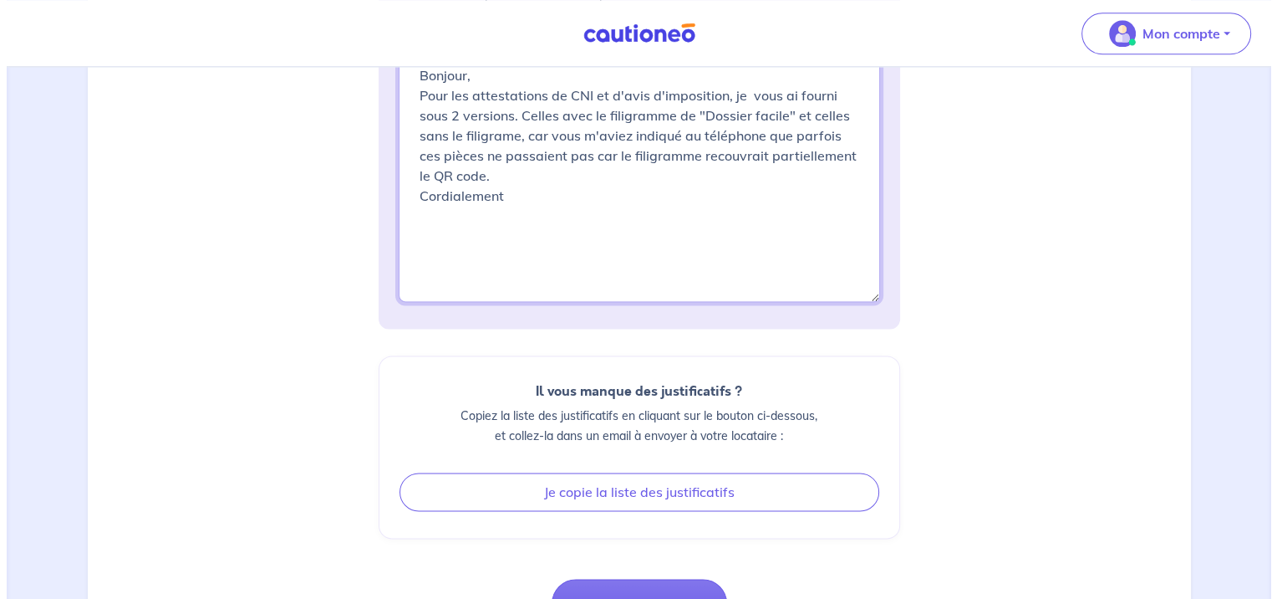
scroll to position [2374, 0]
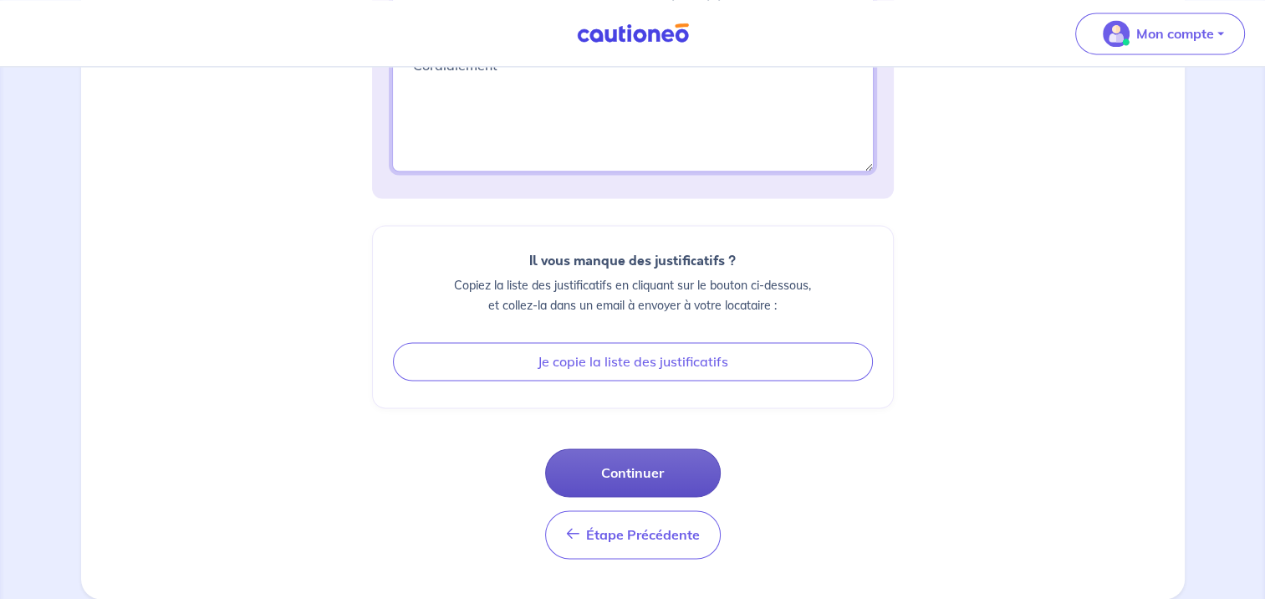
type textarea "Bonjour, Pour les attestations de CNI et d'avis d'imposition, je vous ai fourni…"
click at [642, 467] on button "Continuer" at bounding box center [633, 472] width 176 height 48
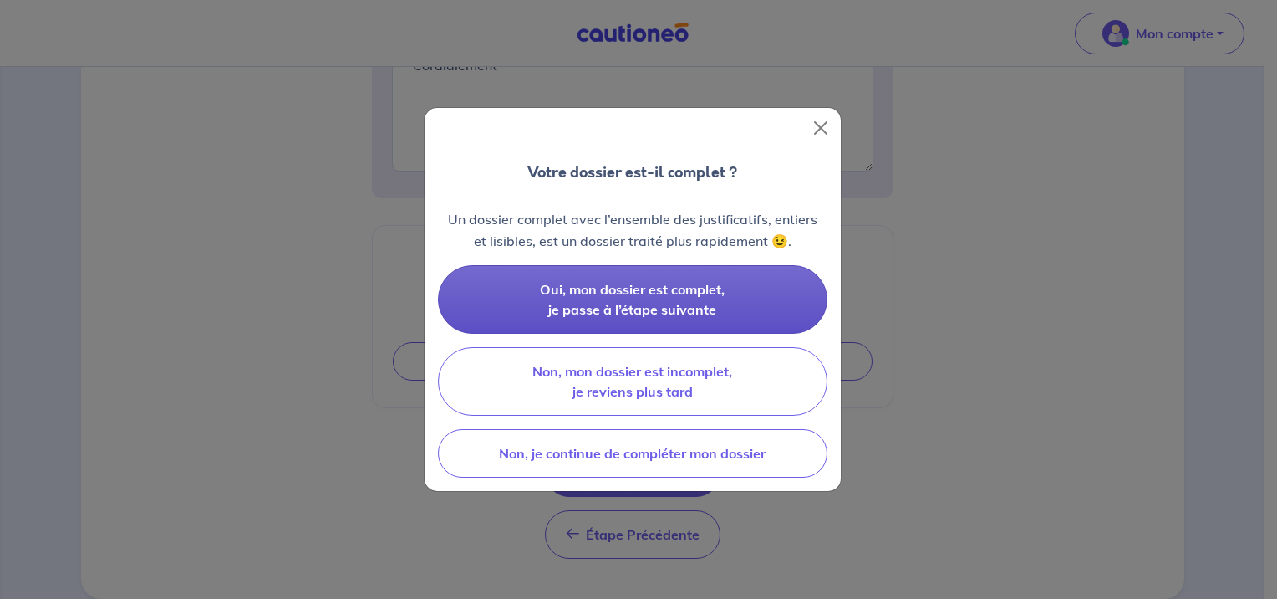
click at [647, 293] on span "Oui, mon dossier est complet, je passe à l’étape suivante" at bounding box center [632, 299] width 185 height 37
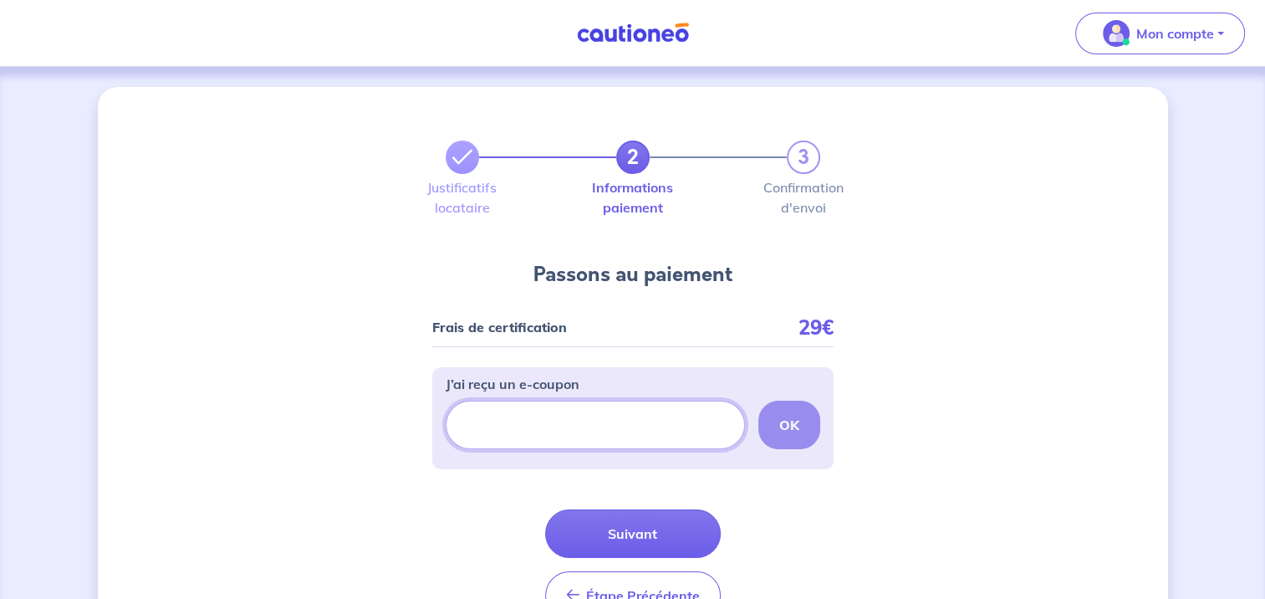
click at [483, 417] on input "J’ai reçu un e-coupon" at bounding box center [595, 424] width 299 height 48
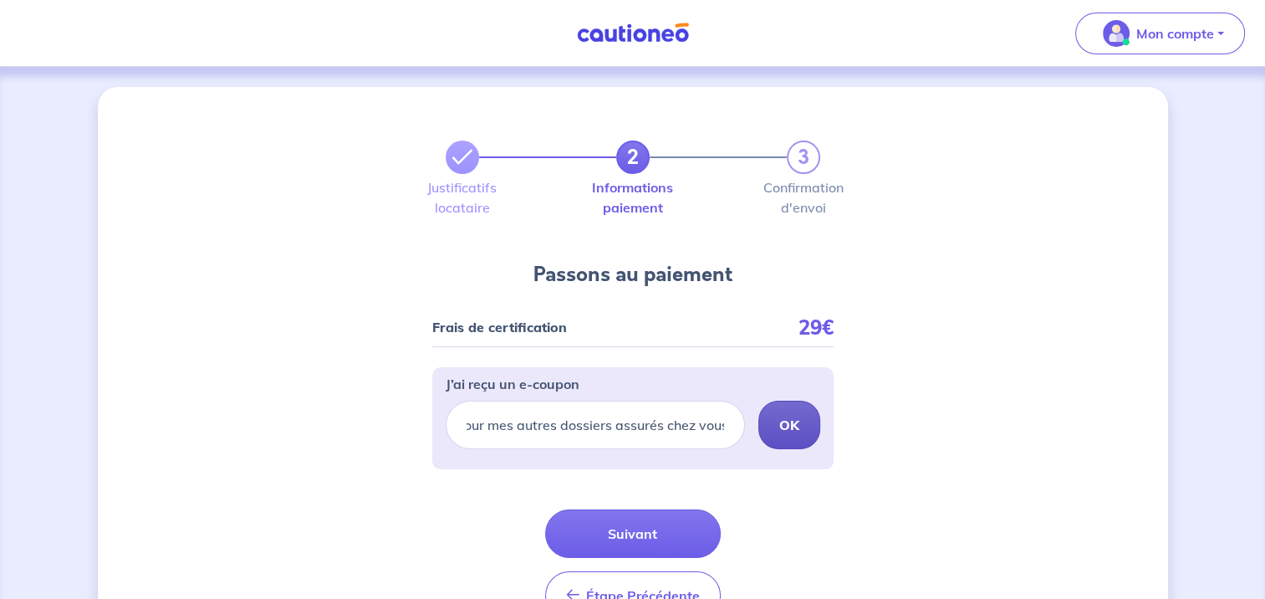
click at [789, 425] on strong "OK" at bounding box center [789, 424] width 20 height 17
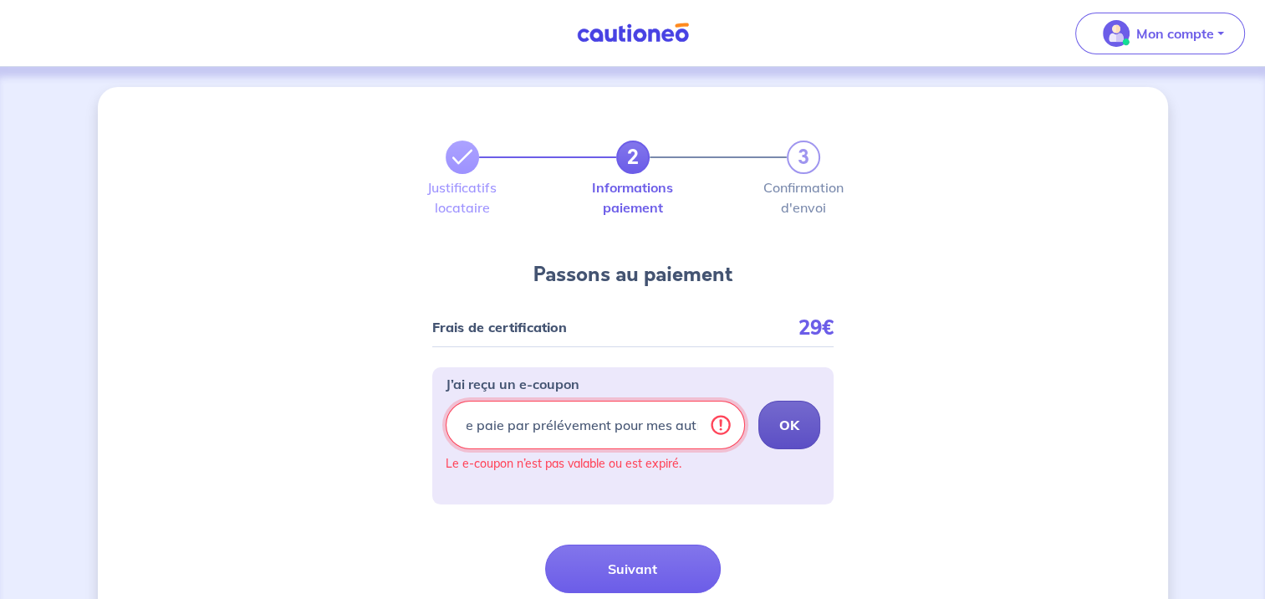
scroll to position [0, 0]
drag, startPoint x: 699, startPoint y: 425, endPoint x: 421, endPoint y: 426, distance: 277.6
click at [421, 426] on div "2 3 Justificatifs locataire Informations paiement Confirmation d'envoi Passons …" at bounding box center [633, 401] width 1070 height 628
type input "res dossiers assurés chez vous"
drag, startPoint x: 668, startPoint y: 421, endPoint x: 408, endPoint y: 428, distance: 260.1
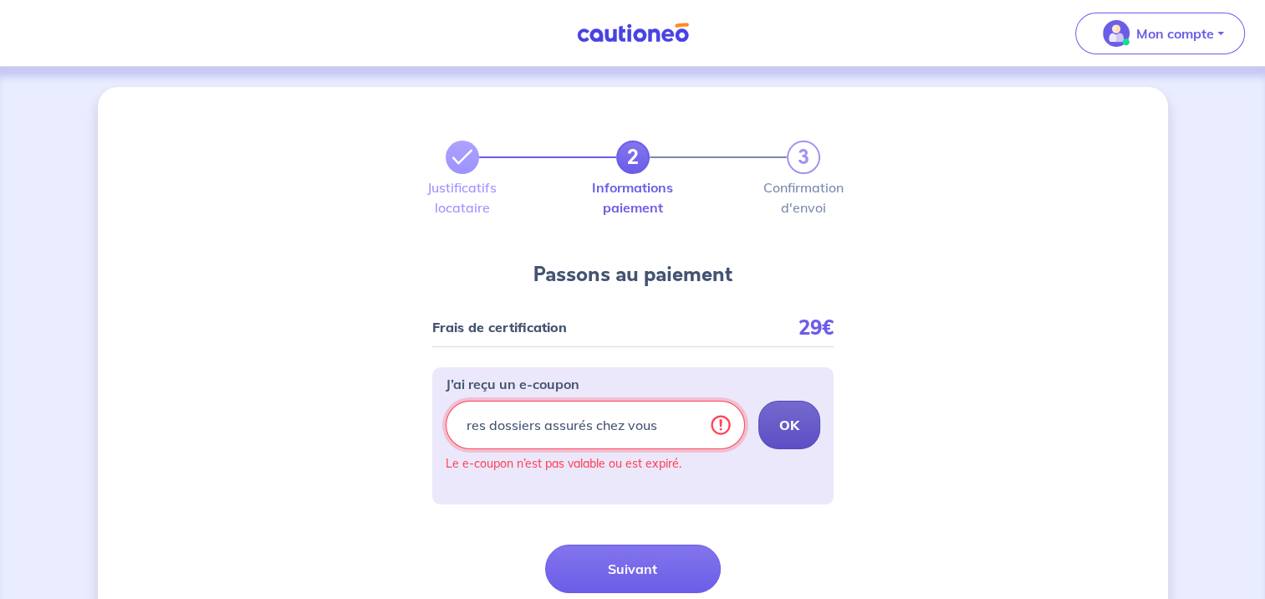
click at [408, 428] on div "2 3 Justificatifs locataire Informations paiement Confirmation d'envoi Passons …" at bounding box center [633, 401] width 1070 height 628
click at [756, 482] on div "J’ai reçu un e-coupon OK Le e-coupon n’est pas valable ou est expiré." at bounding box center [633, 429] width 375 height 110
click at [794, 423] on div "OK" at bounding box center [633, 424] width 375 height 48
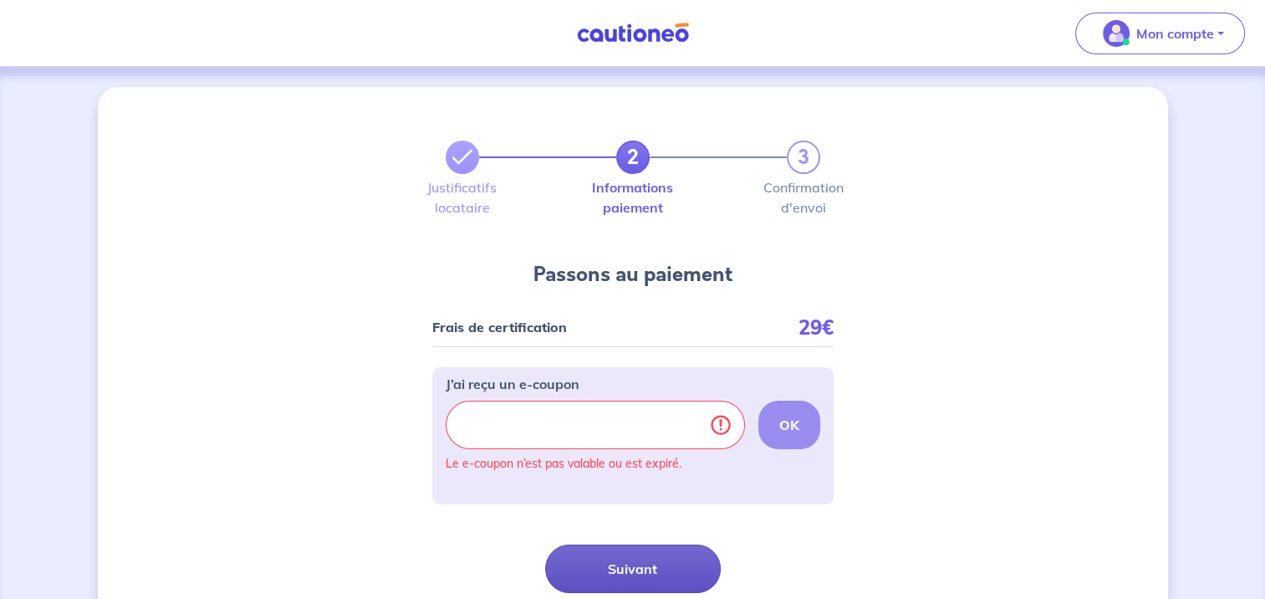
click at [636, 563] on button "Suivant" at bounding box center [633, 568] width 176 height 48
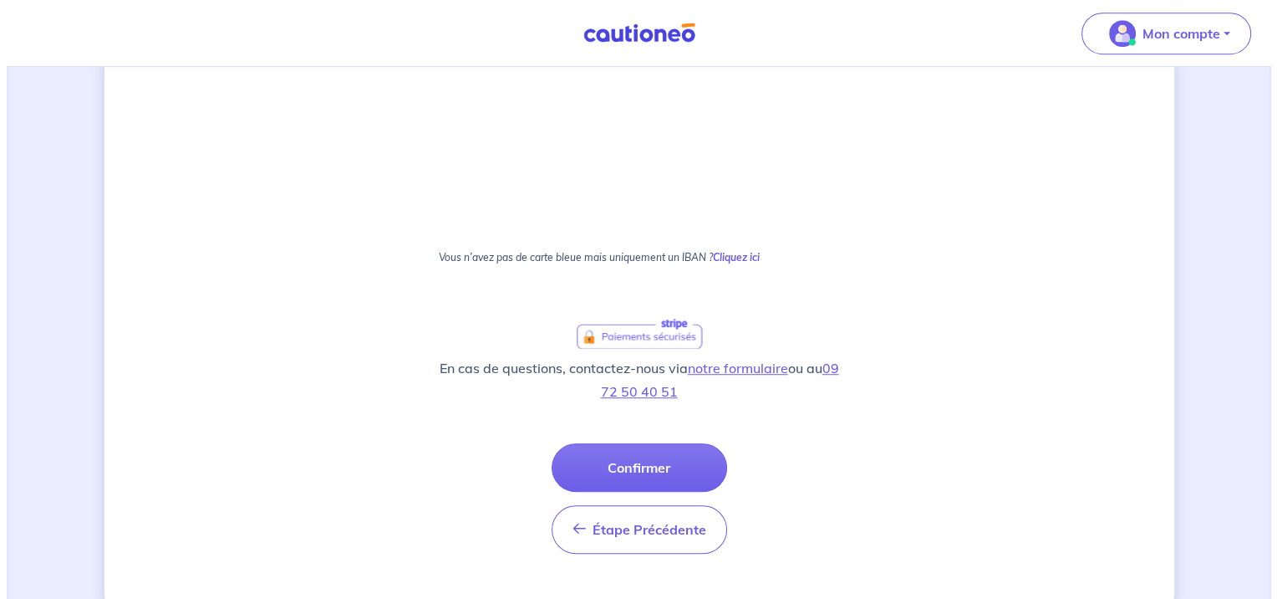
scroll to position [1034, 0]
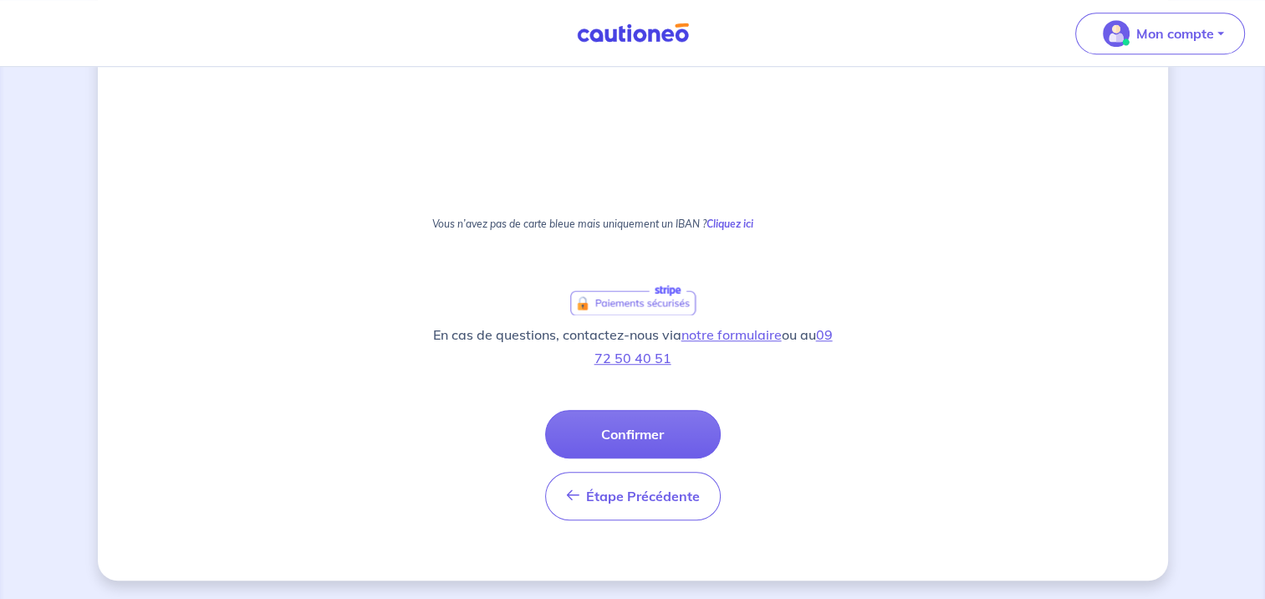
click at [620, 423] on button "Confirmer" at bounding box center [633, 434] width 176 height 48
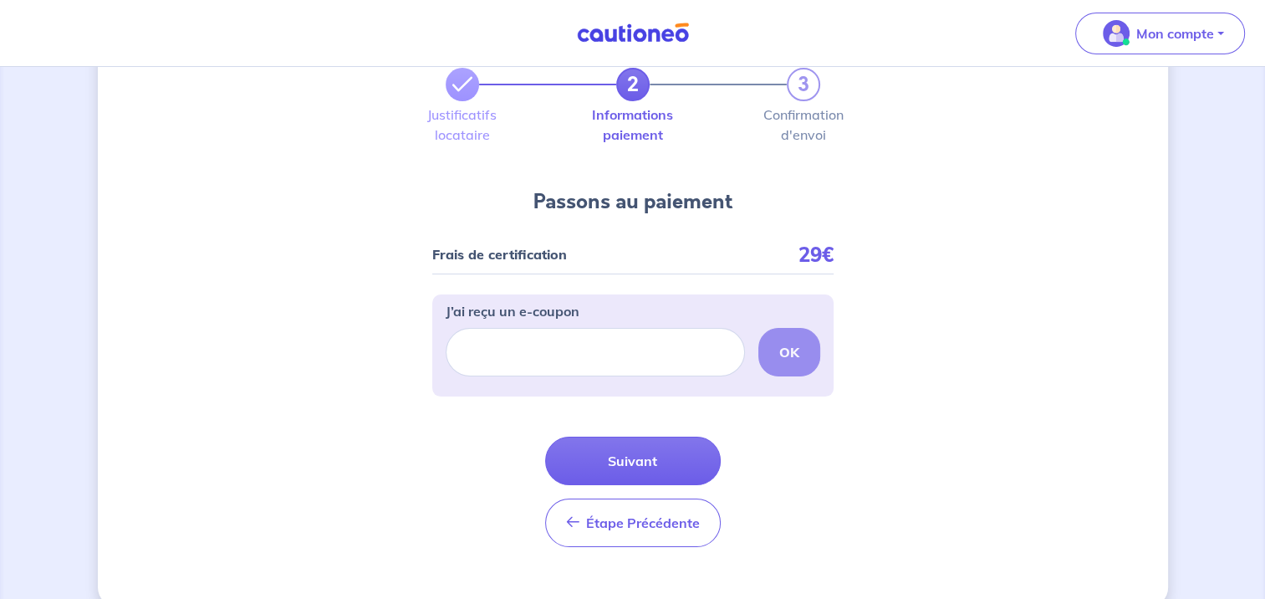
scroll to position [100, 0]
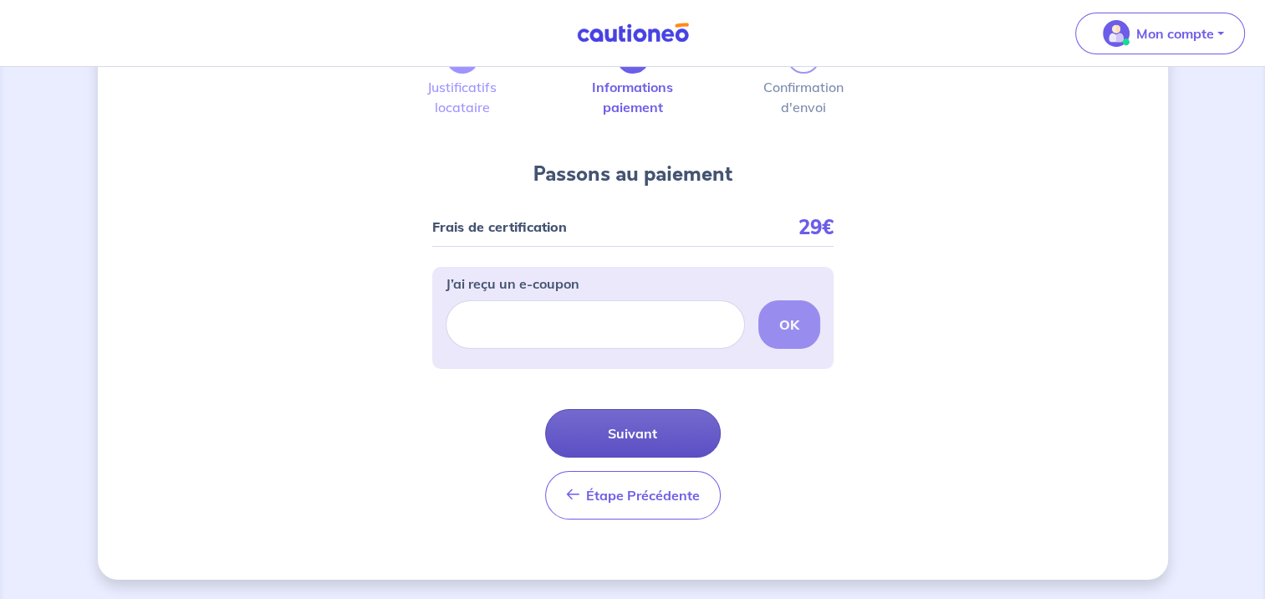
click at [634, 431] on button "Suivant" at bounding box center [633, 433] width 176 height 48
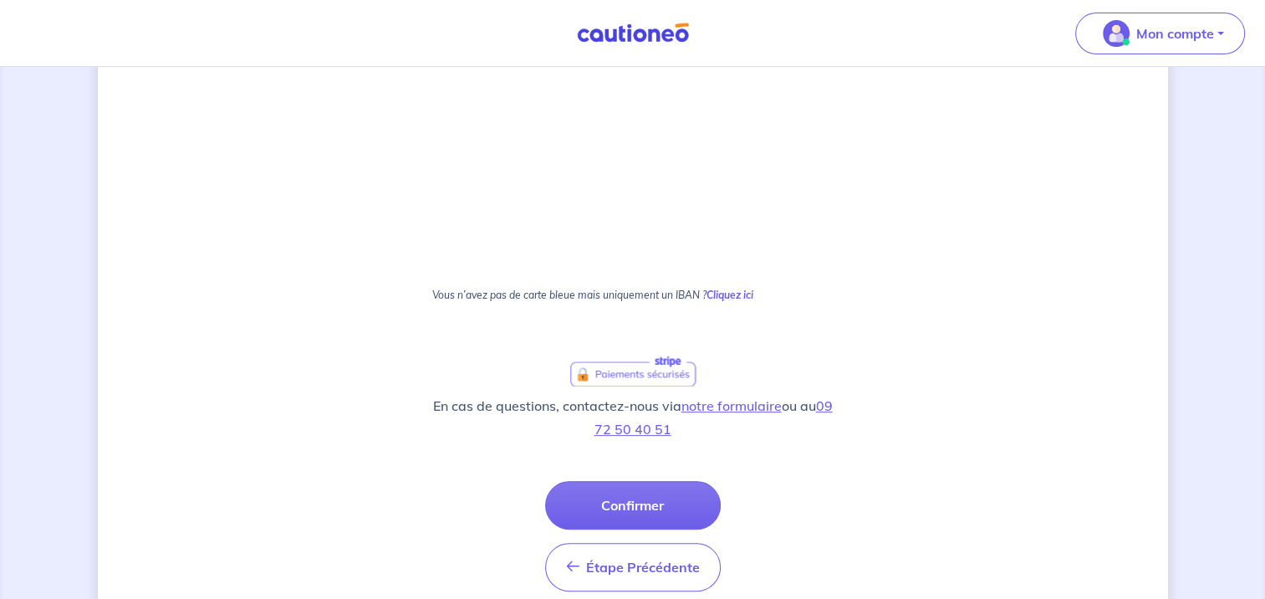
scroll to position [446, 0]
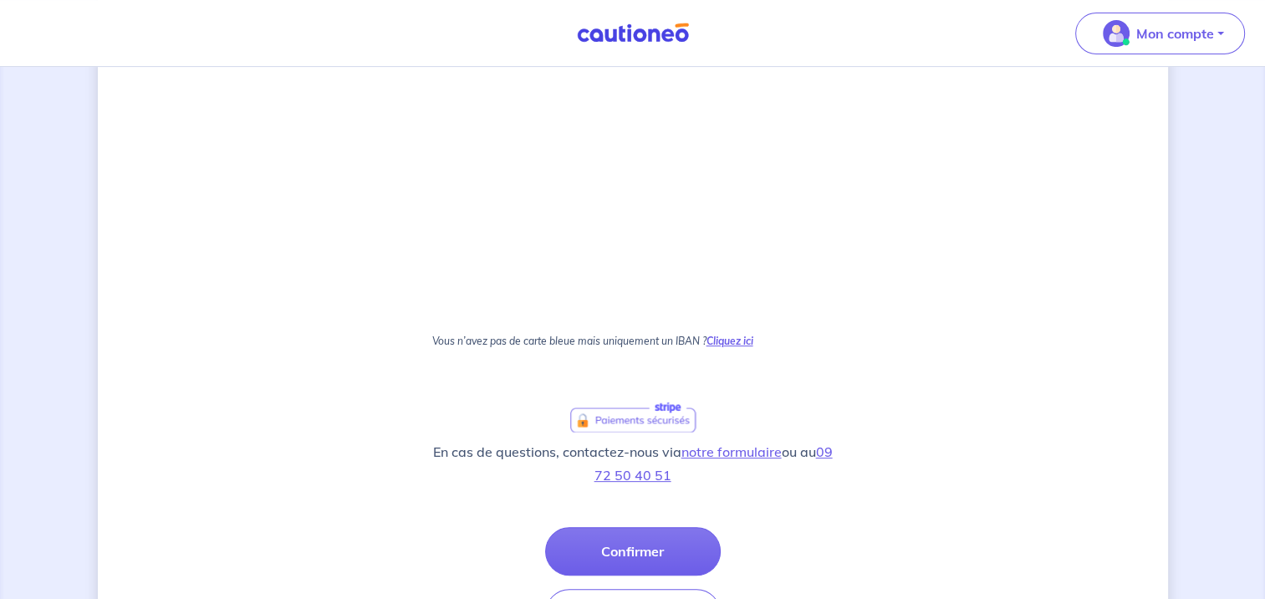
click at [736, 335] on strong "Cliquez ici" at bounding box center [729, 340] width 47 height 13
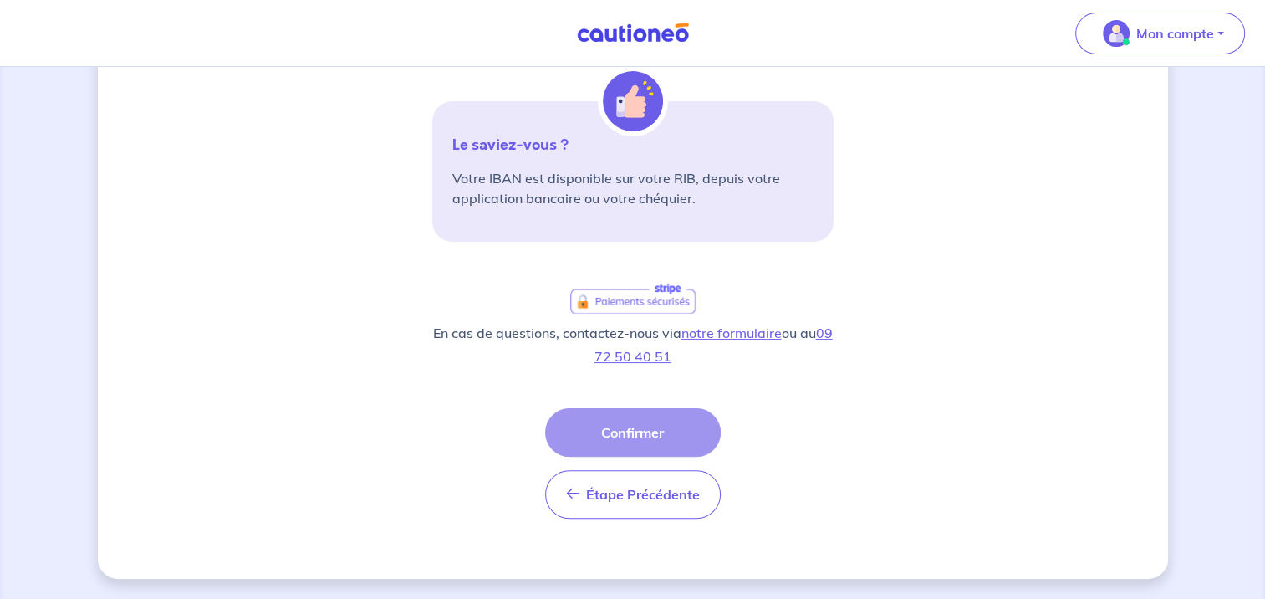
scroll to position [0, 0]
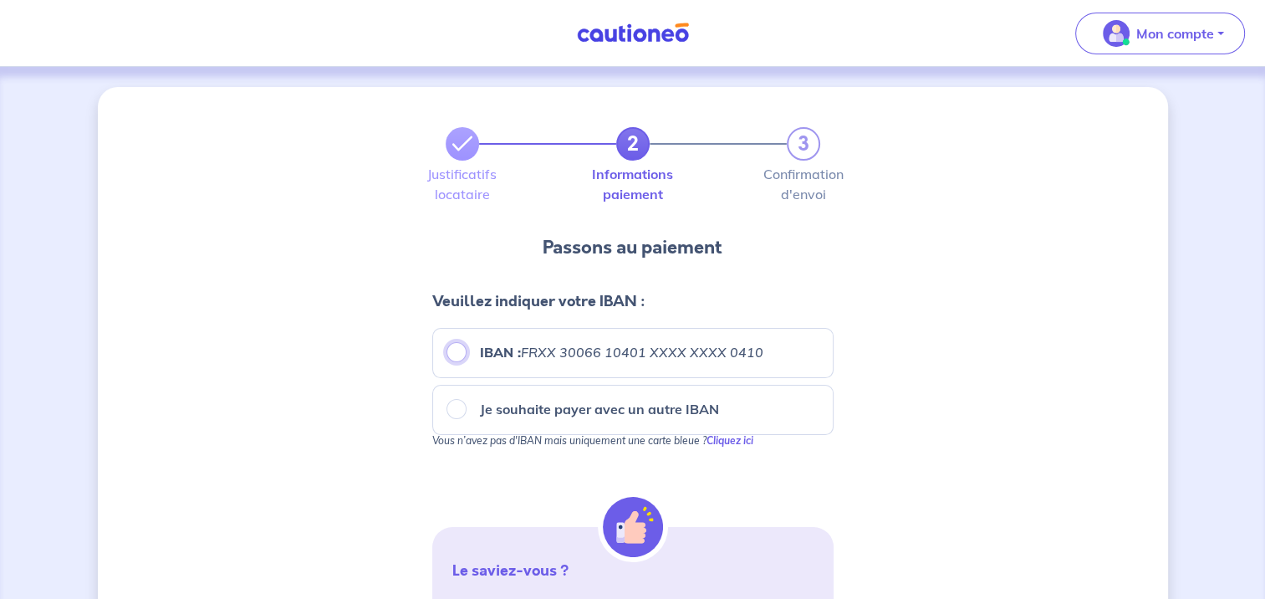
click at [456, 344] on input "IBAN : FRXX [FINANCIAL_ID] XXXX XXXX 0410" at bounding box center [456, 352] width 20 height 20
radio input "true"
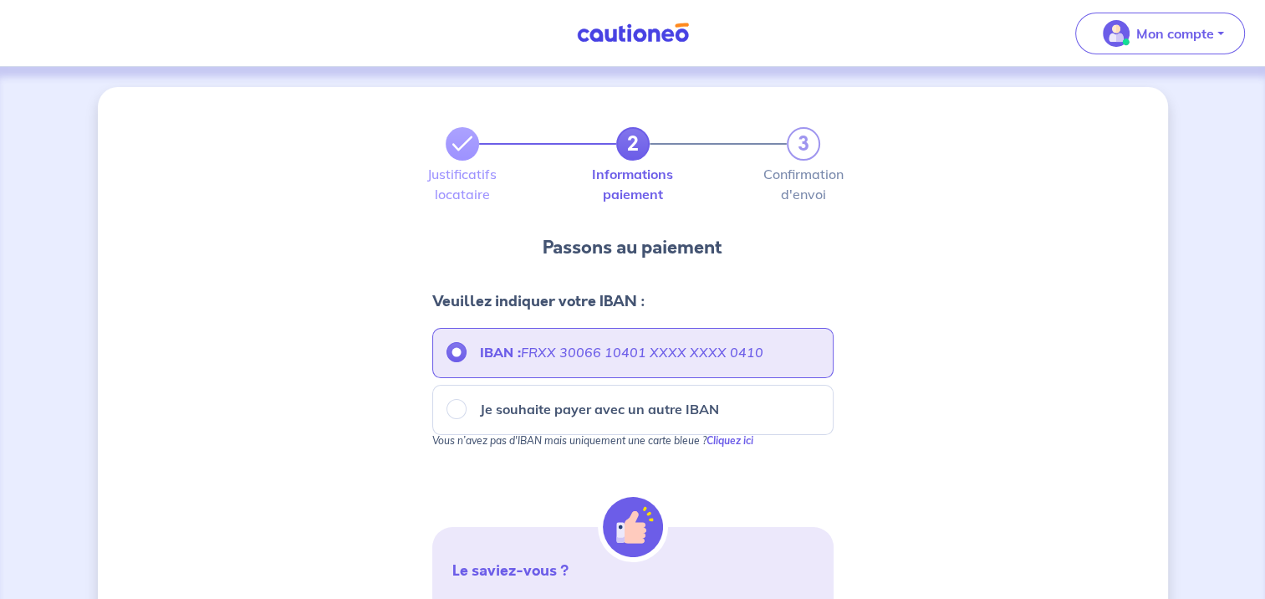
click at [561, 351] on em "FRXX 30066 10401 XXXX XXXX 0410" at bounding box center [642, 352] width 242 height 17
click at [467, 351] on input "IBAN : FRXX [FINANCIAL_ID] XXXX XXXX 0410" at bounding box center [456, 352] width 20 height 20
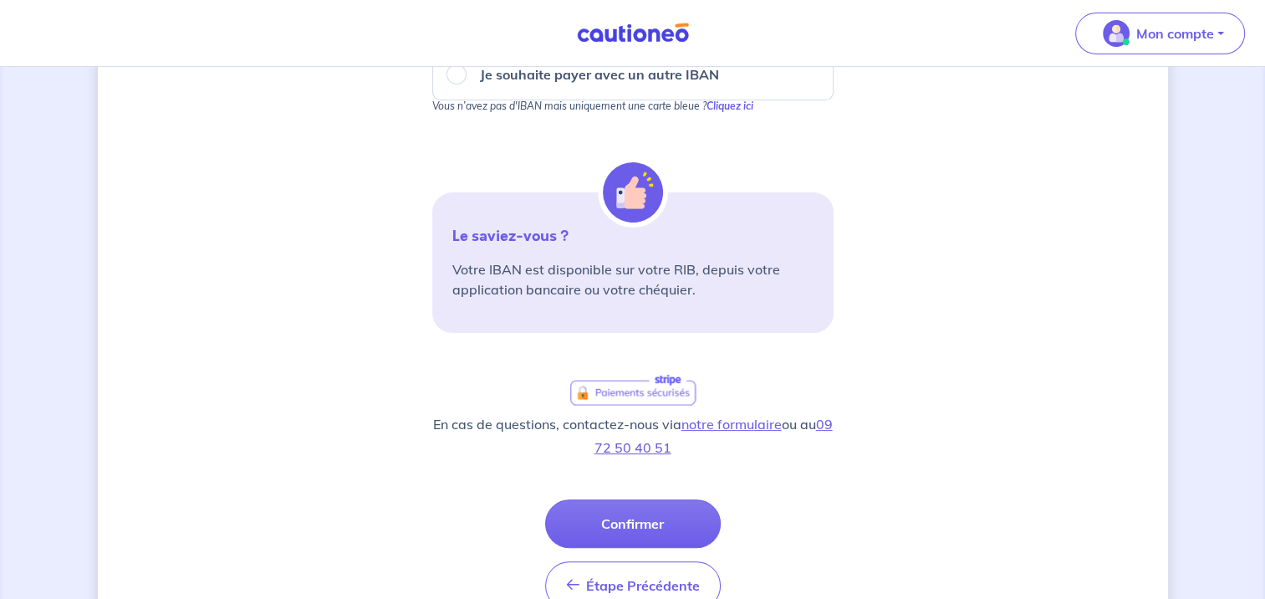
scroll to position [424, 0]
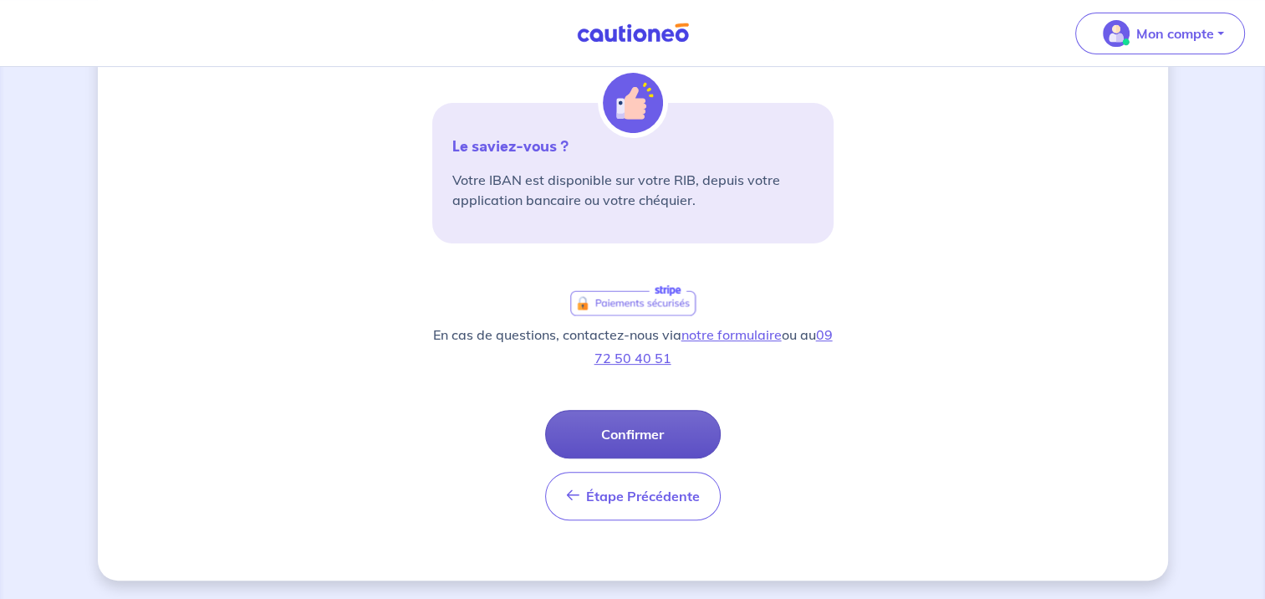
click at [625, 429] on button "Confirmer" at bounding box center [633, 434] width 176 height 48
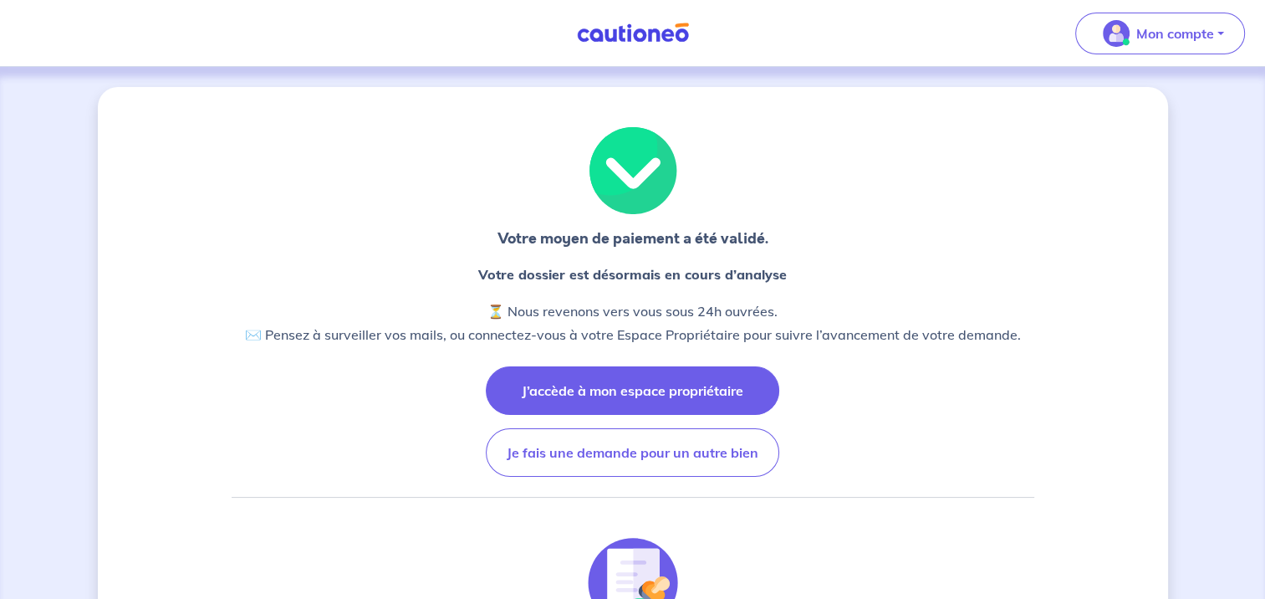
click at [630, 388] on button "J’accède à mon espace propriétaire" at bounding box center [632, 390] width 293 height 48
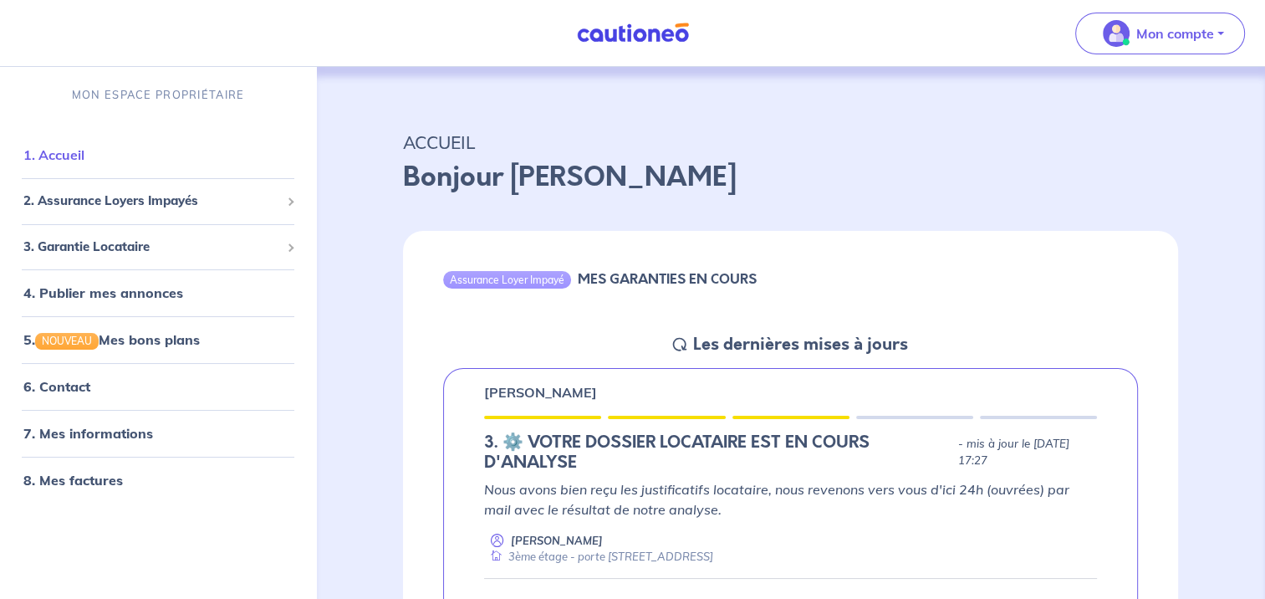
click at [60, 153] on link "1. Accueil" at bounding box center [53, 154] width 61 height 17
